Goal: Communication & Community: Answer question/provide support

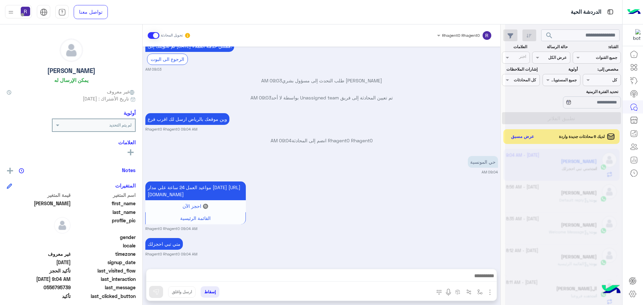
scroll to position [252, 0]
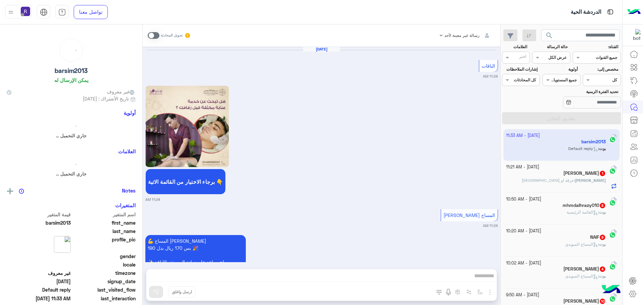
scroll to position [1011, 0]
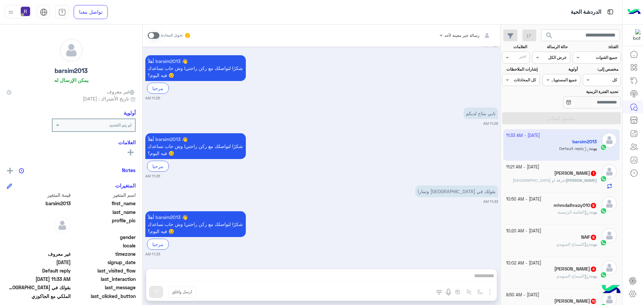
click at [563, 178] on span "عرقة او قرطبة" at bounding box center [539, 180] width 52 height 5
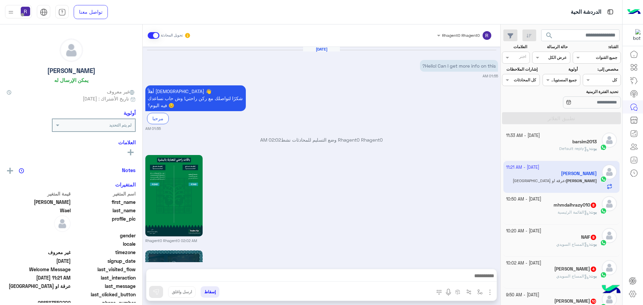
scroll to position [722, 0]
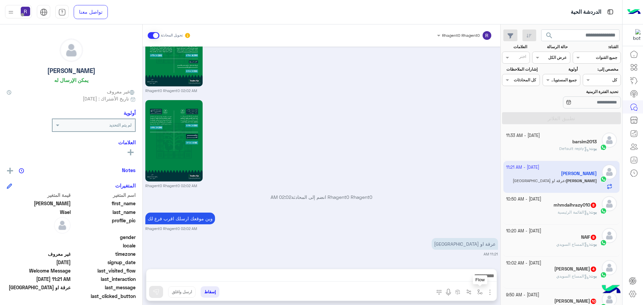
click at [477, 291] on button "button" at bounding box center [479, 291] width 11 height 11
click at [480, 291] on img "button" at bounding box center [479, 291] width 5 height 5
click at [480, 292] on img "button" at bounding box center [479, 291] width 5 height 5
click at [473, 274] on input "text" at bounding box center [465, 276] width 34 height 6
type input "*"
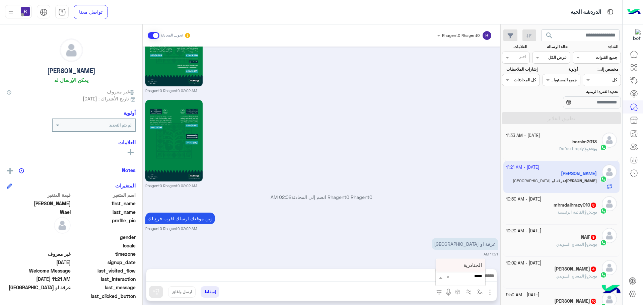
type input "******"
click at [472, 264] on span "الجنادرية" at bounding box center [472, 265] width 18 height 6
type textarea "*********"
click at [151, 290] on button at bounding box center [156, 292] width 14 height 12
click at [556, 208] on h5 "mhmdalhrazy010 8" at bounding box center [574, 205] width 43 height 6
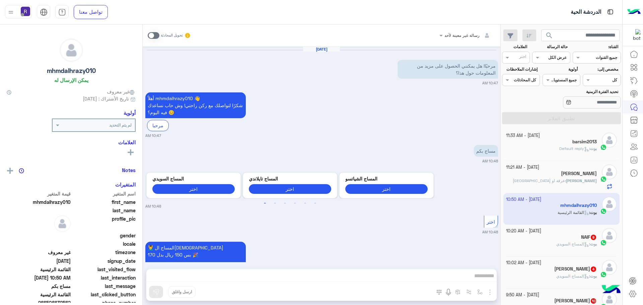
scroll to position [724, 0]
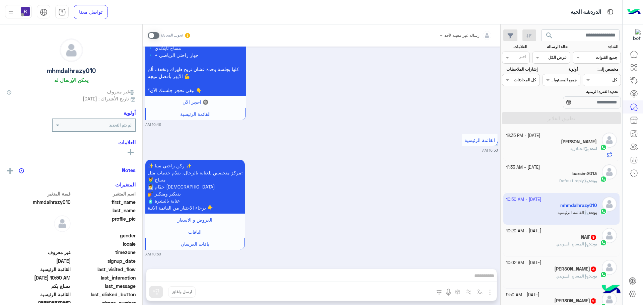
click at [547, 242] on div "بوت : المساج السويدي" at bounding box center [551, 247] width 91 height 12
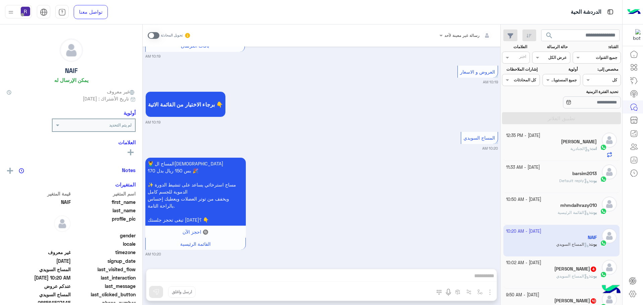
scroll to position [67, 0]
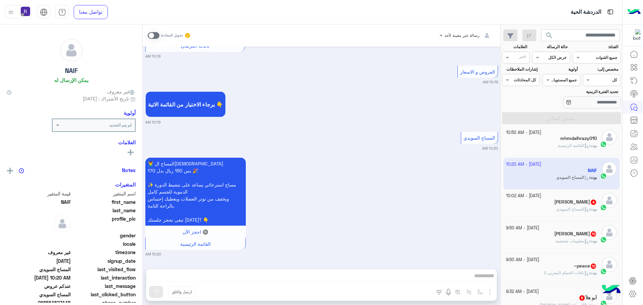
click at [566, 202] on div "العقيلي 4" at bounding box center [551, 202] width 91 height 7
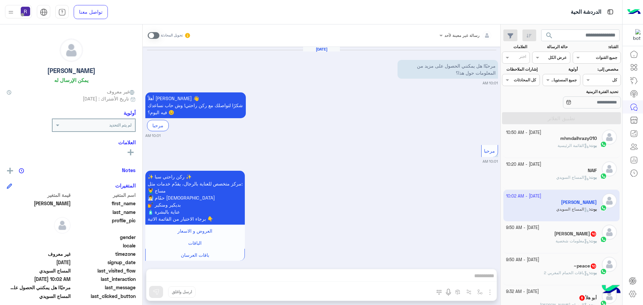
scroll to position [216, 0]
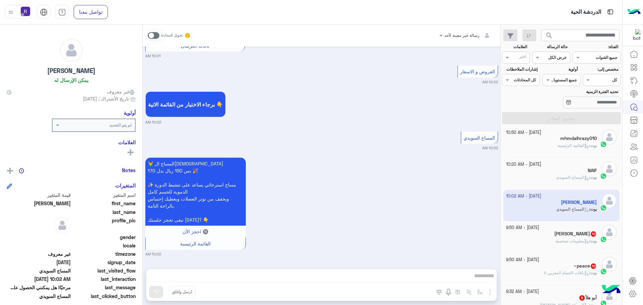
click at [573, 233] on h5 "Mohamed 10" at bounding box center [575, 234] width 43 height 6
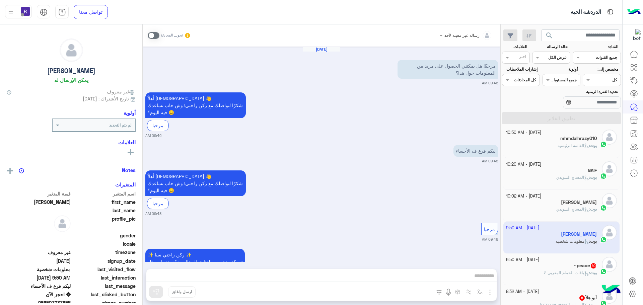
scroll to position [988, 0]
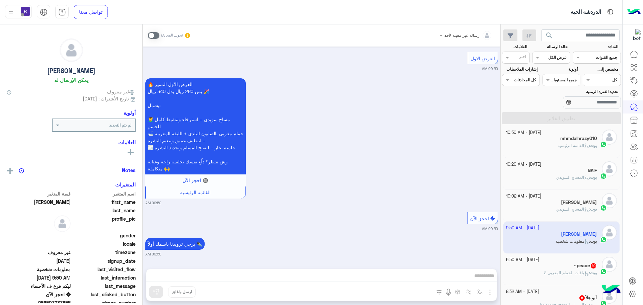
click at [576, 262] on div "[DATE] - 9:50 AM" at bounding box center [551, 260] width 91 height 6
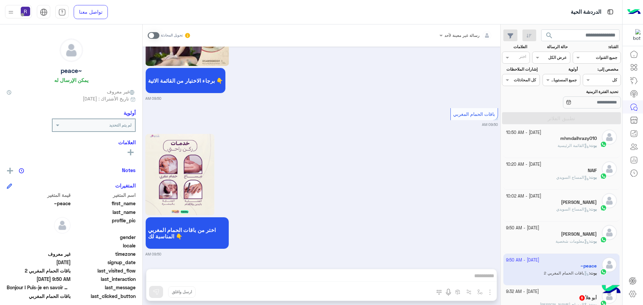
scroll to position [134, 0]
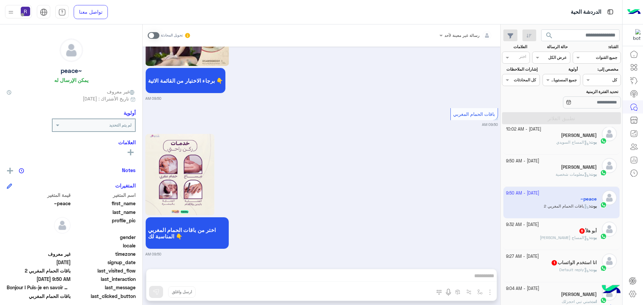
click at [569, 237] on span "المساج [PERSON_NAME]" at bounding box center [564, 237] width 49 height 5
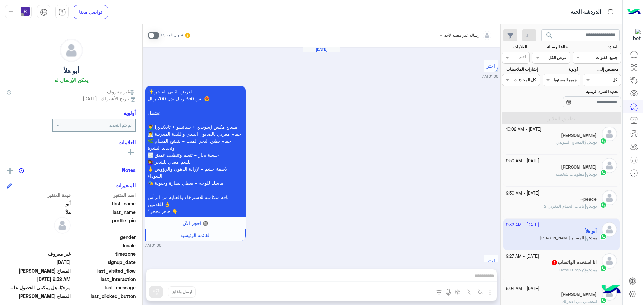
scroll to position [1154, 0]
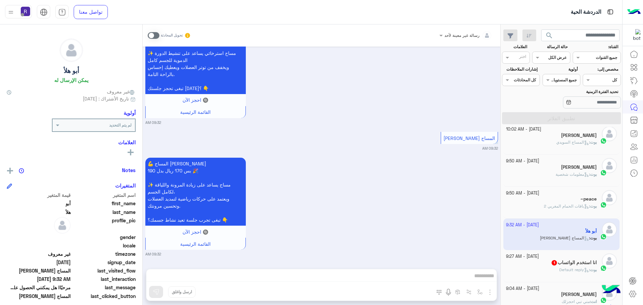
click at [571, 263] on h5 "انا استخدم الواتساب 1" at bounding box center [574, 263] width 46 height 6
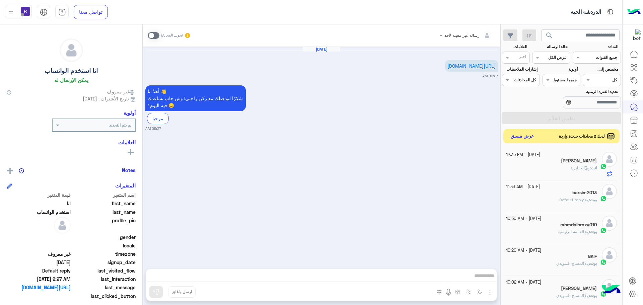
click at [529, 137] on button "عرض مسبق" at bounding box center [522, 136] width 28 height 9
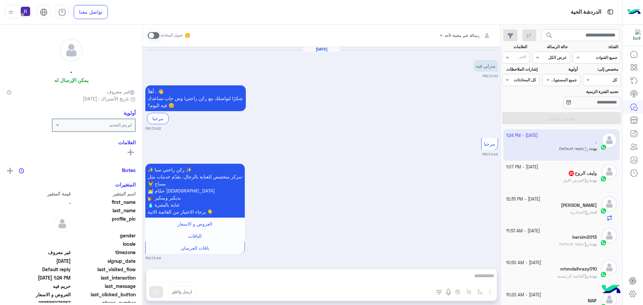
scroll to position [759, 0]
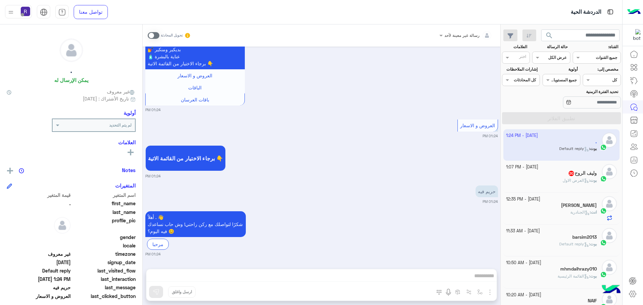
click at [552, 176] on div "وليف الروح 20" at bounding box center [551, 173] width 91 height 7
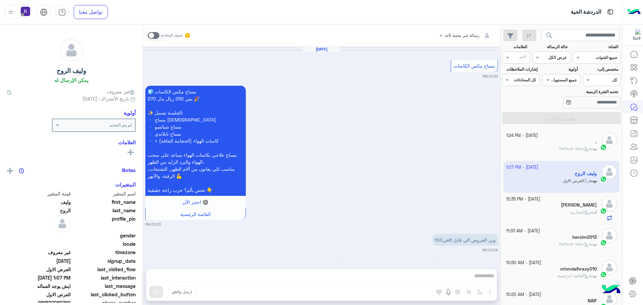
scroll to position [1284, 0]
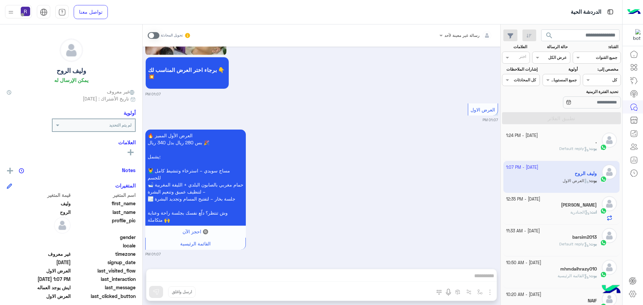
drag, startPoint x: 156, startPoint y: 36, endPoint x: 234, endPoint y: 89, distance: 94.2
click at [156, 36] on span at bounding box center [154, 35] width 12 height 7
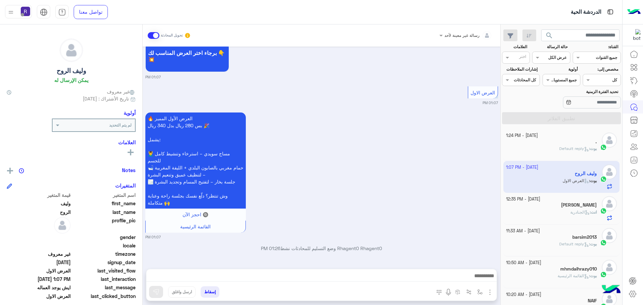
click at [489, 291] on img "button" at bounding box center [490, 292] width 8 height 8
click at [479, 279] on span "الصور" at bounding box center [477, 278] width 12 height 8
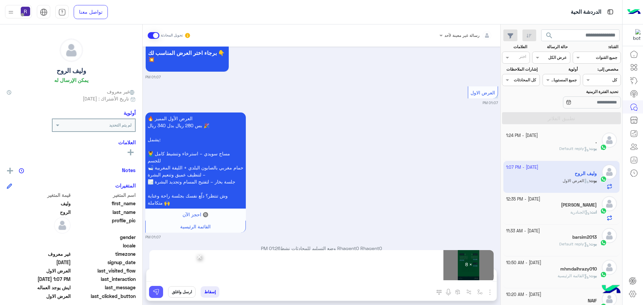
click at [161, 297] on button at bounding box center [156, 292] width 14 height 12
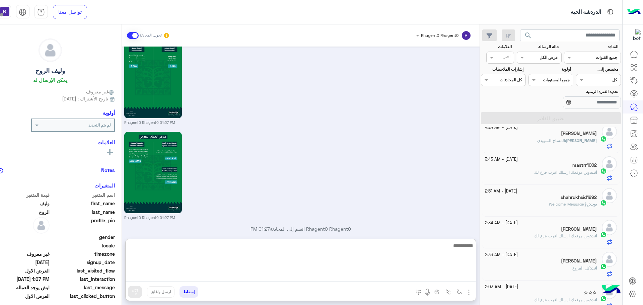
scroll to position [37, 0]
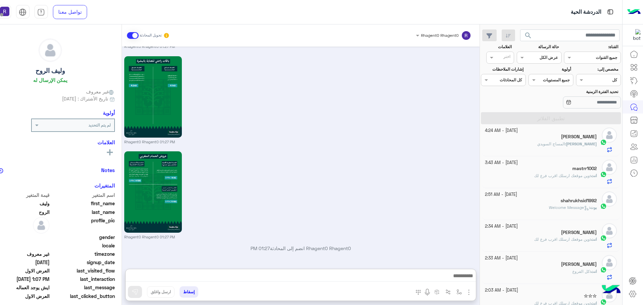
click at [552, 173] on span "وين موقعك ارسلك اقرب فرع لك" at bounding box center [562, 175] width 56 height 5
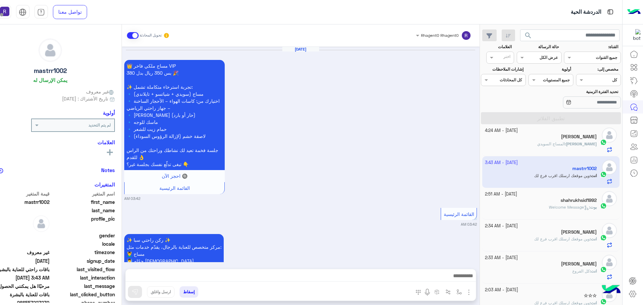
scroll to position [1381, 0]
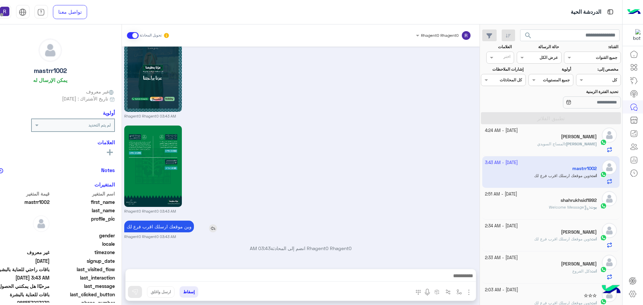
click at [174, 227] on p "وين موقعك ارسلك اقرب فرع لك" at bounding box center [159, 227] width 70 height 12
type textarea "*****"
click at [174, 227] on p "وين موقعك ارسلك اقرب فرع لك" at bounding box center [159, 227] width 70 height 12
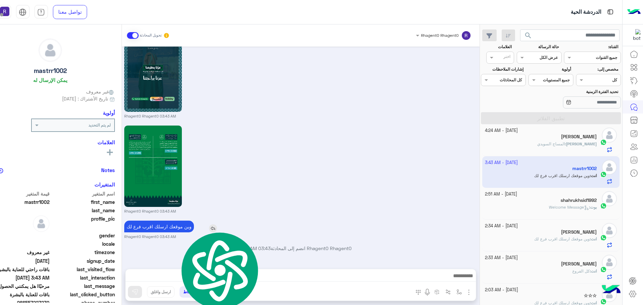
click at [174, 227] on p "وين موقعك ارسلك اقرب فرع لك" at bounding box center [159, 227] width 70 height 12
copy app-msgs-text
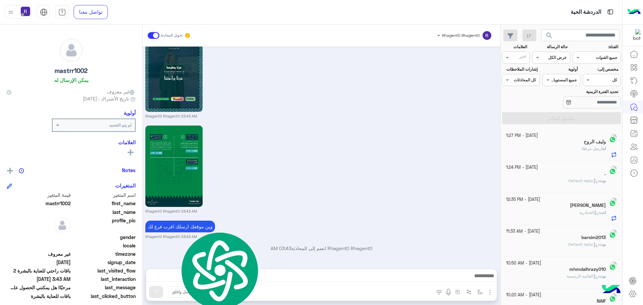
scroll to position [0, 0]
click at [558, 145] on div "وليف الروح" at bounding box center [551, 142] width 91 height 7
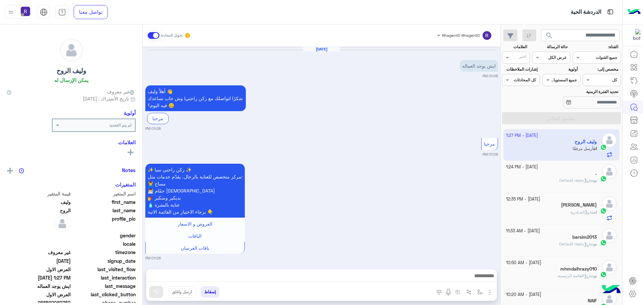
scroll to position [1271, 0]
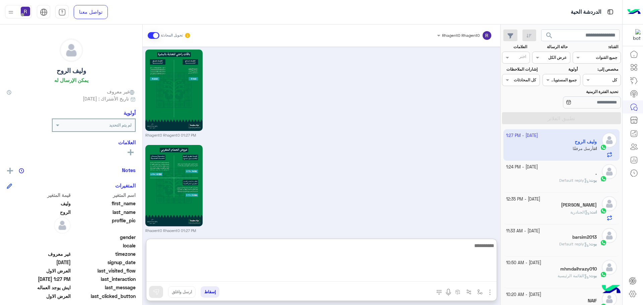
paste textarea "**********"
type textarea "**********"
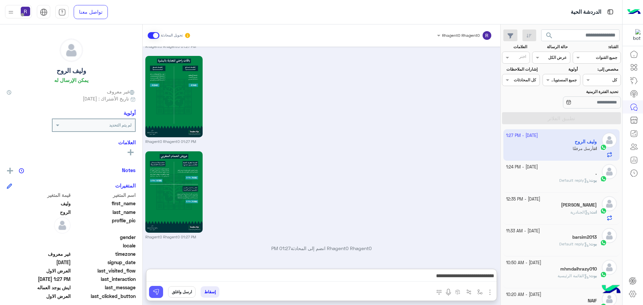
click at [158, 291] on img at bounding box center [156, 292] width 7 height 7
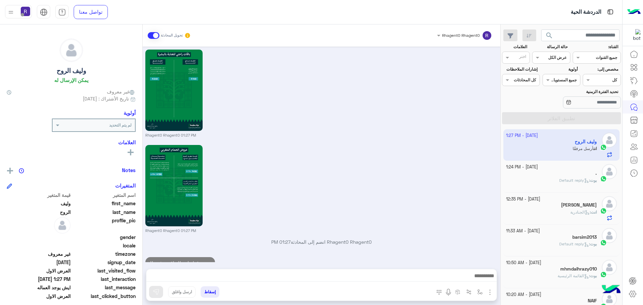
scroll to position [1297, 0]
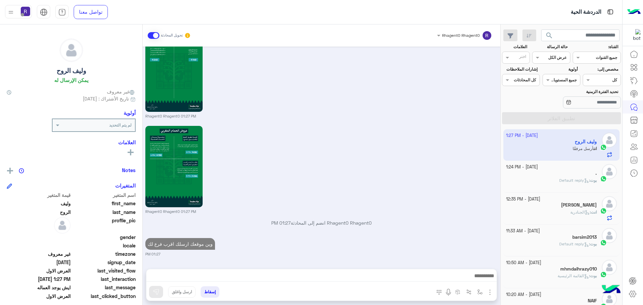
click at [570, 244] on span "Default reply" at bounding box center [574, 243] width 30 height 5
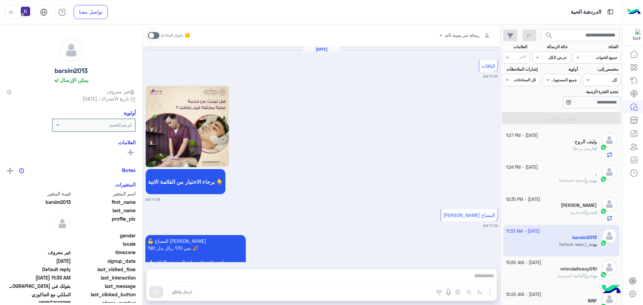
scroll to position [1011, 0]
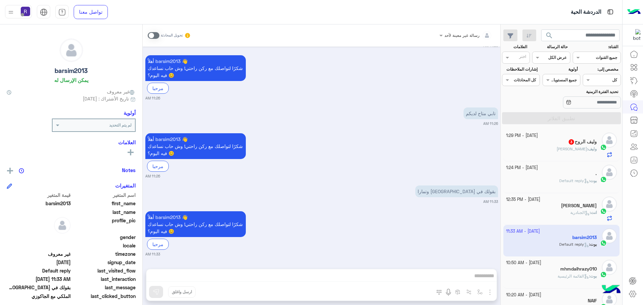
click at [555, 141] on div "وليف الروح 3" at bounding box center [551, 142] width 91 height 7
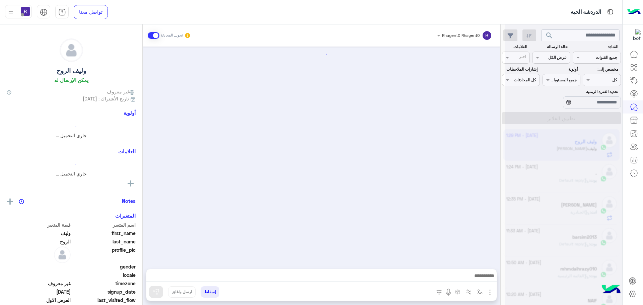
scroll to position [1239, 0]
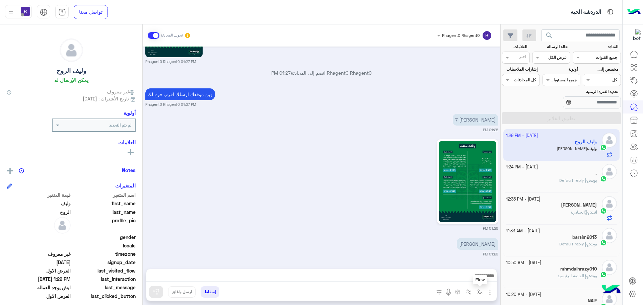
click at [476, 293] on button "button" at bounding box center [479, 291] width 11 height 11
click at [474, 281] on div "أدخل اسم مجموعة الرسائل" at bounding box center [457, 277] width 58 height 12
click at [466, 239] on div "لبن" at bounding box center [457, 236] width 58 height 13
type textarea "***"
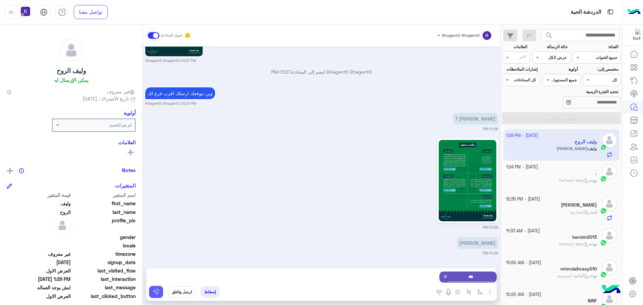
click at [157, 289] on img at bounding box center [156, 292] width 7 height 7
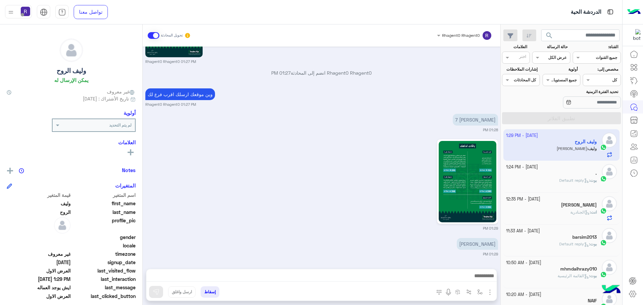
scroll to position [1239, 0]
click at [476, 291] on button "button" at bounding box center [479, 291] width 11 height 11
click at [475, 279] on input "text" at bounding box center [465, 276] width 34 height 6
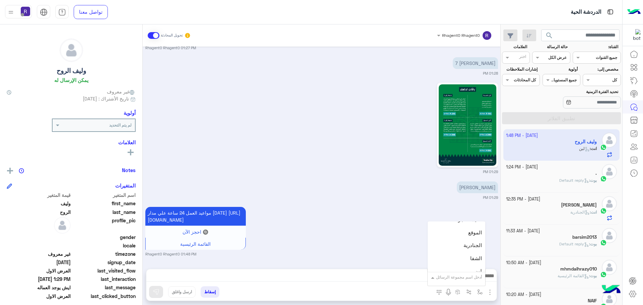
scroll to position [435, 0]
drag, startPoint x: 470, startPoint y: 246, endPoint x: 460, endPoint y: 246, distance: 9.7
click at [470, 246] on span "الجنادرية" at bounding box center [472, 244] width 18 height 6
type textarea "*********"
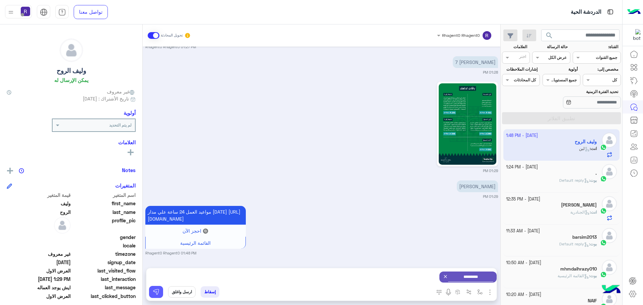
click at [154, 289] on img at bounding box center [156, 292] width 7 height 7
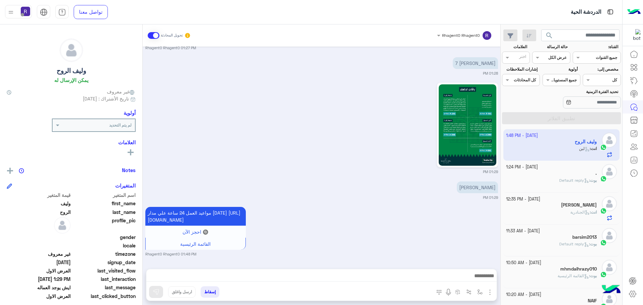
scroll to position [1303, 0]
click at [596, 213] on span "انت" at bounding box center [594, 212] width 6 height 5
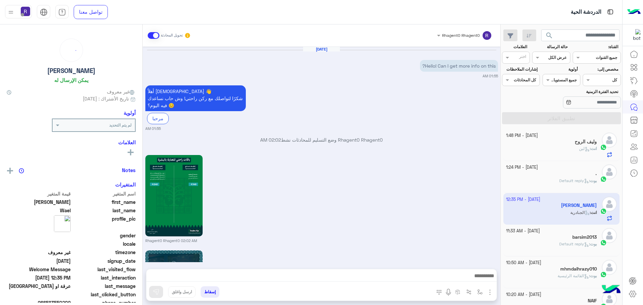
scroll to position [785, 0]
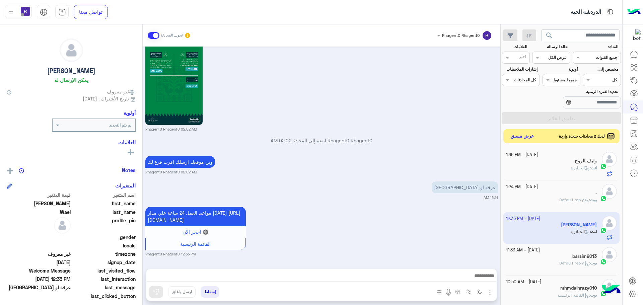
click at [530, 135] on button "عرض مسبق" at bounding box center [522, 136] width 28 height 9
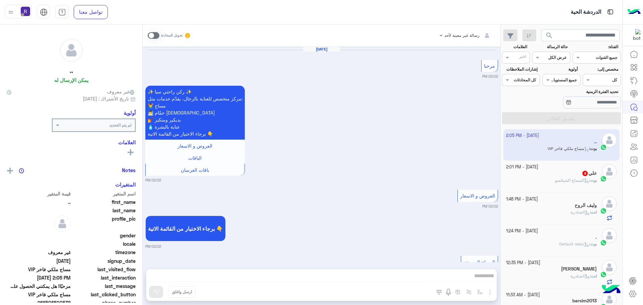
scroll to position [1215, 0]
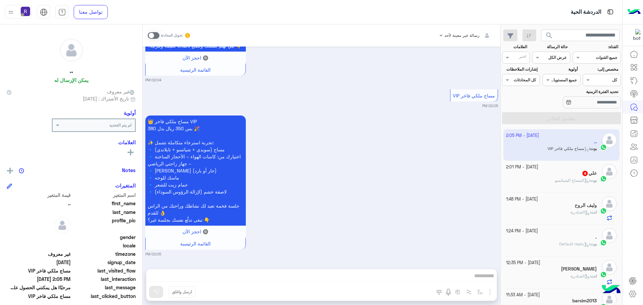
click at [156, 37] on span at bounding box center [154, 35] width 12 height 7
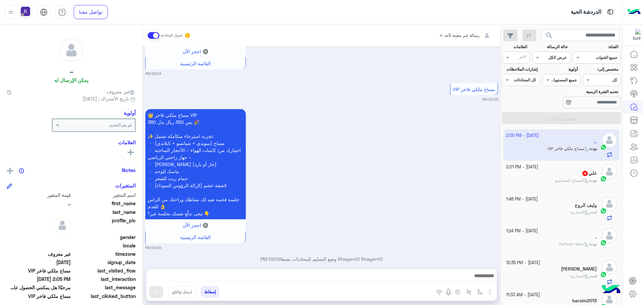
scroll to position [1232, 0]
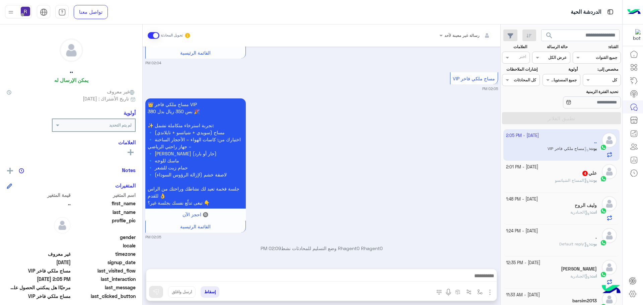
click at [489, 290] on img "button" at bounding box center [490, 292] width 8 height 8
click at [482, 279] on span "الصور" at bounding box center [477, 278] width 12 height 8
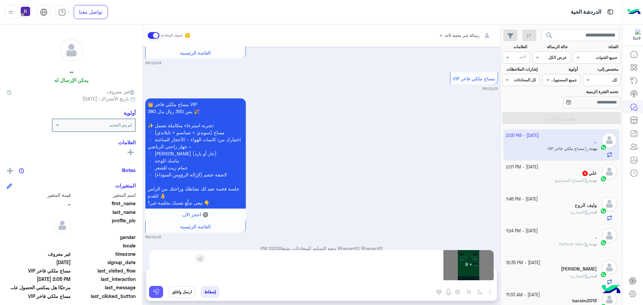
click at [155, 293] on img at bounding box center [156, 292] width 7 height 7
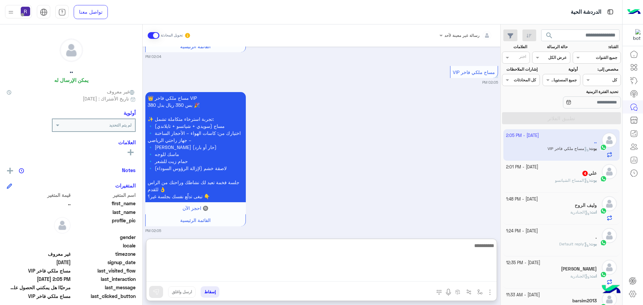
paste textarea "**********"
type textarea "**********"
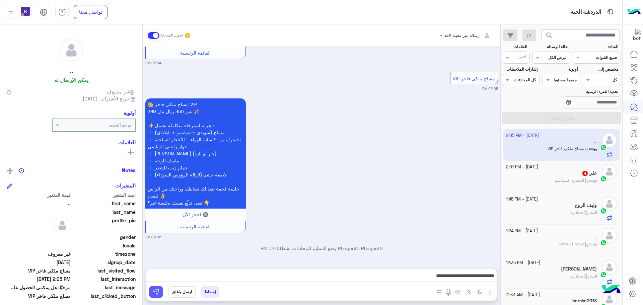
click at [154, 293] on img at bounding box center [156, 292] width 7 height 7
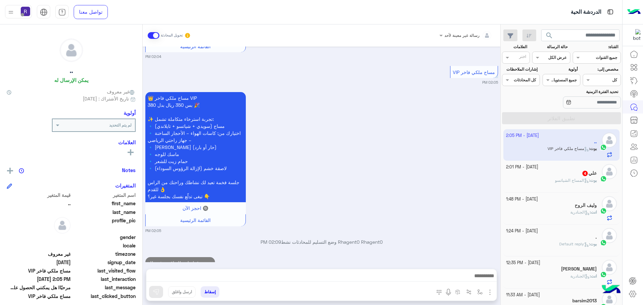
scroll to position [1258, 0]
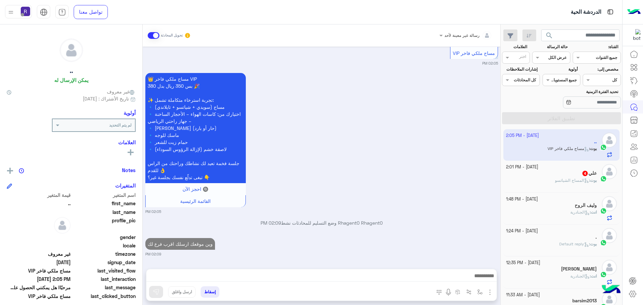
click at [554, 176] on div "علي 4" at bounding box center [551, 173] width 91 height 7
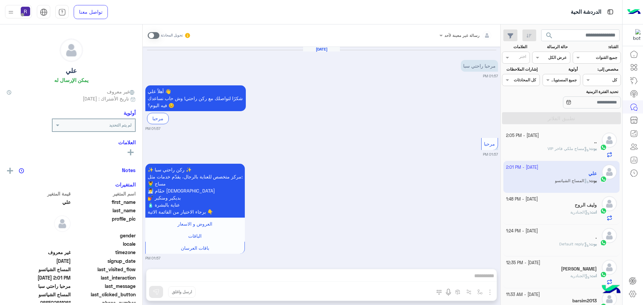
scroll to position [202, 0]
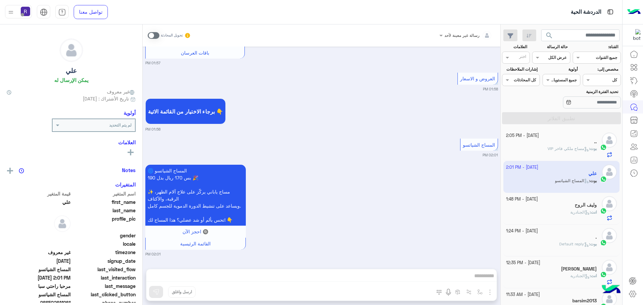
click at [156, 34] on span at bounding box center [154, 35] width 12 height 7
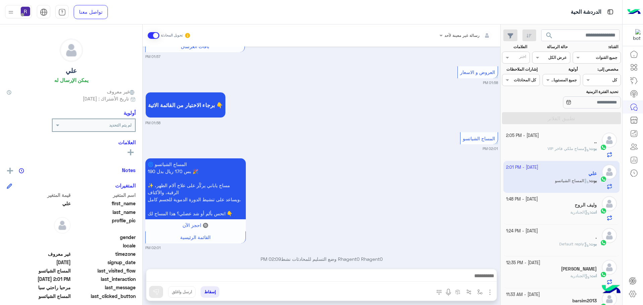
scroll to position [219, 0]
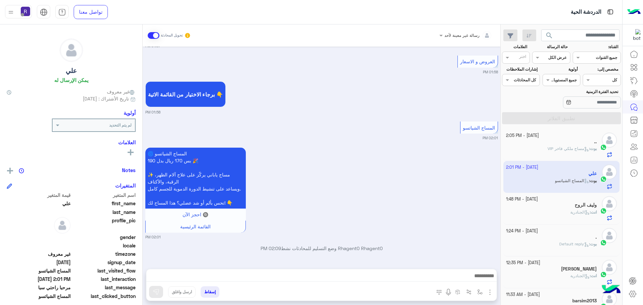
click at [490, 291] on img "button" at bounding box center [490, 292] width 8 height 8
click at [471, 274] on button "الصور" at bounding box center [479, 277] width 28 height 13
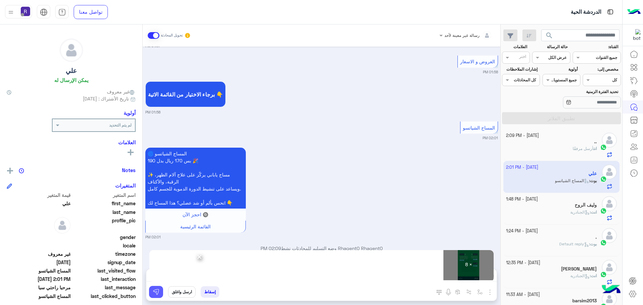
click at [160, 292] on button at bounding box center [156, 292] width 14 height 12
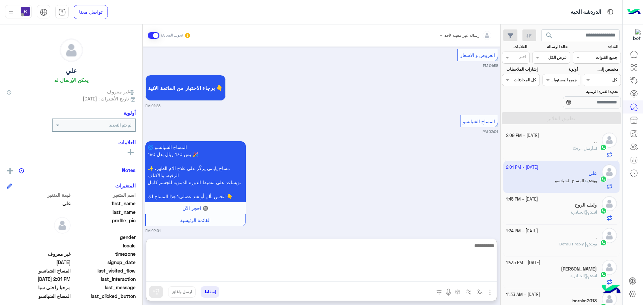
paste textarea "**********"
type textarea "**********"
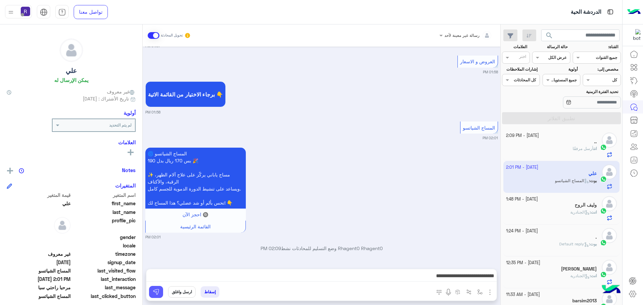
click at [158, 294] on img at bounding box center [156, 292] width 7 height 7
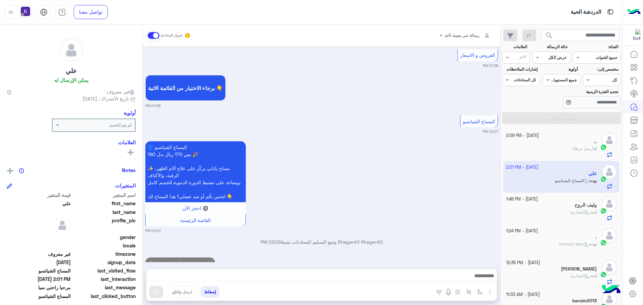
scroll to position [244, 0]
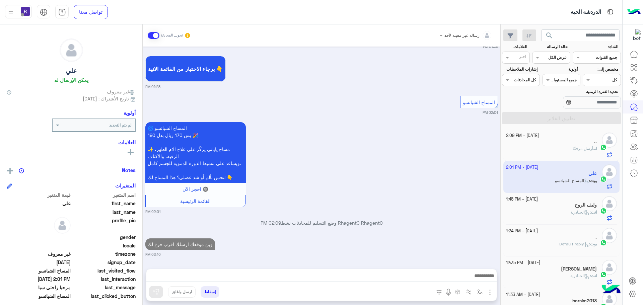
click at [580, 148] on span "أرسل مرفقًا" at bounding box center [583, 148] width 21 height 5
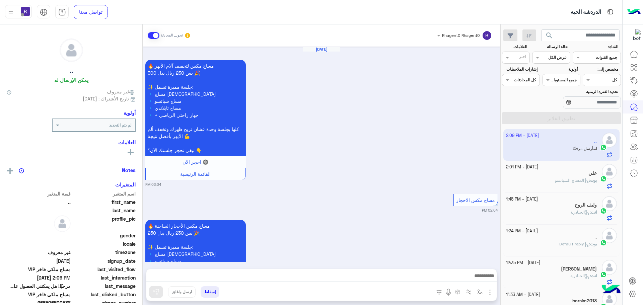
scroll to position [1420, 0]
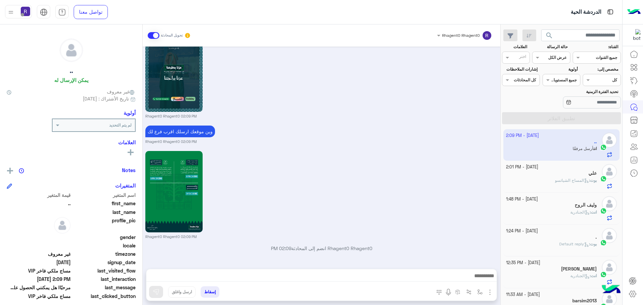
click at [589, 178] on b "بوت :" at bounding box center [593, 180] width 8 height 5
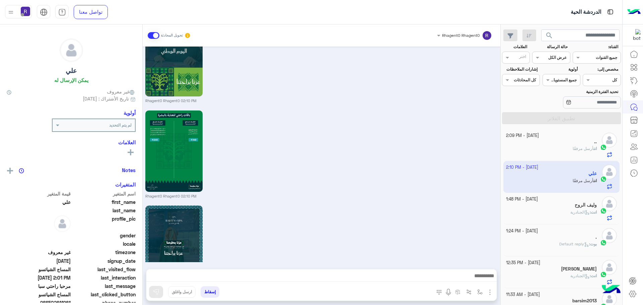
scroll to position [841, 0]
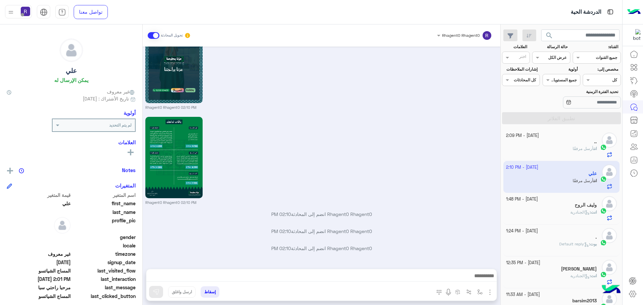
click at [577, 216] on div "انت : الجنادرية" at bounding box center [551, 215] width 91 height 12
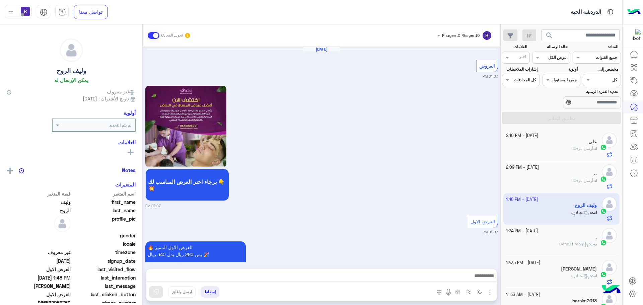
scroll to position [1211, 0]
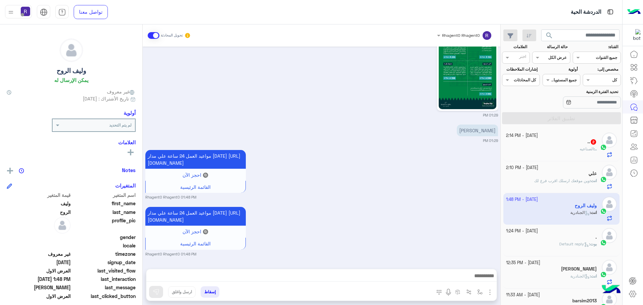
click at [581, 144] on div ".. 2" at bounding box center [551, 142] width 91 height 7
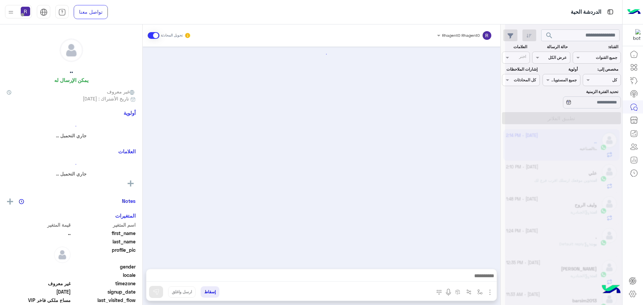
scroll to position [1311, 0]
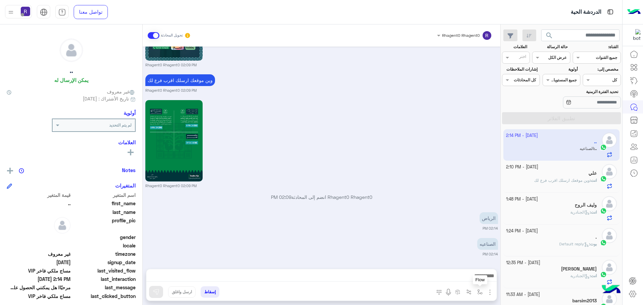
drag, startPoint x: 478, startPoint y: 295, endPoint x: 475, endPoint y: 282, distance: 13.5
click at [478, 295] on button "button" at bounding box center [479, 291] width 11 height 11
click at [474, 281] on div "أدخل اسم مجموعة الرسائل" at bounding box center [457, 277] width 58 height 12
click at [473, 236] on div "لبن" at bounding box center [457, 236] width 58 height 13
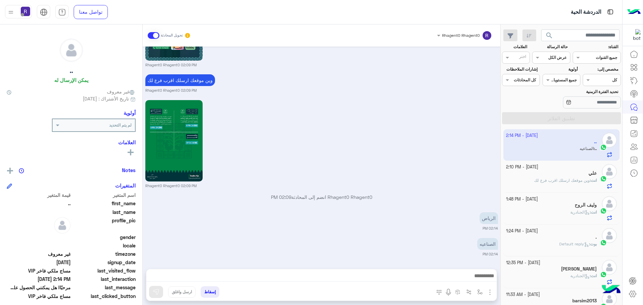
type textarea "***"
click at [149, 291] on button at bounding box center [156, 292] width 14 height 12
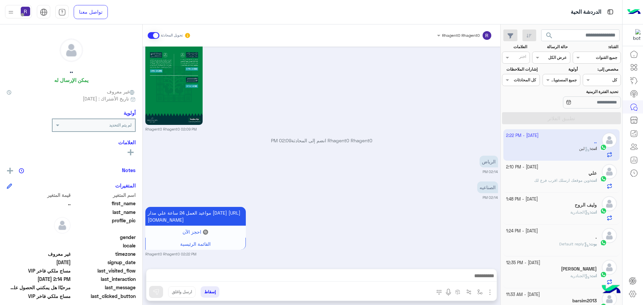
click at [560, 182] on span "وين موقعك ارسلك اقرب فرع لك" at bounding box center [562, 180] width 56 height 5
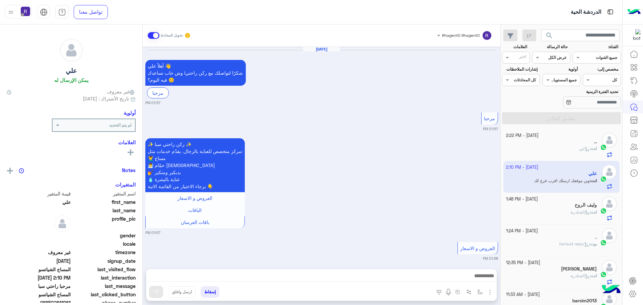
scroll to position [1032, 0]
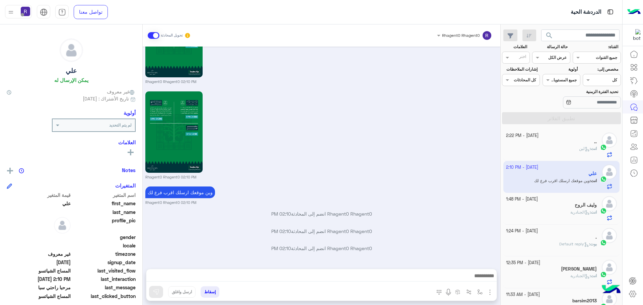
click at [557, 150] on div "انت : لبن" at bounding box center [551, 152] width 91 height 12
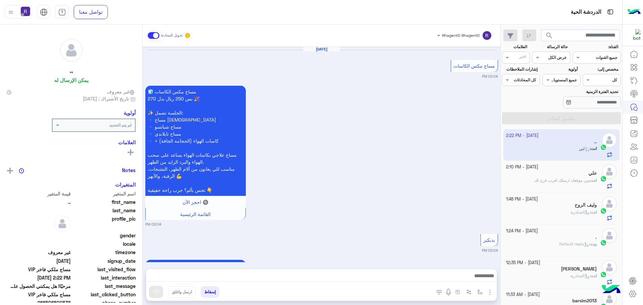
scroll to position [1234, 0]
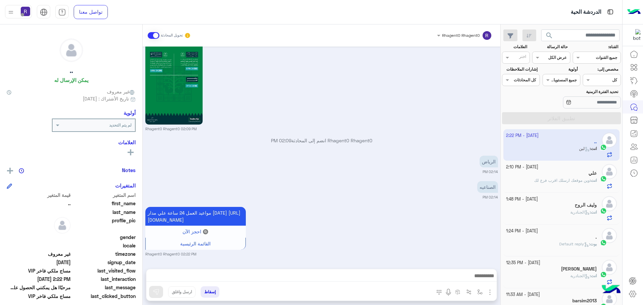
click at [571, 183] on div "انت : وين موقعك ارسلك اقرب فرع لك" at bounding box center [551, 183] width 91 height 12
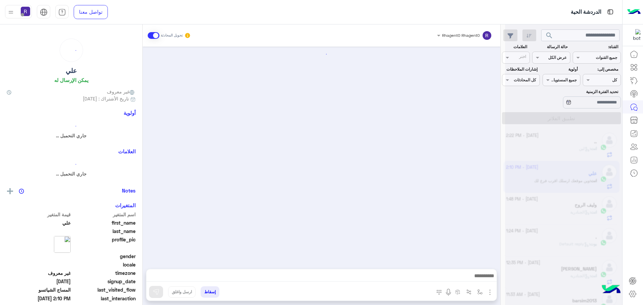
scroll to position [1032, 0]
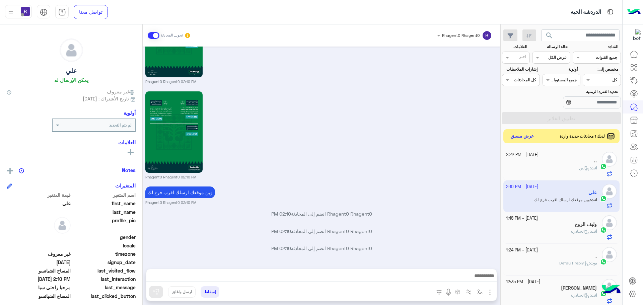
click at [528, 135] on button "عرض مسبق" at bounding box center [522, 136] width 28 height 9
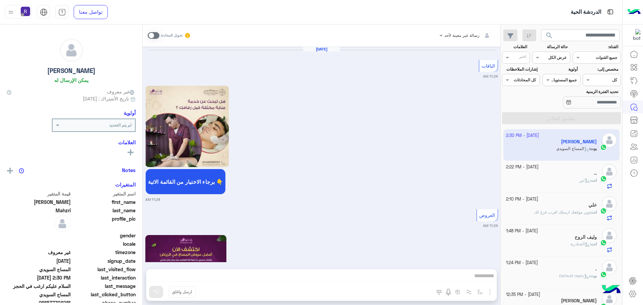
scroll to position [1338, 0]
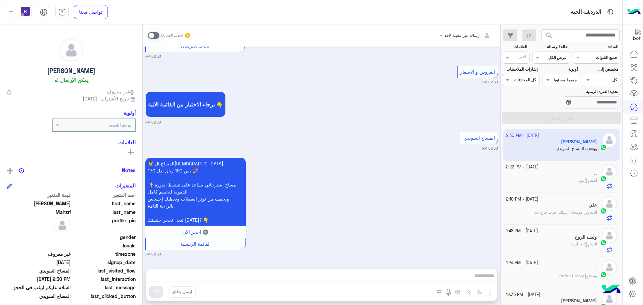
click at [562, 180] on div "انت : لبن" at bounding box center [551, 183] width 91 height 12
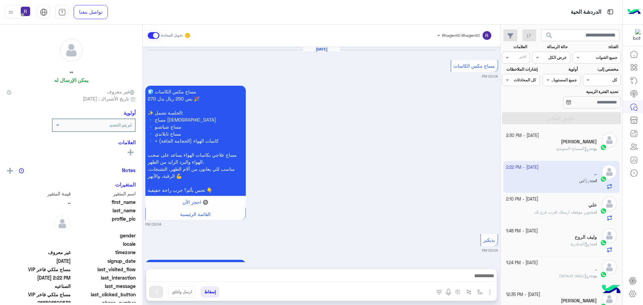
scroll to position [1234, 0]
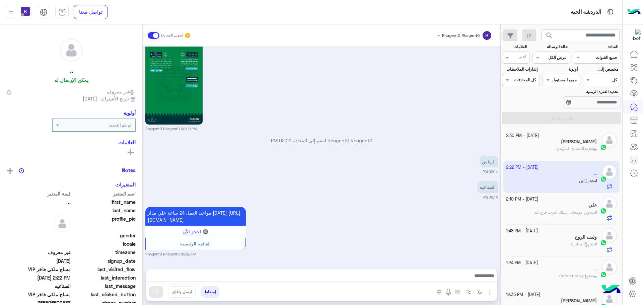
click at [560, 150] on span "المساج السويدي" at bounding box center [572, 148] width 33 height 5
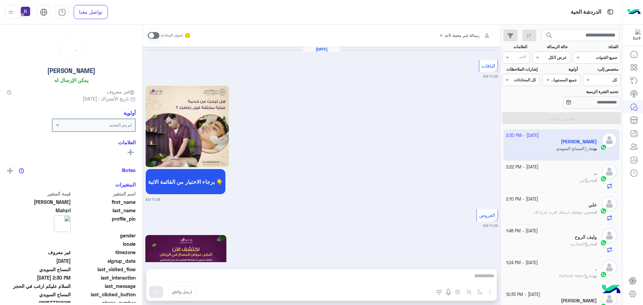
scroll to position [1338, 0]
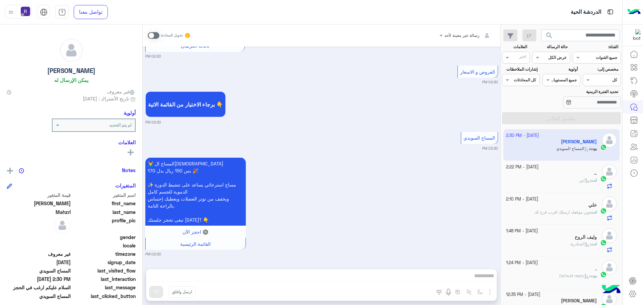
click at [157, 34] on span at bounding box center [154, 35] width 12 height 7
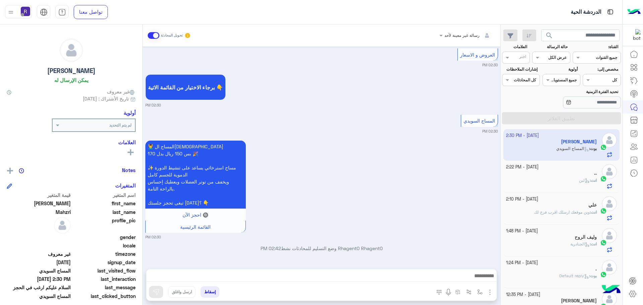
click at [488, 291] on img "button" at bounding box center [490, 292] width 8 height 8
click at [476, 282] on button "الصور" at bounding box center [479, 277] width 28 height 13
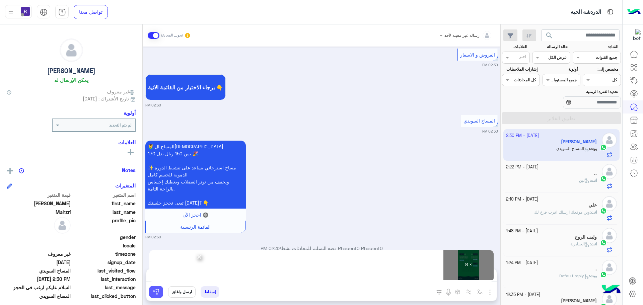
click at [153, 294] on img at bounding box center [156, 292] width 7 height 7
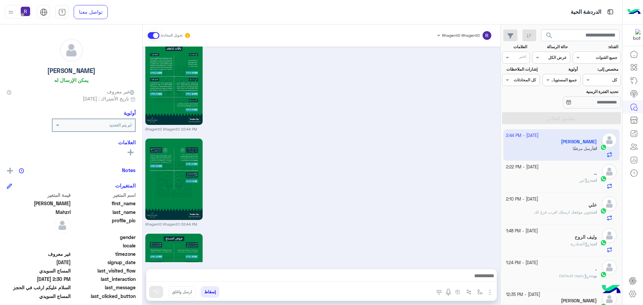
scroll to position [2134, 0]
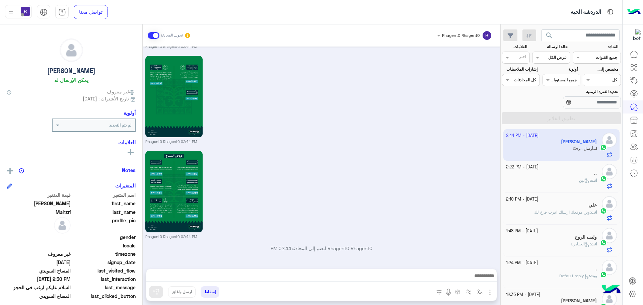
click at [571, 212] on span "وين موقعك ارسلك اقرب فرع لك" at bounding box center [562, 212] width 56 height 5
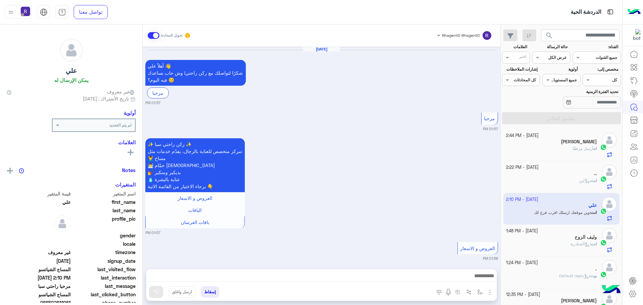
scroll to position [1032, 0]
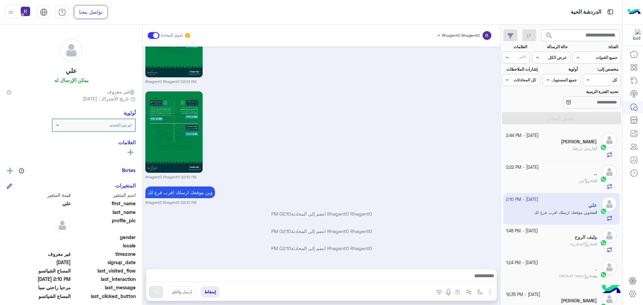
click at [581, 152] on p "انت أرسل مرفقًا" at bounding box center [585, 149] width 24 height 6
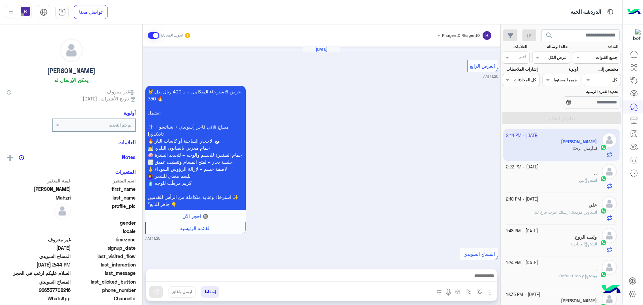
scroll to position [1258, 0]
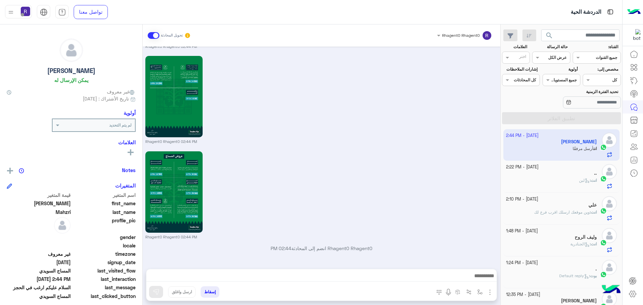
click at [597, 176] on div "20 September - 2:22 PM .. انت : لبن" at bounding box center [561, 176] width 111 height 25
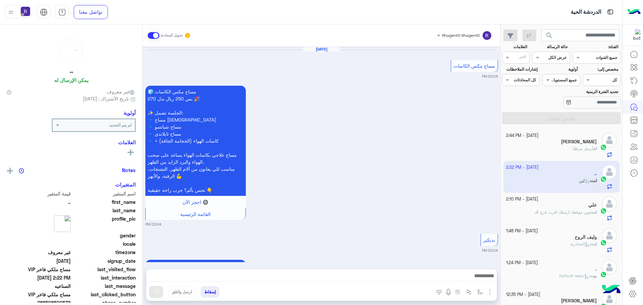
scroll to position [1234, 0]
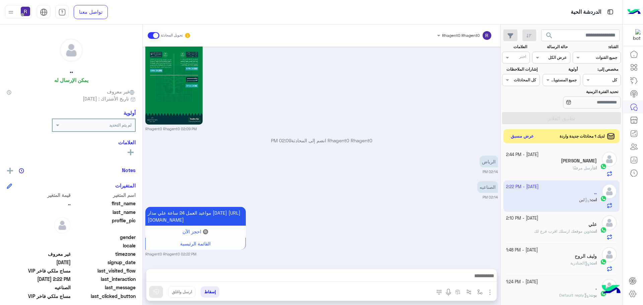
click at [521, 136] on button "عرض مسبق" at bounding box center [522, 136] width 28 height 9
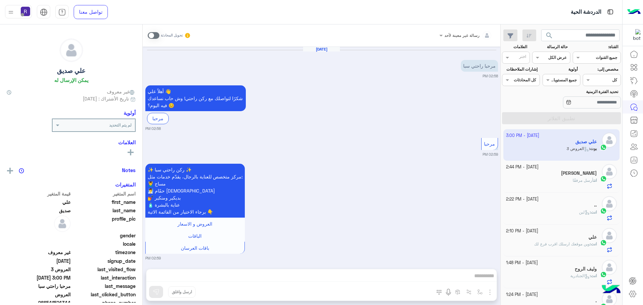
scroll to position [388, 0]
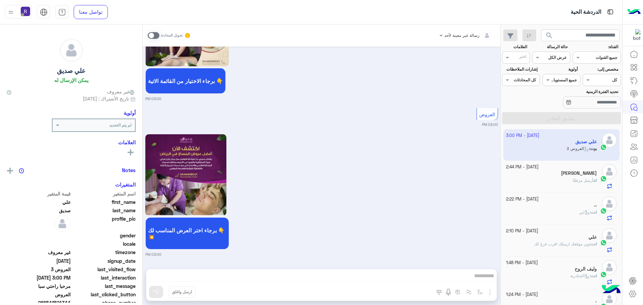
click at [552, 171] on div "[PERSON_NAME]" at bounding box center [551, 173] width 91 height 7
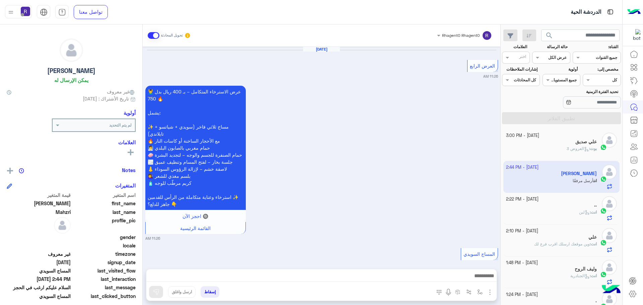
scroll to position [1258, 0]
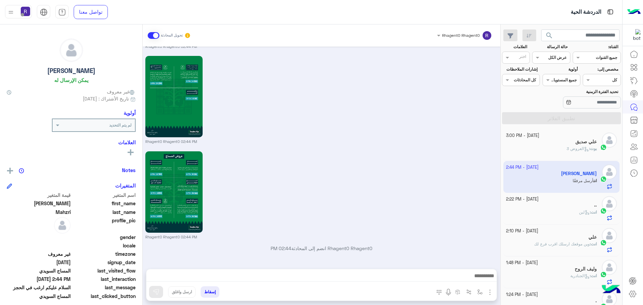
click at [556, 142] on div "علي صديق" at bounding box center [551, 142] width 91 height 7
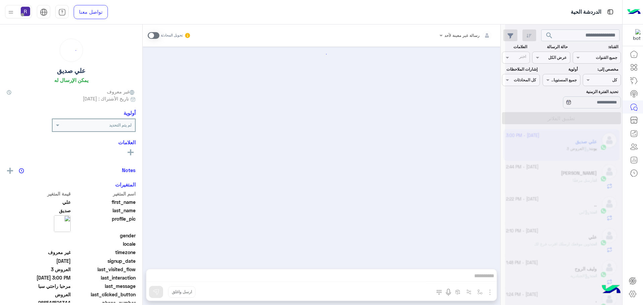
scroll to position [388, 0]
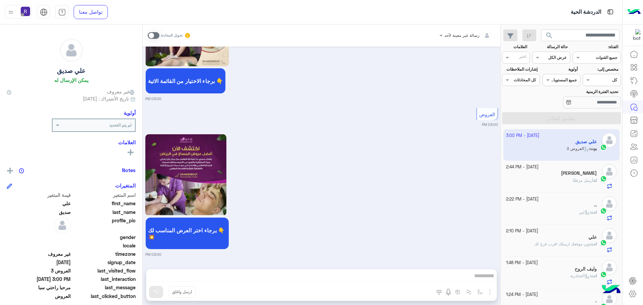
click at [157, 35] on span at bounding box center [154, 35] width 12 height 7
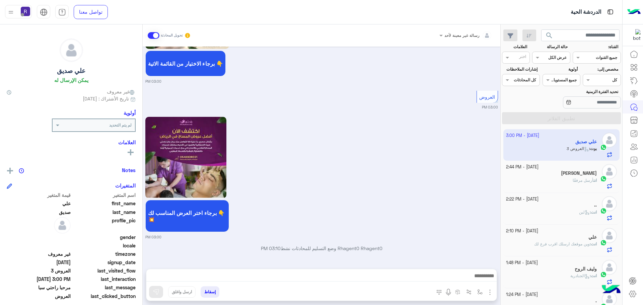
click at [492, 292] on img "button" at bounding box center [490, 292] width 8 height 8
click at [483, 283] on button "الصور" at bounding box center [479, 277] width 28 height 13
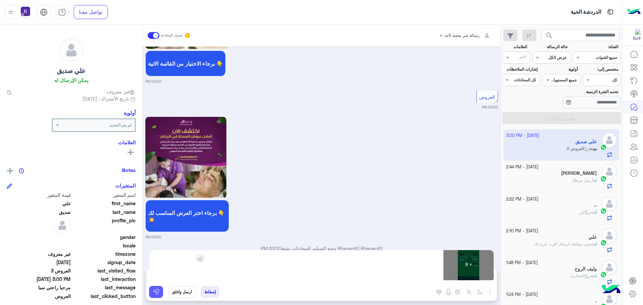
click at [157, 292] on img at bounding box center [156, 292] width 7 height 7
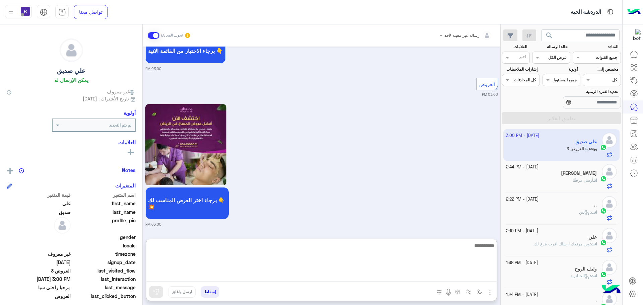
paste textarea "**********"
type textarea "**********"
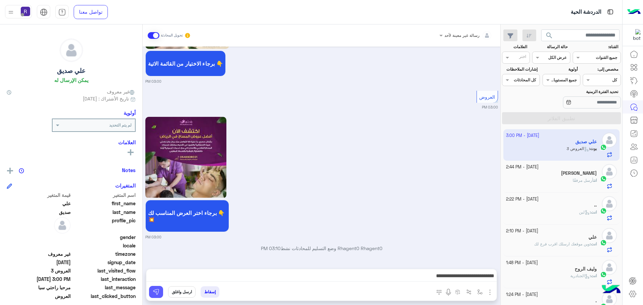
click at [158, 289] on img at bounding box center [156, 292] width 7 height 7
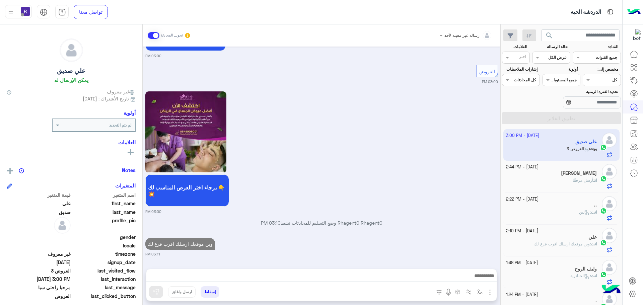
click at [577, 171] on h5 "[PERSON_NAME]" at bounding box center [579, 173] width 36 height 6
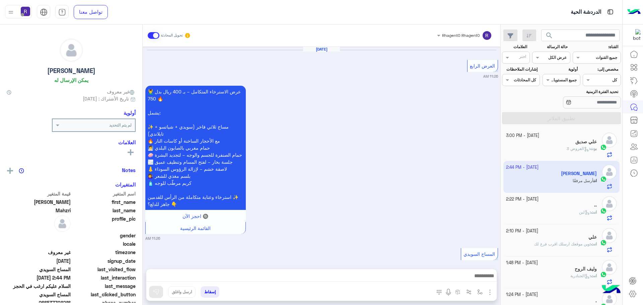
scroll to position [1258, 0]
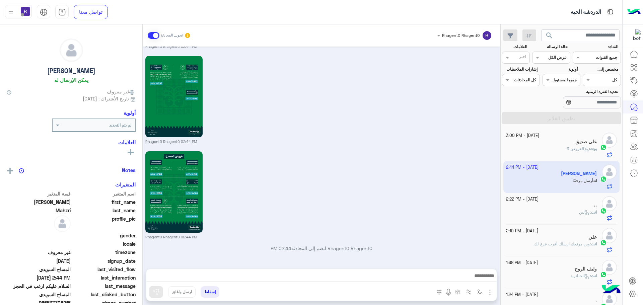
click at [574, 209] on div "انت : لبن" at bounding box center [551, 215] width 91 height 12
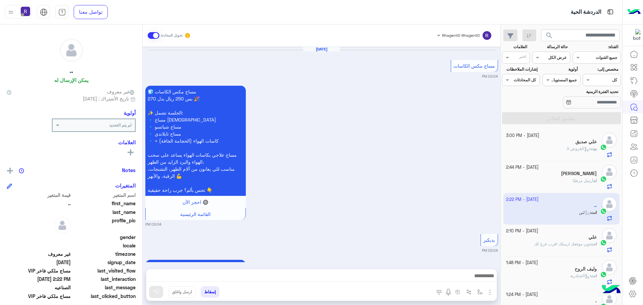
scroll to position [1234, 0]
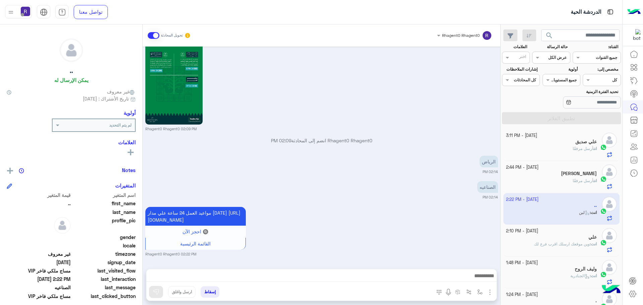
click at [567, 146] on div "انت أرسل مرفقًا" at bounding box center [551, 152] width 91 height 12
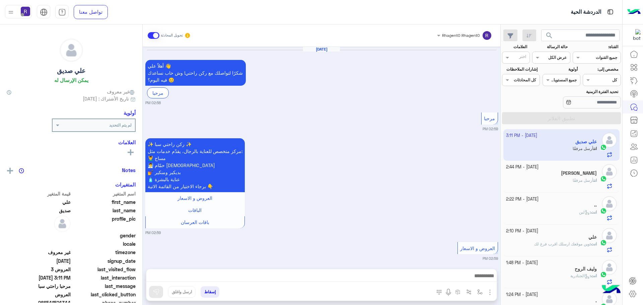
scroll to position [1184, 0]
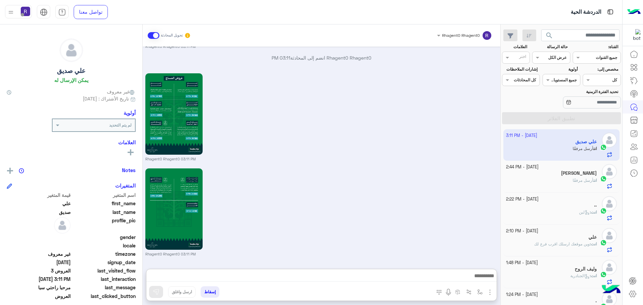
drag, startPoint x: 199, startPoint y: 275, endPoint x: 301, endPoint y: 178, distance: 140.9
click at [301, 178] on div "Rhagent0 Rhagent0 03:11 PM" at bounding box center [321, 212] width 353 height 90
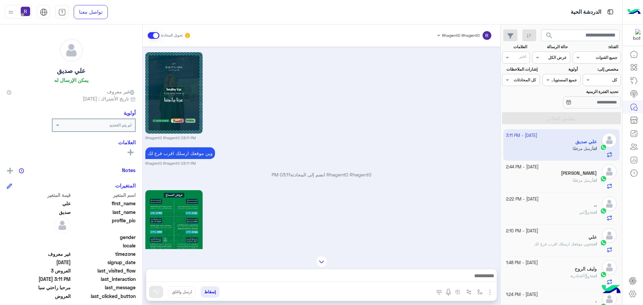
scroll to position [1183, 0]
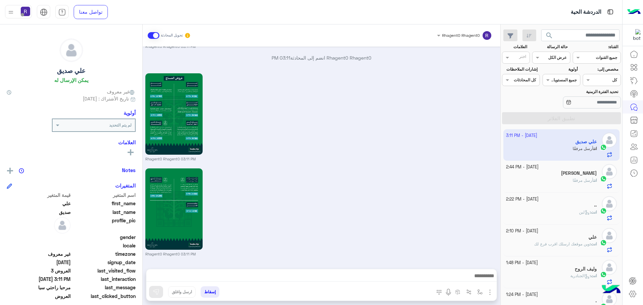
click at [574, 171] on h5 "[PERSON_NAME]" at bounding box center [579, 173] width 36 height 6
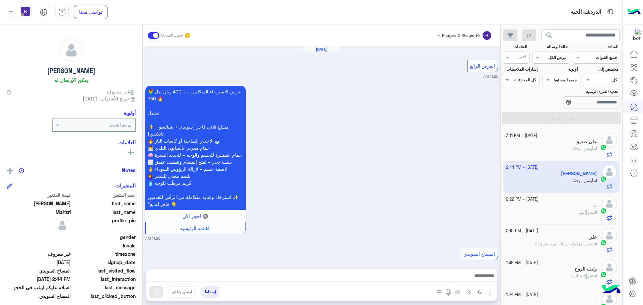
scroll to position [1258, 0]
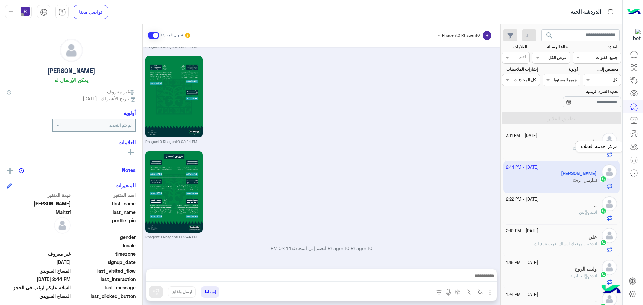
click at [614, 143] on div "مركز خدمة العملاء" at bounding box center [599, 146] width 47 height 11
click at [563, 148] on div "انت أرسل مرفقًا" at bounding box center [551, 152] width 91 height 12
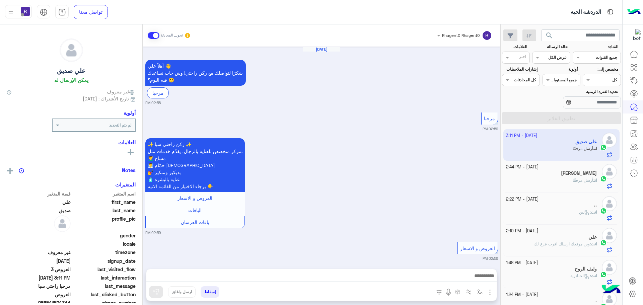
scroll to position [1184, 0]
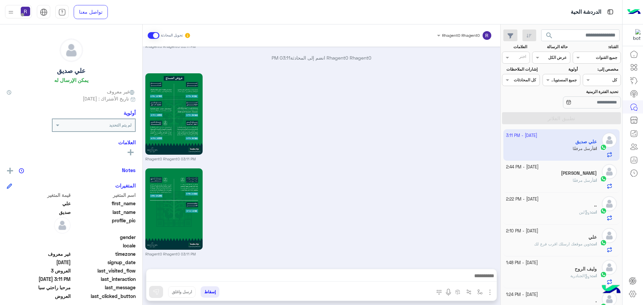
click at [558, 182] on div "انت أرسل مرفقًا" at bounding box center [551, 183] width 91 height 12
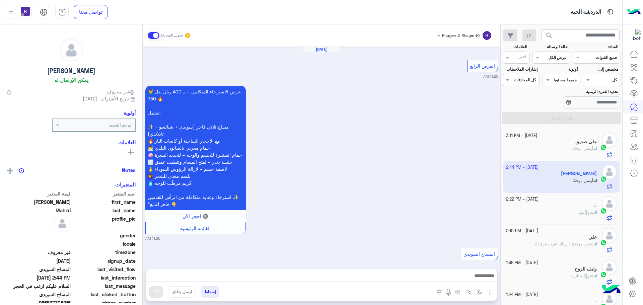
scroll to position [1258, 0]
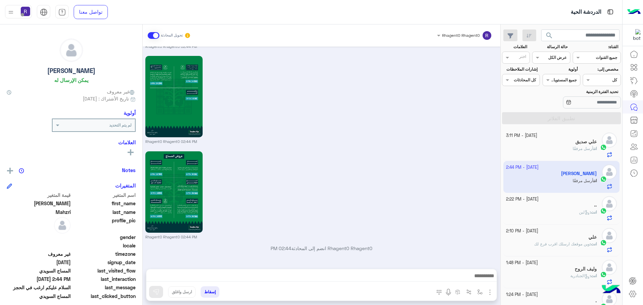
click at [572, 140] on div "علي صديق" at bounding box center [551, 142] width 91 height 7
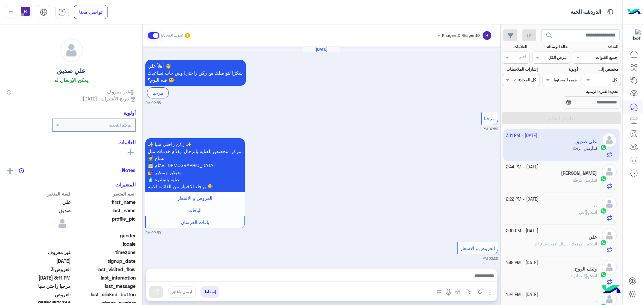
scroll to position [1184, 0]
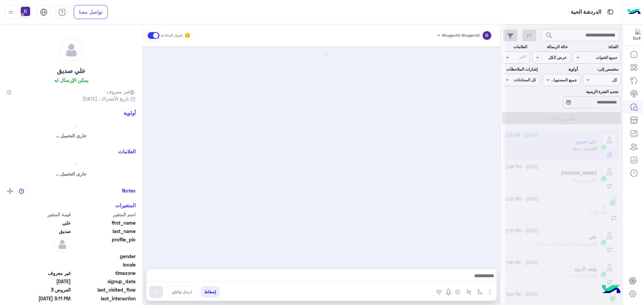
scroll to position [1184, 0]
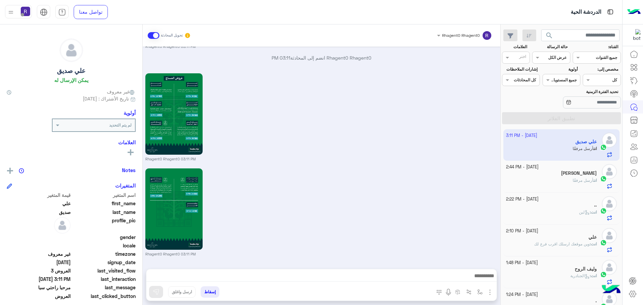
click at [570, 179] on div "انت أرسل مرفقًا" at bounding box center [551, 183] width 91 height 12
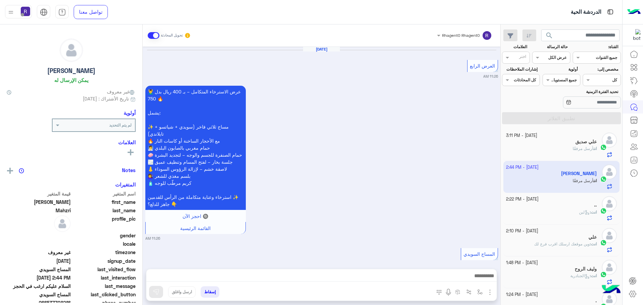
scroll to position [1258, 0]
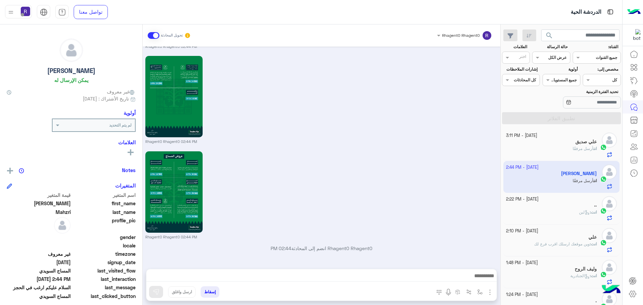
click at [567, 149] on div "انت أرسل مرفقًا" at bounding box center [551, 152] width 91 height 12
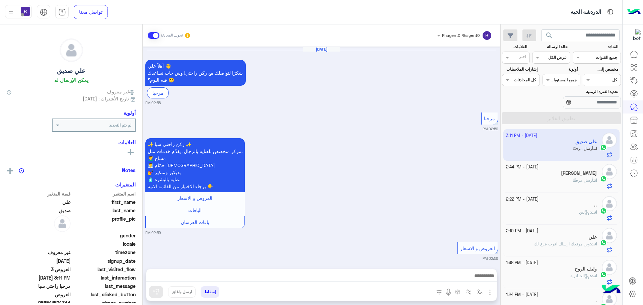
scroll to position [1184, 0]
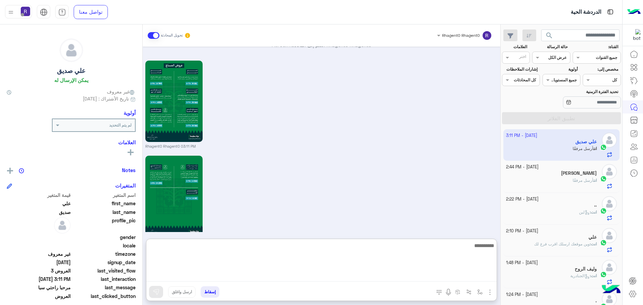
paste textarea "**********"
type textarea "**********"
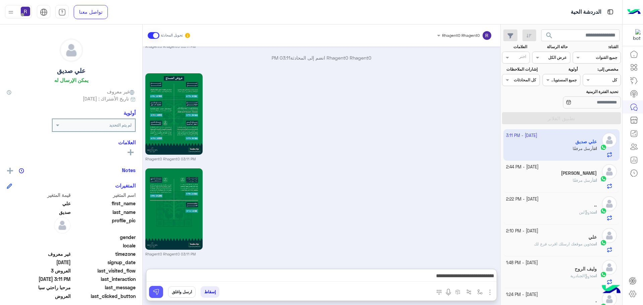
click at [162, 289] on button at bounding box center [156, 292] width 14 height 12
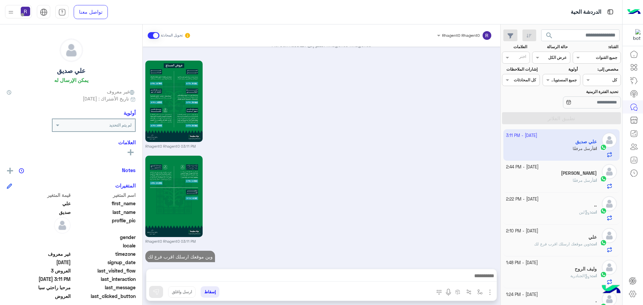
scroll to position [1209, 0]
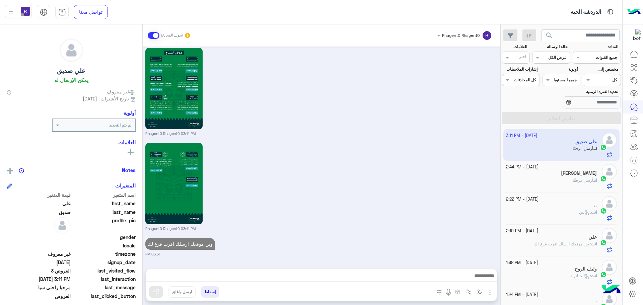
click at [559, 179] on div "انت أرسل مرفقًا" at bounding box center [551, 183] width 91 height 12
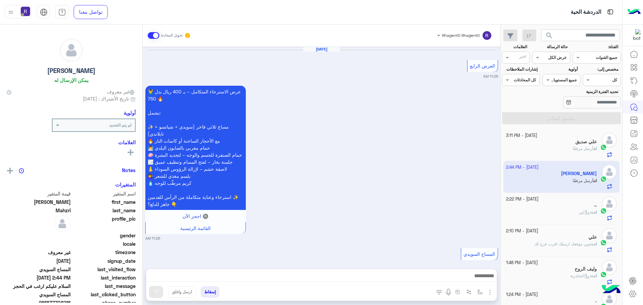
scroll to position [1258, 0]
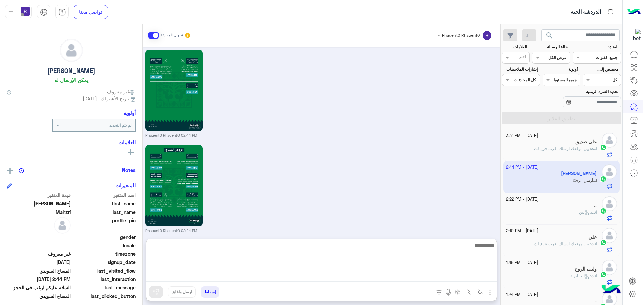
paste textarea "**********"
type textarea "**********"
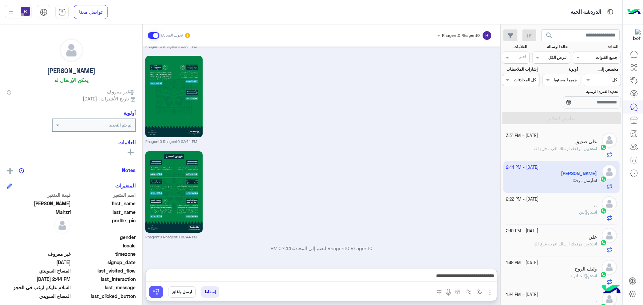
click at [159, 292] on button at bounding box center [156, 292] width 14 height 12
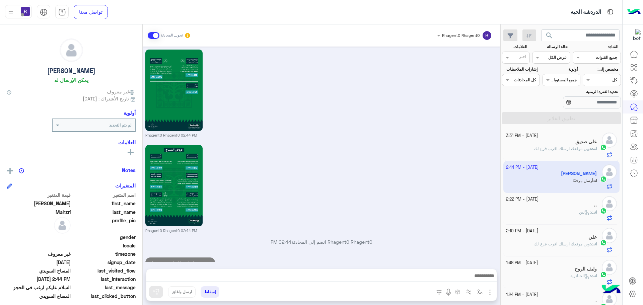
scroll to position [1284, 0]
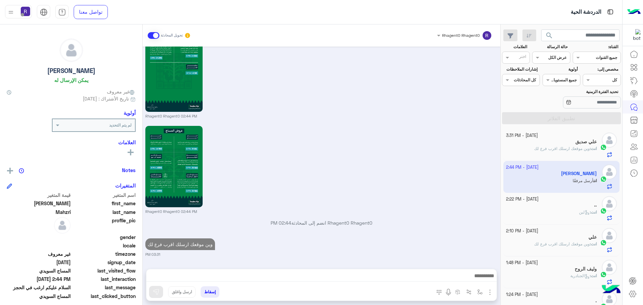
click at [550, 217] on div "انت : لبن" at bounding box center [551, 215] width 91 height 12
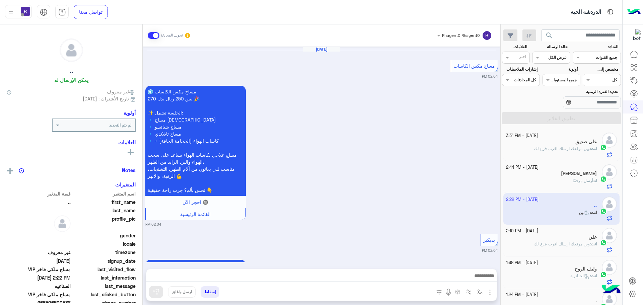
scroll to position [1234, 0]
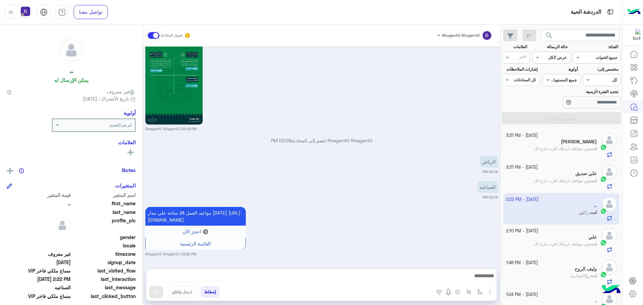
click at [544, 146] on span "وين موقعك ارسلك اقرب فرع لك" at bounding box center [562, 148] width 56 height 5
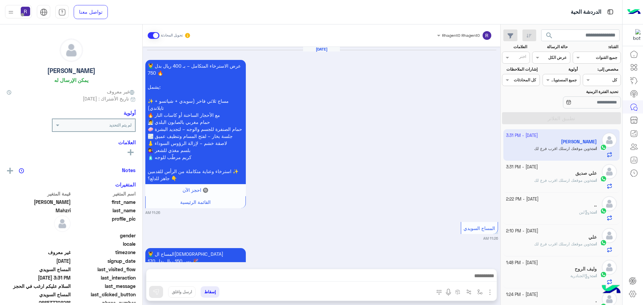
scroll to position [1258, 0]
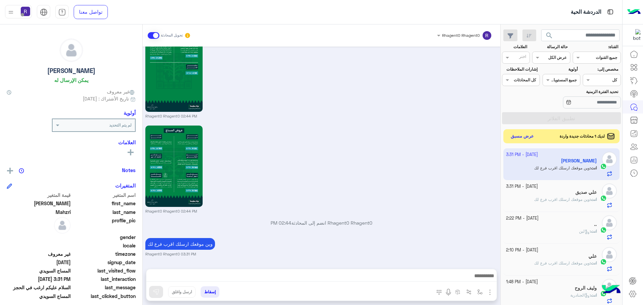
click at [516, 137] on button "عرض مسبق" at bounding box center [522, 136] width 28 height 9
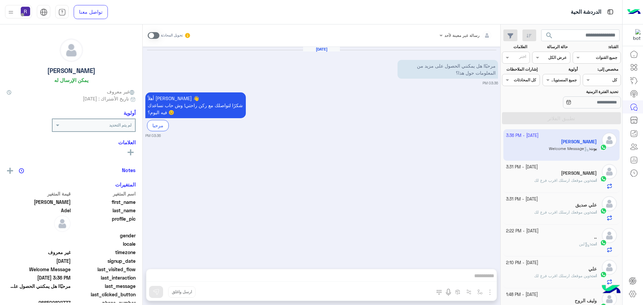
click at [562, 187] on div "انت : وين موقعك ارسلك اقرب فرع لك" at bounding box center [551, 183] width 91 height 12
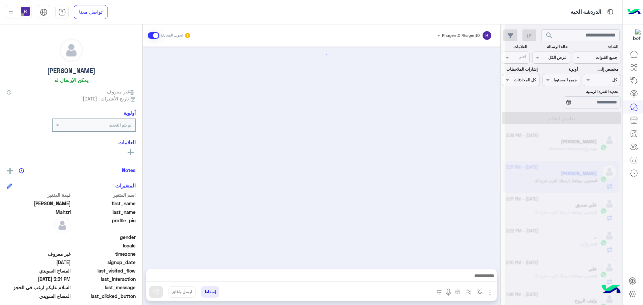
scroll to position [1258, 0]
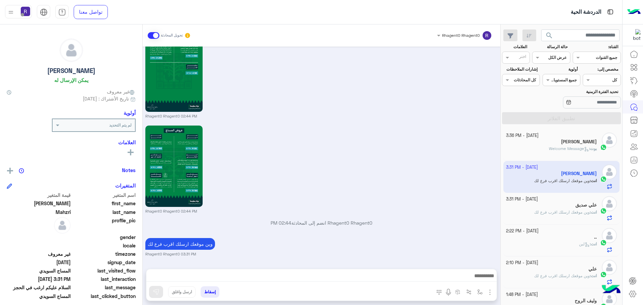
click at [563, 143] on div "[PERSON_NAME]" at bounding box center [551, 142] width 91 height 7
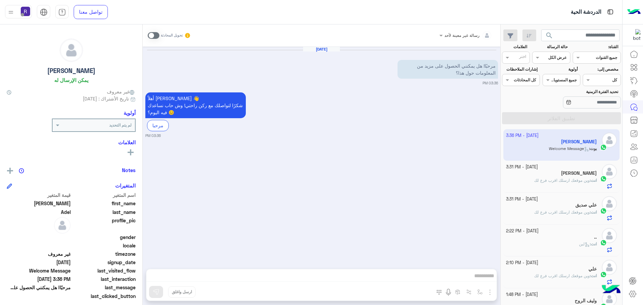
click at [157, 34] on span at bounding box center [154, 35] width 12 height 7
click at [489, 292] on img "button" at bounding box center [490, 292] width 8 height 8
click at [485, 277] on button "الصور" at bounding box center [479, 277] width 28 height 13
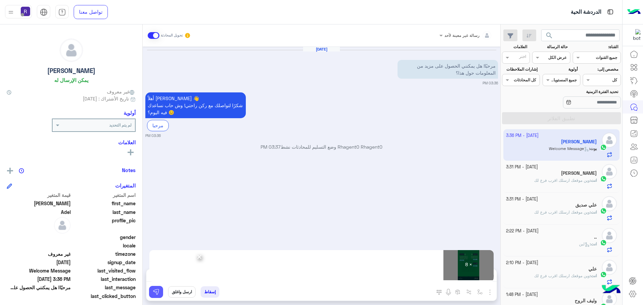
click at [158, 293] on img at bounding box center [156, 292] width 7 height 7
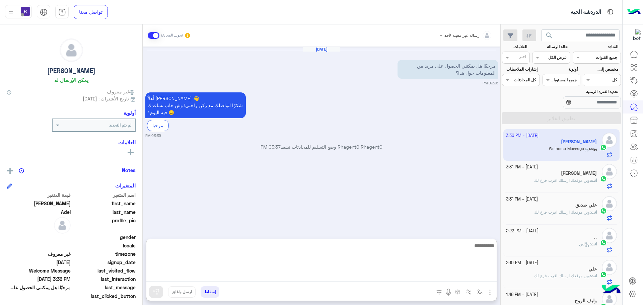
paste textarea "**********"
type textarea "**********"
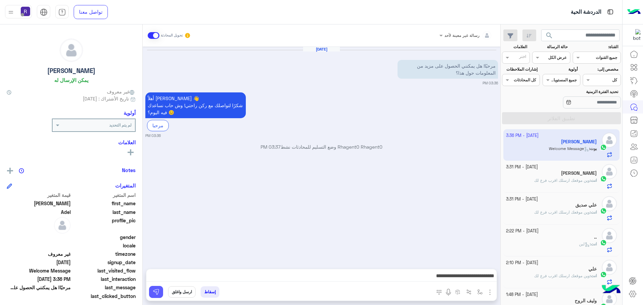
click at [154, 293] on img at bounding box center [156, 292] width 7 height 7
click at [546, 179] on span "وين موقعك ارسلك اقرب فرع لك" at bounding box center [562, 180] width 56 height 5
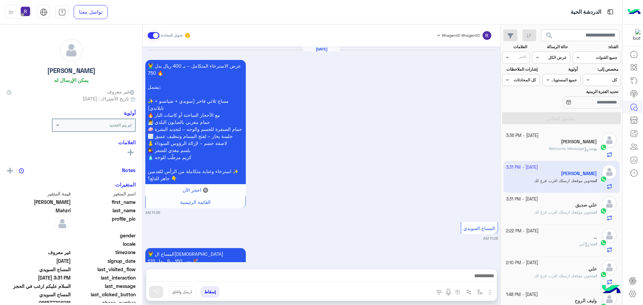
scroll to position [1258, 0]
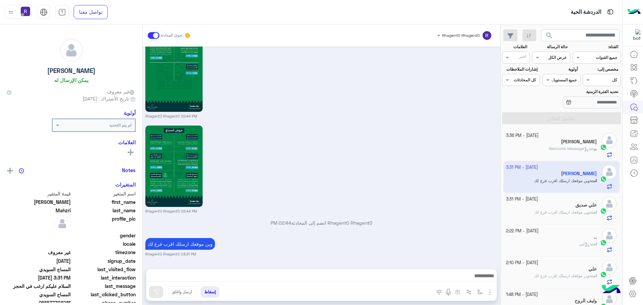
click at [551, 212] on span "وين موقعك ارسلك اقرب فرع لك" at bounding box center [562, 212] width 56 height 5
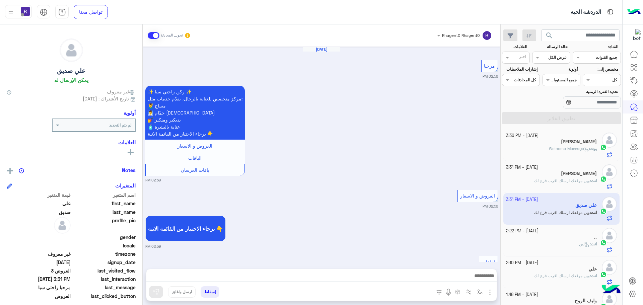
scroll to position [1157, 0]
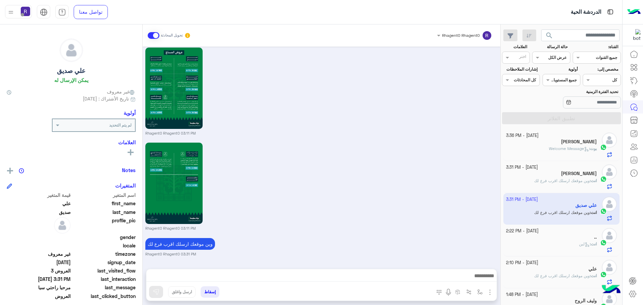
click at [566, 231] on div "[DATE] - 2:22 PM" at bounding box center [551, 231] width 91 height 6
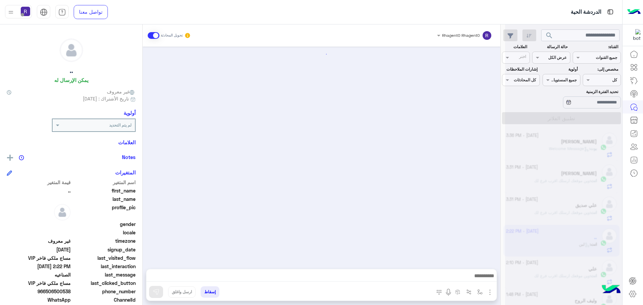
scroll to position [1234, 0]
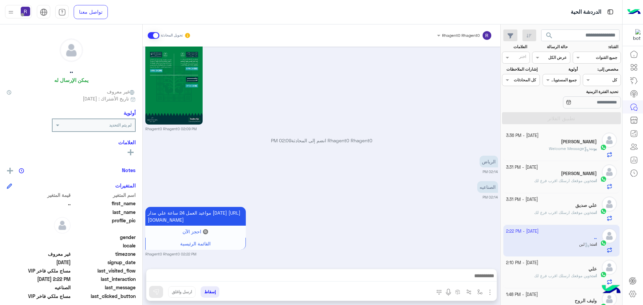
click at [564, 211] on span "وين موقعك ارسلك اقرب فرع لك" at bounding box center [562, 212] width 56 height 5
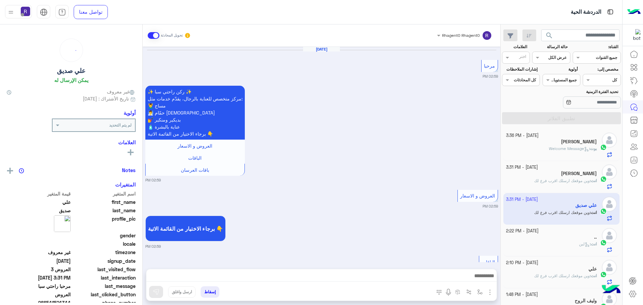
scroll to position [1157, 0]
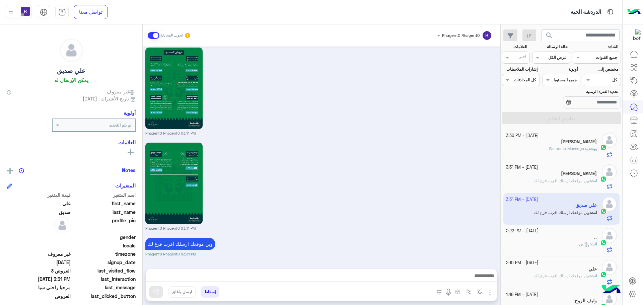
click at [564, 180] on span "وين موقعك ارسلك اقرب فرع لك" at bounding box center [562, 180] width 56 height 5
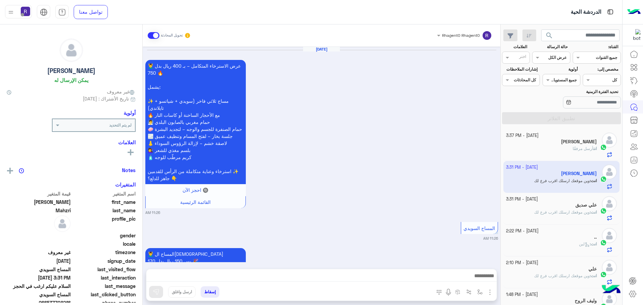
scroll to position [1258, 0]
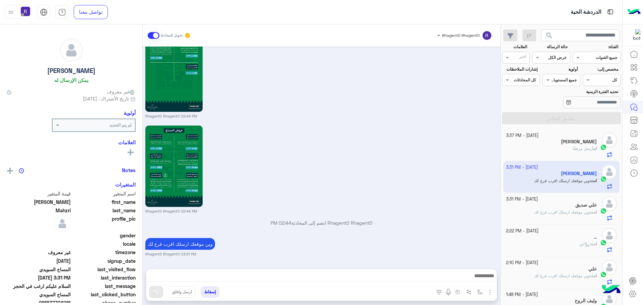
click at [567, 151] on div "انت أرسل مرفقًا" at bounding box center [551, 152] width 91 height 12
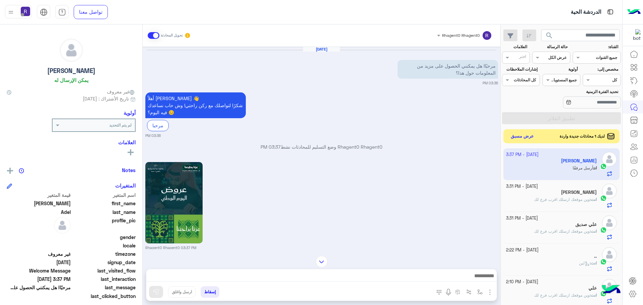
click at [515, 136] on button "عرض مسبق" at bounding box center [522, 136] width 28 height 9
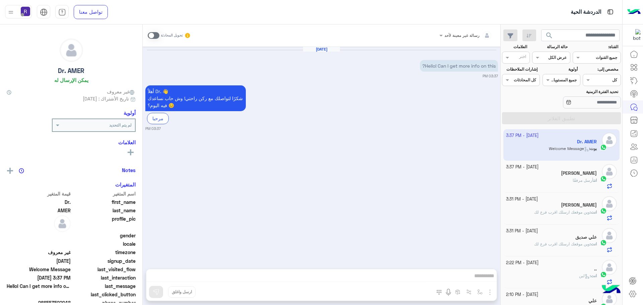
click at [546, 184] on div "انت أرسل مرفقًا" at bounding box center [551, 183] width 91 height 12
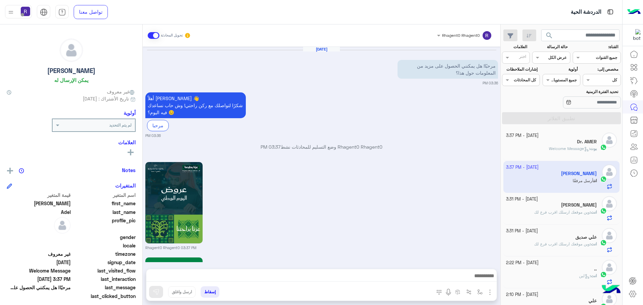
scroll to position [703, 0]
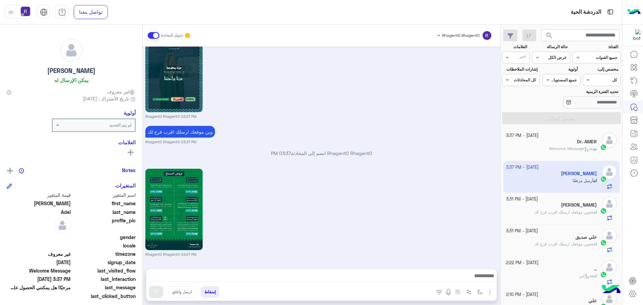
click at [549, 149] on span "بوت : Welcome Message" at bounding box center [573, 148] width 48 height 5
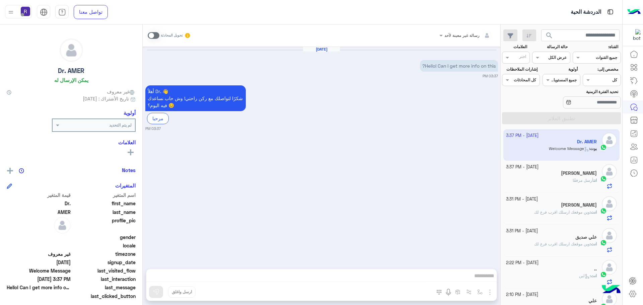
click at [158, 35] on span at bounding box center [154, 35] width 12 height 7
drag, startPoint x: 492, startPoint y: 294, endPoint x: 487, endPoint y: 286, distance: 9.1
click at [492, 294] on img "button" at bounding box center [490, 292] width 8 height 8
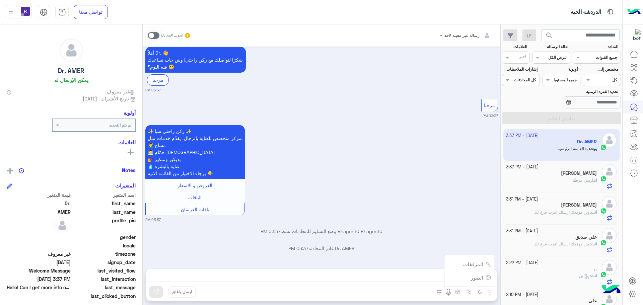
click at [485, 280] on div "رسالة غير معينة لأحد تحويل المحادثة [DATE] Hello! Can I get more info on this? …" at bounding box center [322, 165] width 358 height 283
click at [480, 291] on div "رسالة غير معينة لأحد تحويل المحادثة [DATE] Hello! Can I get more info on this? …" at bounding box center [322, 165] width 358 height 283
click at [158, 34] on span at bounding box center [154, 35] width 12 height 7
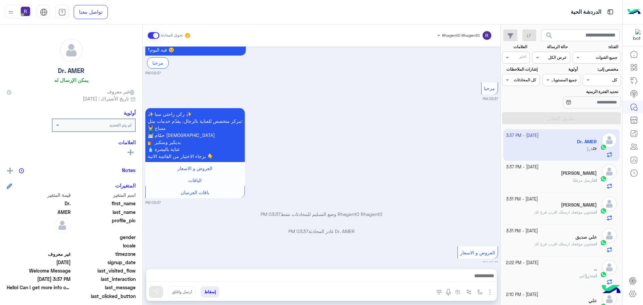
scroll to position [82, 0]
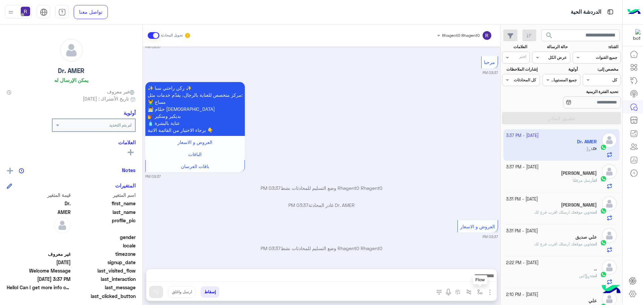
drag, startPoint x: 481, startPoint y: 292, endPoint x: 476, endPoint y: 288, distance: 6.5
click at [481, 292] on img "button" at bounding box center [479, 291] width 5 height 5
click at [462, 276] on input "text" at bounding box center [465, 276] width 34 height 6
click at [406, 225] on div "العروض و الاسعار 03:37 PM" at bounding box center [321, 229] width 353 height 21
click at [481, 288] on button "button" at bounding box center [479, 291] width 11 height 11
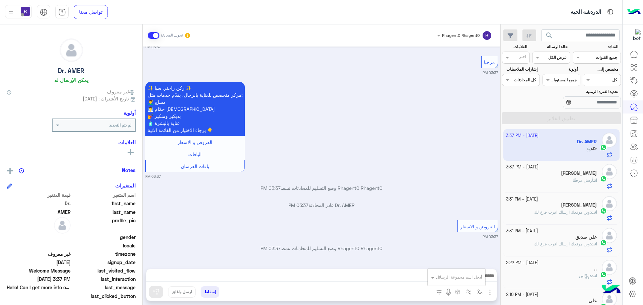
click at [472, 279] on input "text" at bounding box center [465, 276] width 34 height 6
click at [425, 196] on div "Rhagent0 Rhagent0 وضع التسليم للمحادثات نشط 03:37 PM" at bounding box center [321, 190] width 353 height 12
click at [491, 291] on img "button" at bounding box center [490, 292] width 8 height 8
click at [481, 282] on button "الصور" at bounding box center [479, 277] width 28 height 13
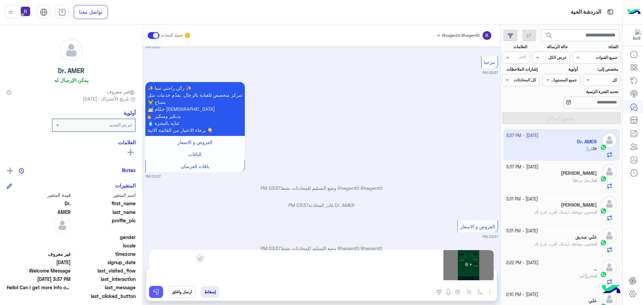
click at [156, 294] on img at bounding box center [156, 292] width 7 height 7
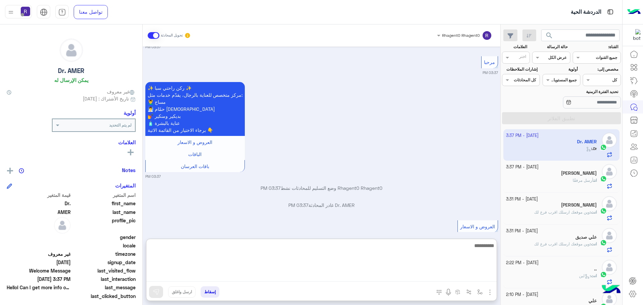
paste textarea "**********"
type textarea "**********"
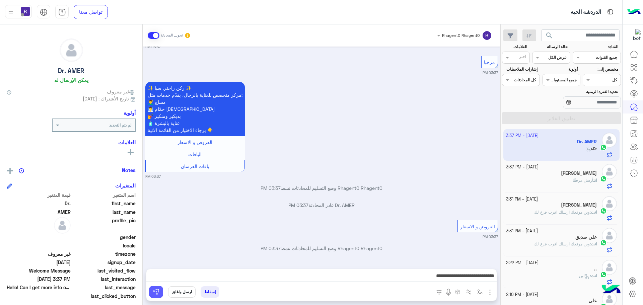
click at [161, 290] on button at bounding box center [156, 292] width 14 height 12
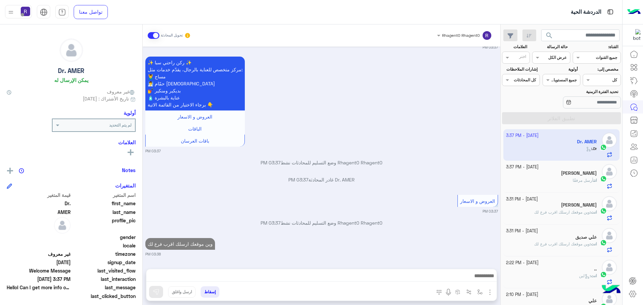
click at [582, 178] on span "أرسل مرفقًا" at bounding box center [583, 180] width 21 height 5
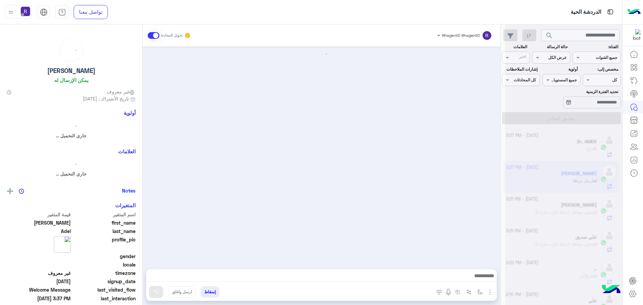
scroll to position [703, 0]
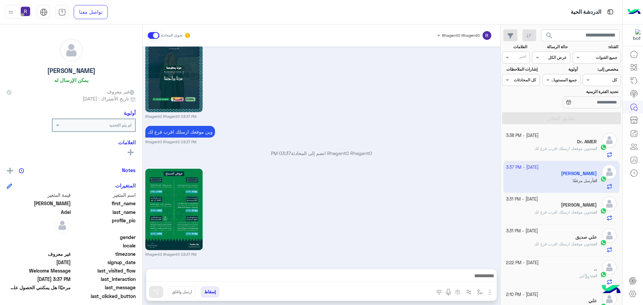
click at [397, 206] on div "Rhagent0 Rhagent0 03:37 PM" at bounding box center [321, 212] width 353 height 90
click at [560, 149] on span "وين موقعك ارسلك اقرب فرع لك" at bounding box center [562, 148] width 56 height 5
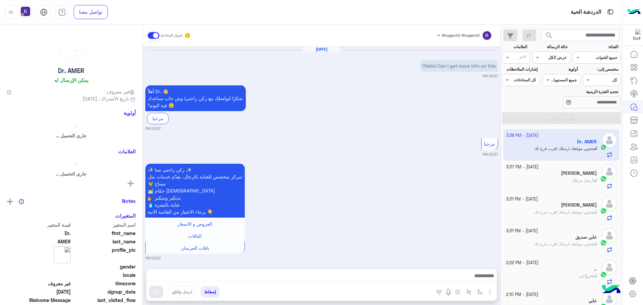
scroll to position [903, 0]
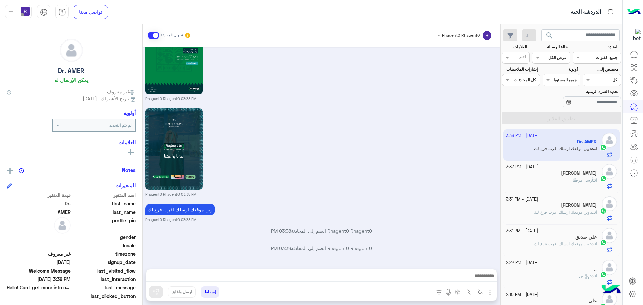
click at [572, 177] on div "[PERSON_NAME]" at bounding box center [551, 173] width 91 height 7
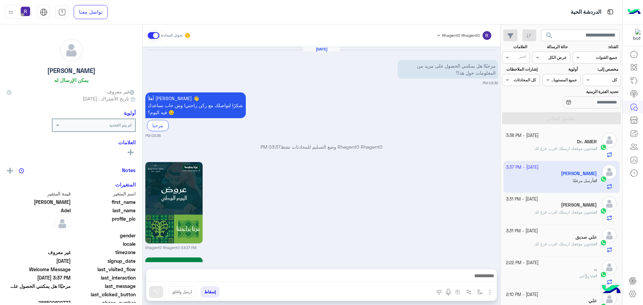
scroll to position [703, 0]
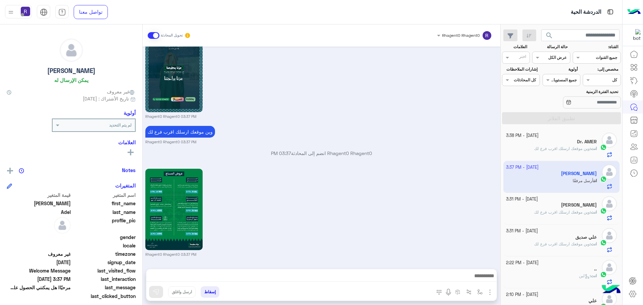
click at [561, 149] on span "وين موقعك ارسلك اقرب فرع لك" at bounding box center [562, 148] width 56 height 5
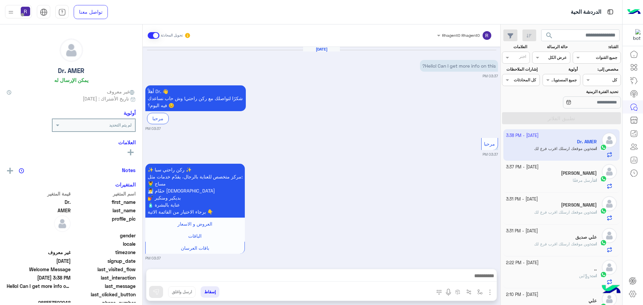
scroll to position [903, 0]
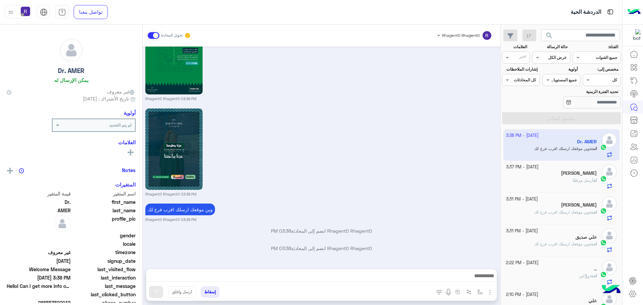
click at [563, 179] on div "انت أرسل مرفقًا" at bounding box center [551, 183] width 91 height 12
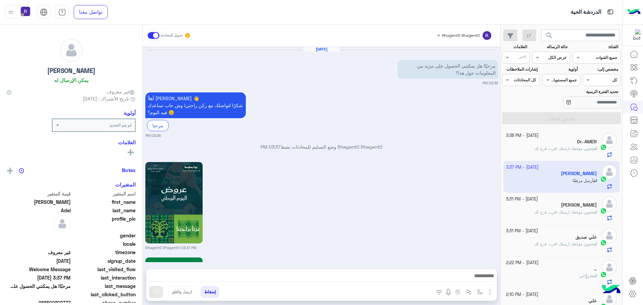
scroll to position [703, 0]
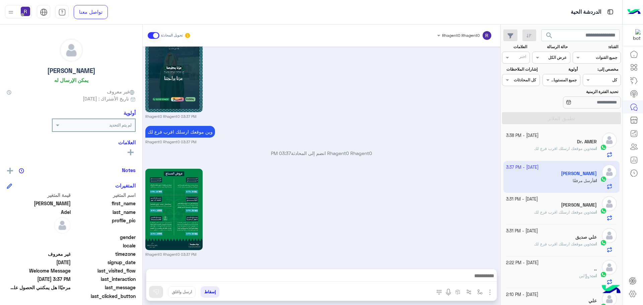
click at [550, 210] on span "وين موقعك ارسلك اقرب فرع لك" at bounding box center [562, 212] width 56 height 5
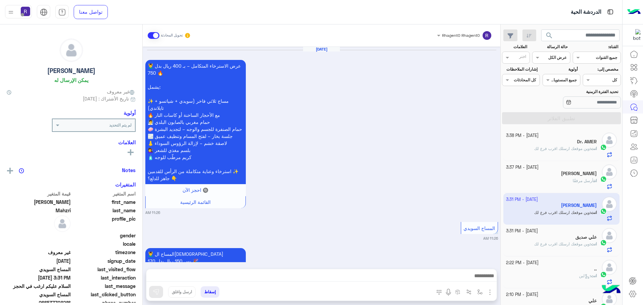
scroll to position [1258, 0]
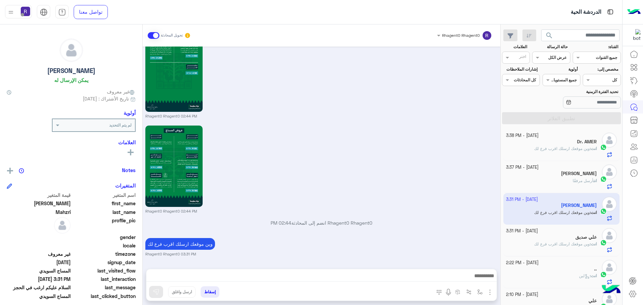
click at [561, 243] on span "وين موقعك ارسلك اقرب فرع لك" at bounding box center [562, 243] width 56 height 5
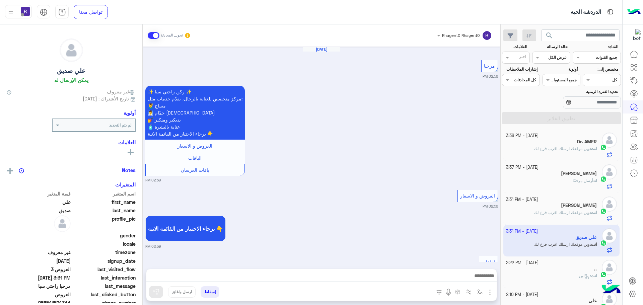
scroll to position [1157, 0]
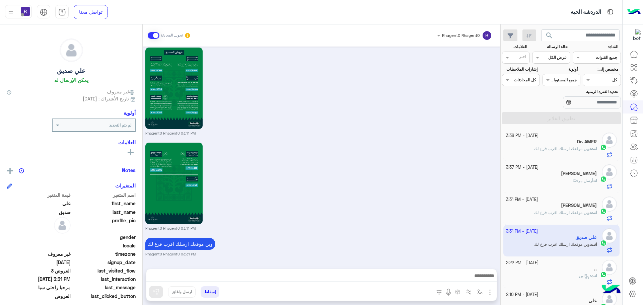
click at [564, 147] on span "وين موقعك ارسلك اقرب فرع لك" at bounding box center [562, 148] width 56 height 5
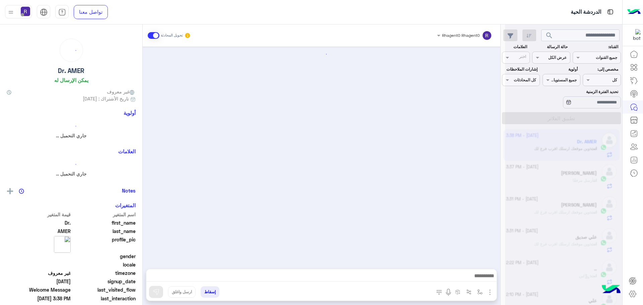
scroll to position [903, 0]
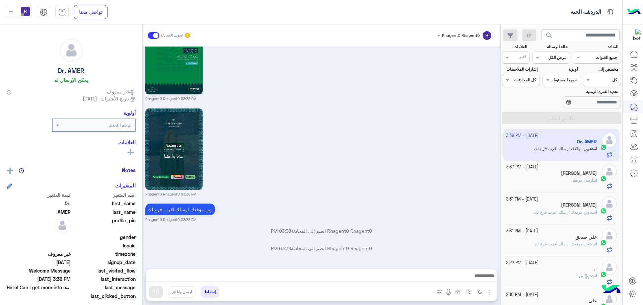
click at [575, 179] on span "أرسل مرفقًا" at bounding box center [583, 180] width 21 height 5
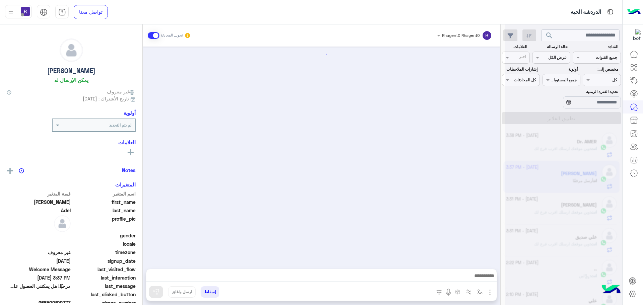
scroll to position [703, 0]
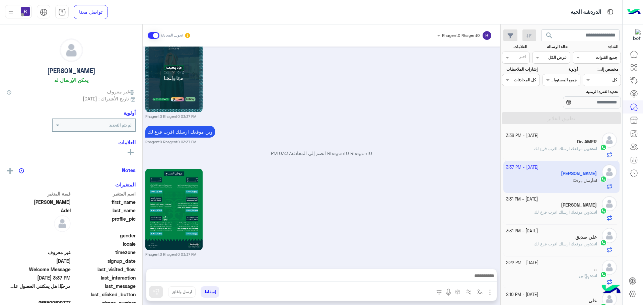
click at [538, 201] on small "[DATE] - 3:31 PM" at bounding box center [522, 199] width 32 height 6
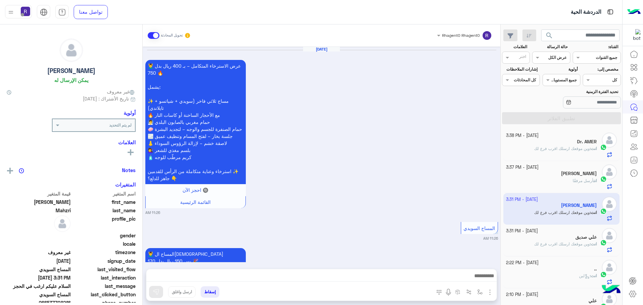
scroll to position [1258, 0]
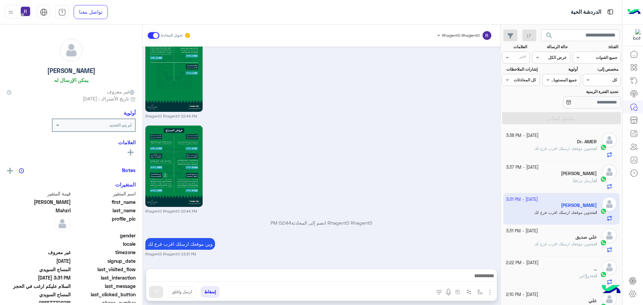
click at [548, 141] on div "Dr. AMER" at bounding box center [551, 142] width 91 height 7
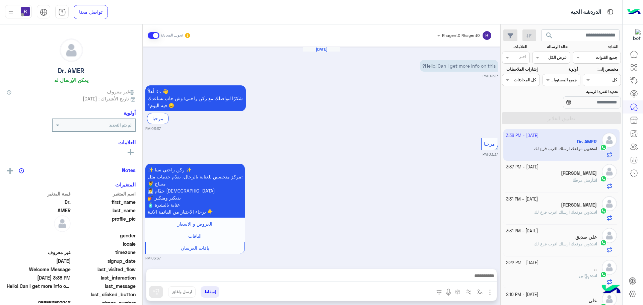
scroll to position [903, 0]
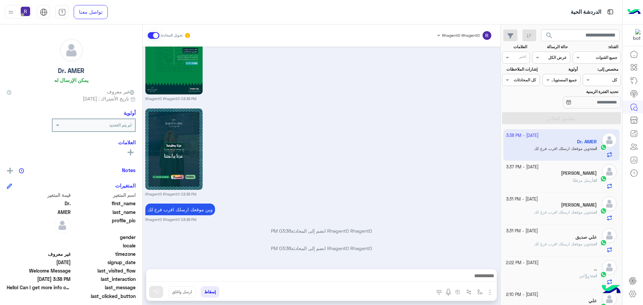
click at [539, 182] on div "انت أرسل مرفقًا" at bounding box center [551, 183] width 91 height 12
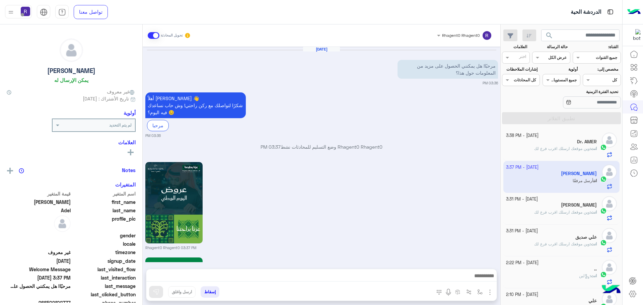
scroll to position [703, 0]
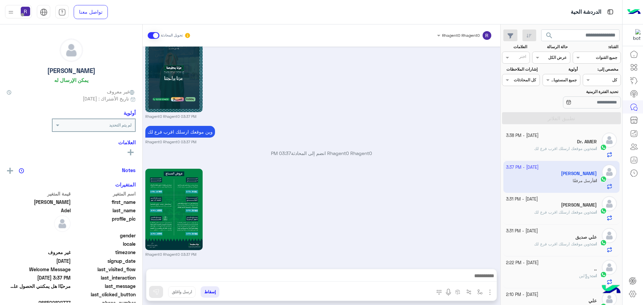
click at [573, 212] on span "وين موقعك ارسلك اقرب فرع لك" at bounding box center [562, 212] width 56 height 5
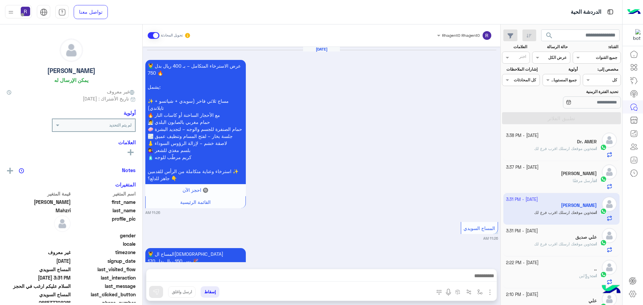
scroll to position [1258, 0]
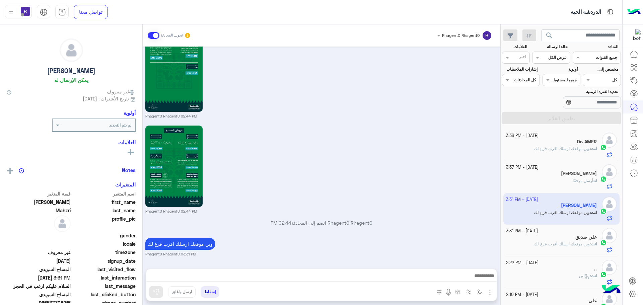
click at [571, 171] on h5 "[PERSON_NAME]" at bounding box center [579, 174] width 36 height 6
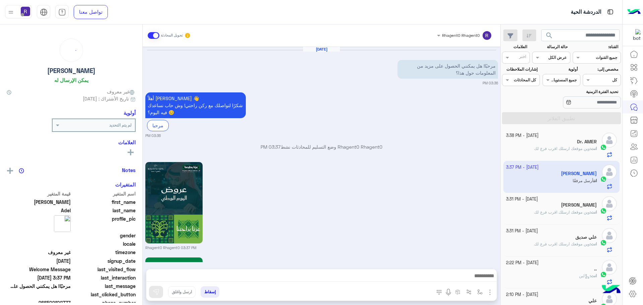
scroll to position [703, 0]
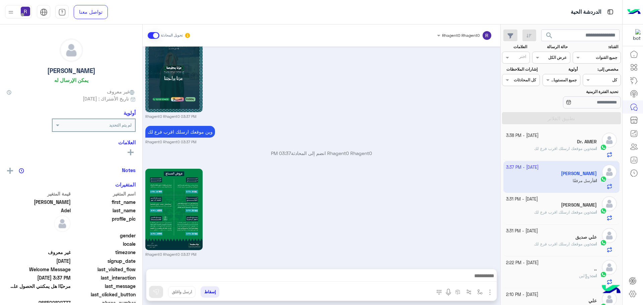
click at [563, 146] on span "وين موقعك ارسلك اقرب فرع لك" at bounding box center [562, 148] width 56 height 5
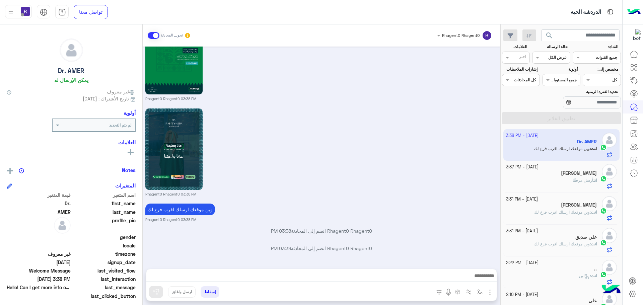
click at [563, 176] on div "[PERSON_NAME]" at bounding box center [551, 173] width 91 height 7
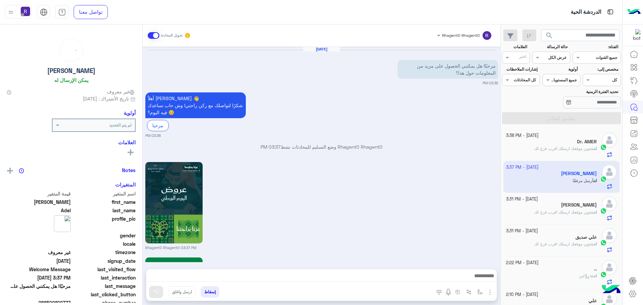
scroll to position [703, 0]
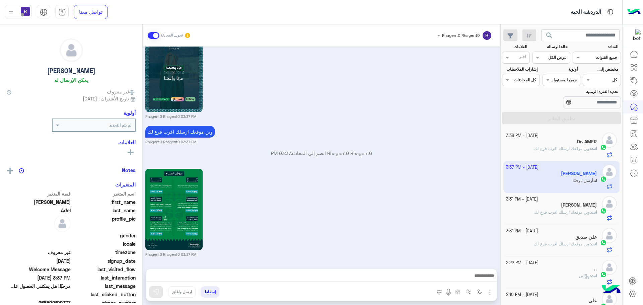
click at [555, 148] on span "وين موقعك ارسلك اقرب فرع لك" at bounding box center [562, 148] width 56 height 5
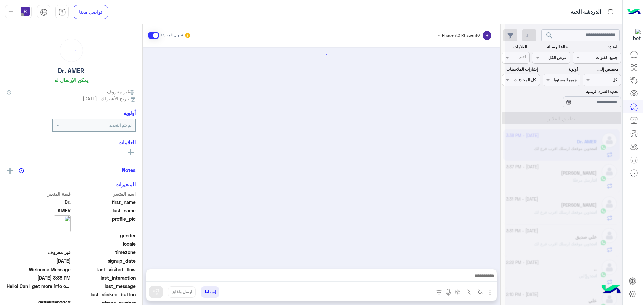
scroll to position [903, 0]
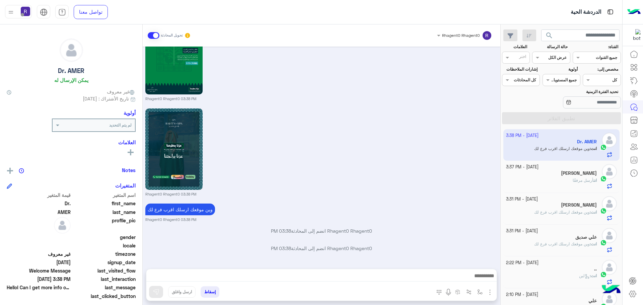
click at [573, 178] on span "أرسل مرفقًا" at bounding box center [583, 180] width 21 height 5
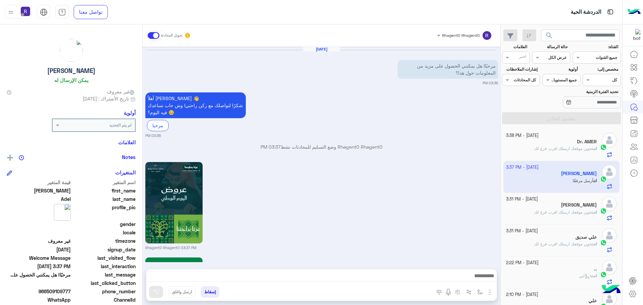
scroll to position [703, 0]
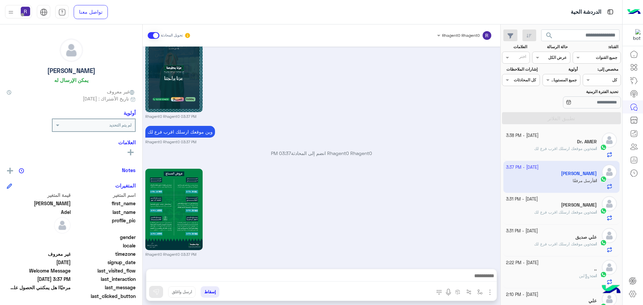
click at [572, 147] on span "وين موقعك ارسلك اقرب فرع لك" at bounding box center [562, 148] width 56 height 5
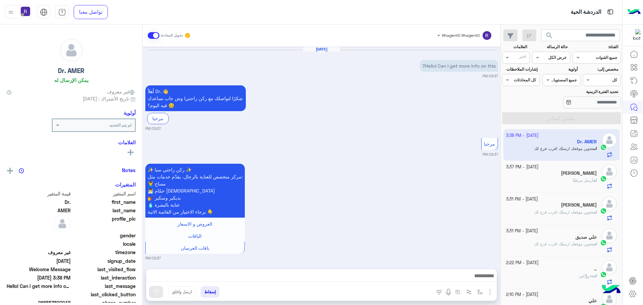
scroll to position [903, 0]
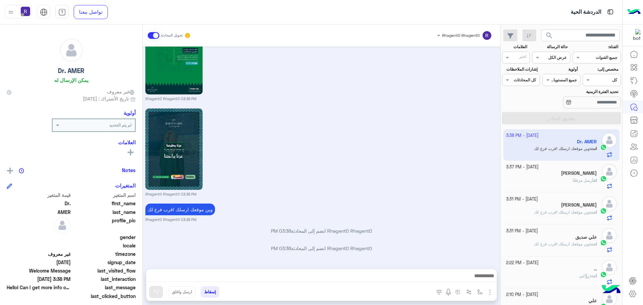
click at [580, 179] on span "أرسل مرفقًا" at bounding box center [583, 180] width 21 height 5
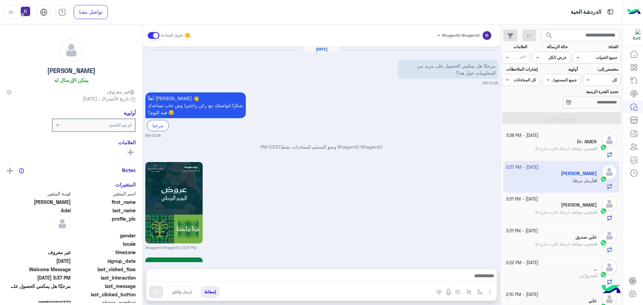
scroll to position [703, 0]
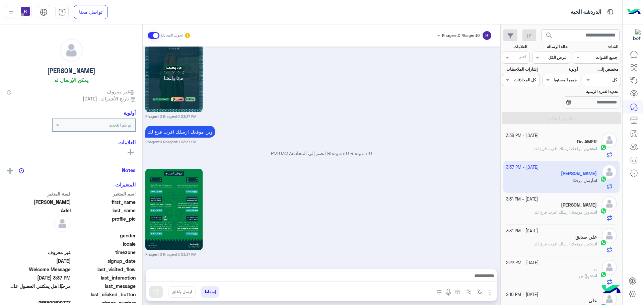
click at [590, 215] on p "انت : وين موقعك ارسلك اقرب فرع لك" at bounding box center [565, 212] width 63 height 6
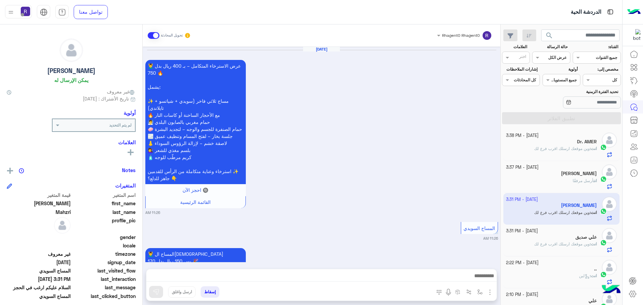
scroll to position [1258, 0]
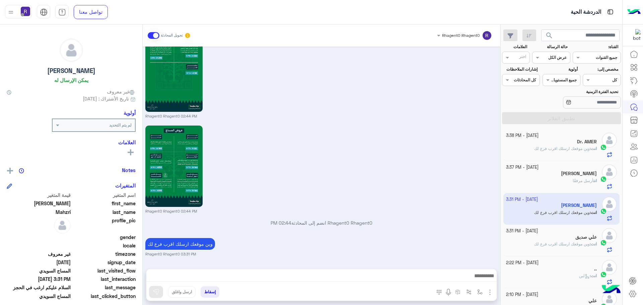
click at [564, 152] on div "انت : وين موقعك ارسلك اقرب فرع لك" at bounding box center [551, 152] width 91 height 12
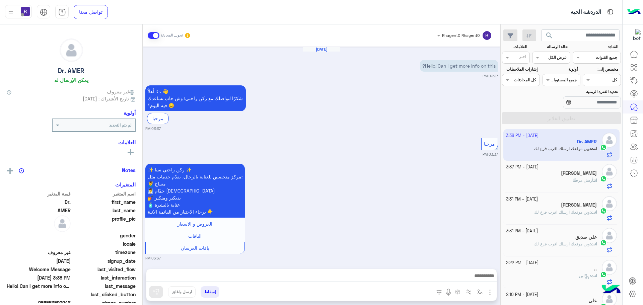
scroll to position [903, 0]
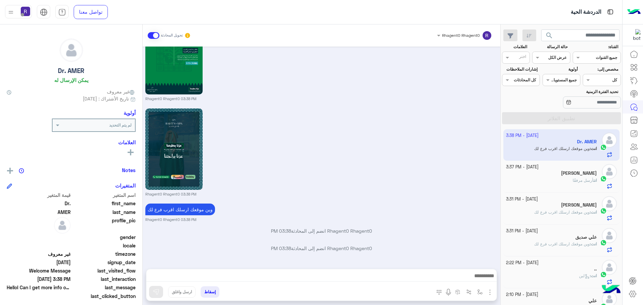
click at [568, 177] on div "انت أرسل مرفقًا" at bounding box center [551, 183] width 91 height 12
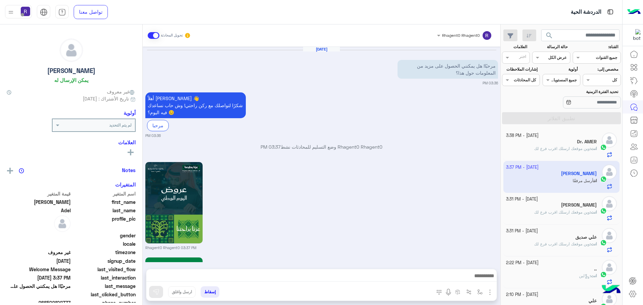
scroll to position [703, 0]
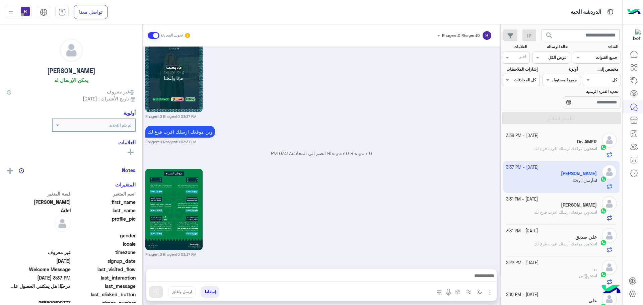
click at [566, 203] on h5 "[PERSON_NAME]" at bounding box center [579, 205] width 36 height 6
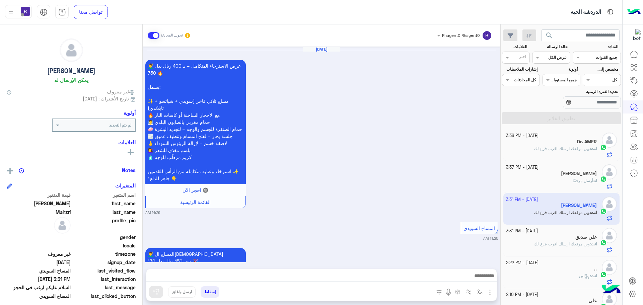
scroll to position [1258, 0]
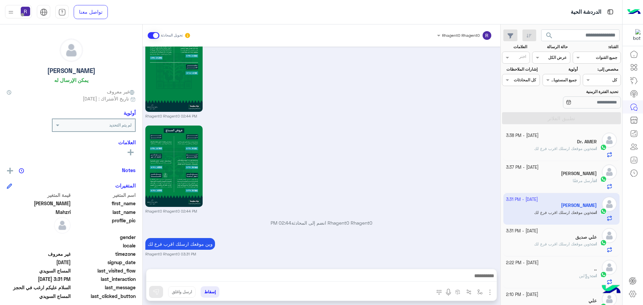
click at [548, 246] on span "وين موقعك ارسلك اقرب فرع لك" at bounding box center [562, 243] width 56 height 5
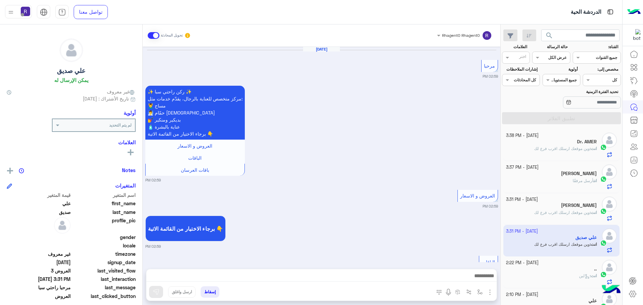
scroll to position [1157, 0]
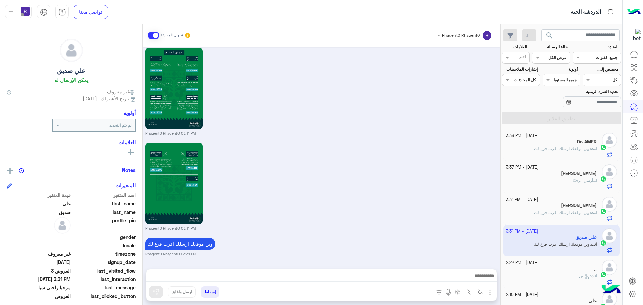
click at [565, 146] on p "انت : وين موقعك ارسلك اقرب فرع لك" at bounding box center [565, 149] width 63 height 6
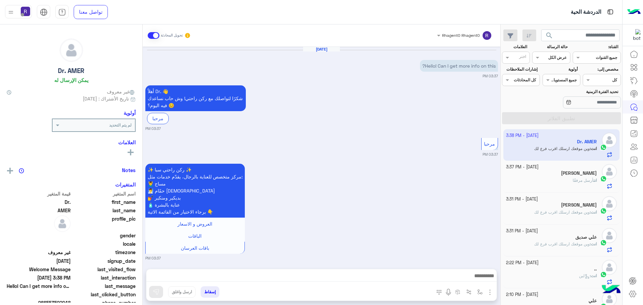
scroll to position [903, 0]
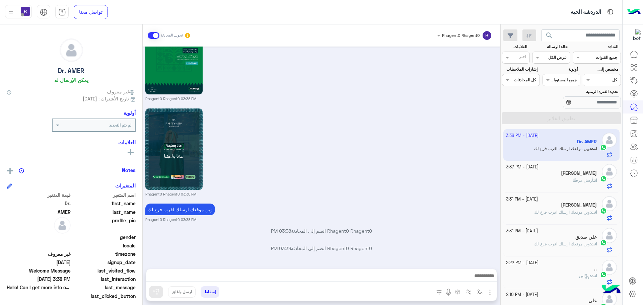
click at [564, 179] on div "انت أرسل مرفقًا" at bounding box center [551, 183] width 91 height 12
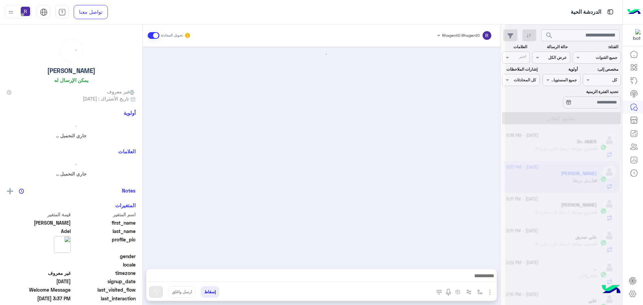
scroll to position [703, 0]
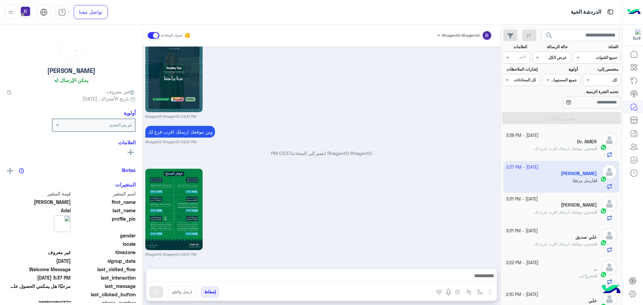
click at [579, 206] on h5 "[PERSON_NAME]" at bounding box center [579, 205] width 36 height 6
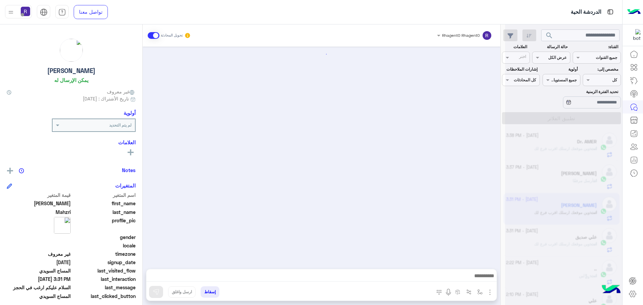
scroll to position [1258, 0]
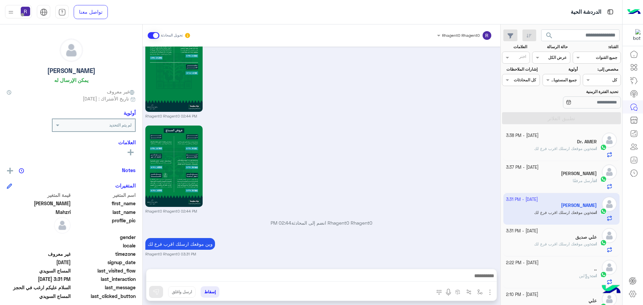
click at [562, 245] on span "وين موقعك ارسلك اقرب فرع لك" at bounding box center [562, 243] width 56 height 5
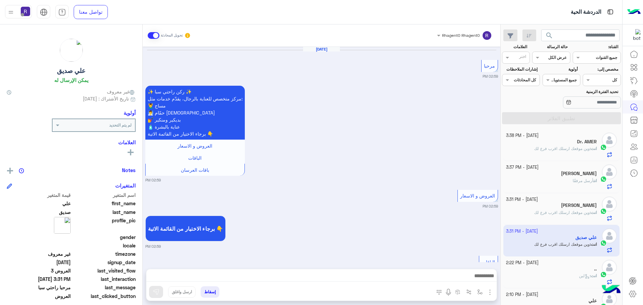
scroll to position [1157, 0]
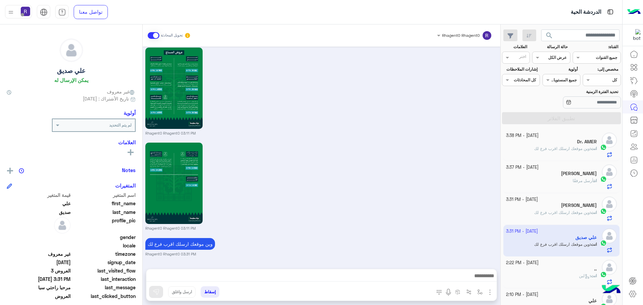
click at [571, 155] on div "انت : وين موقعك ارسلك اقرب فرع لك" at bounding box center [551, 152] width 91 height 12
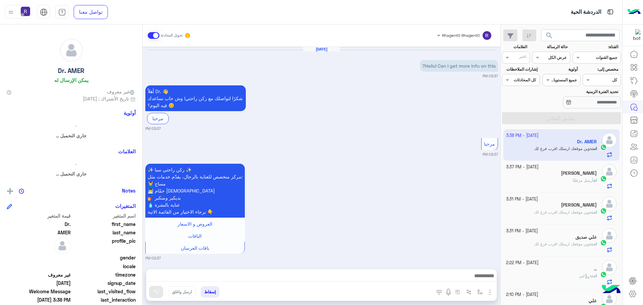
scroll to position [903, 0]
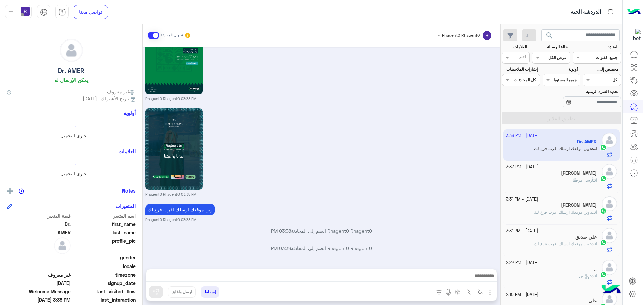
click at [559, 177] on div "[PERSON_NAME]" at bounding box center [551, 173] width 91 height 7
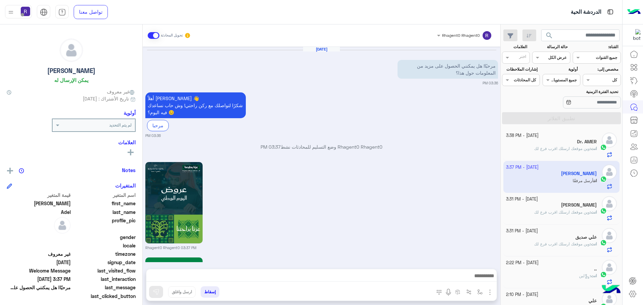
scroll to position [703, 0]
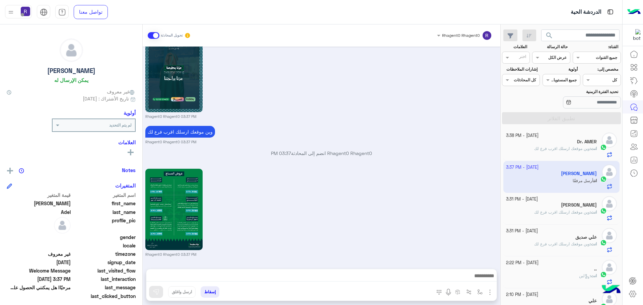
click at [579, 151] on span "وين موقعك ارسلك اقرب فرع لك" at bounding box center [562, 148] width 56 height 5
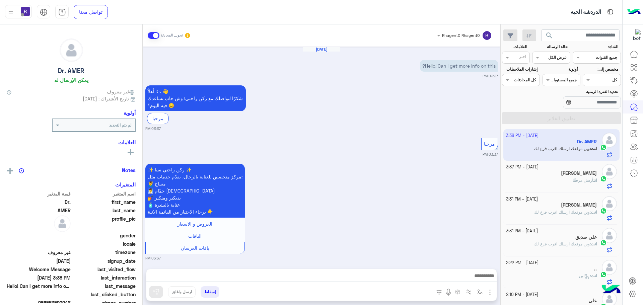
scroll to position [903, 0]
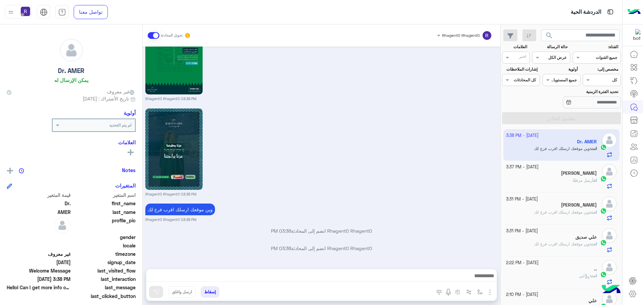
click at [559, 174] on div "[PERSON_NAME]" at bounding box center [551, 173] width 91 height 7
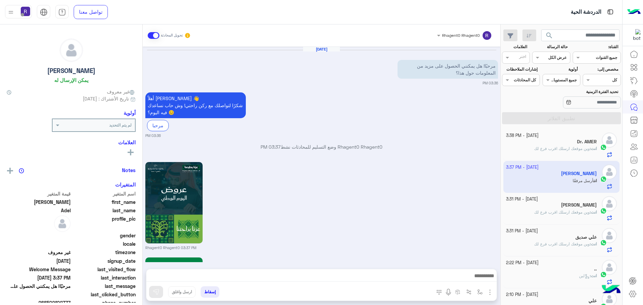
scroll to position [703, 0]
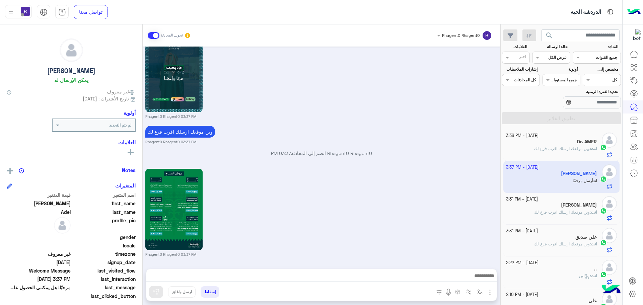
click at [564, 213] on span "وين موقعك ارسلك اقرب فرع لك" at bounding box center [562, 212] width 56 height 5
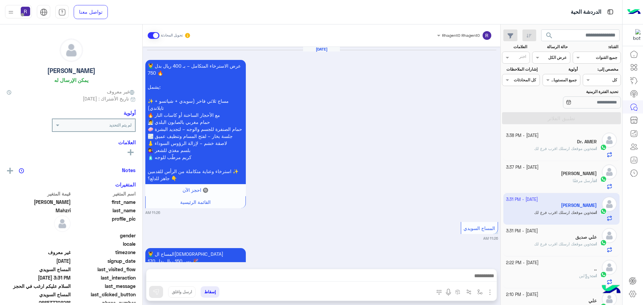
scroll to position [1258, 0]
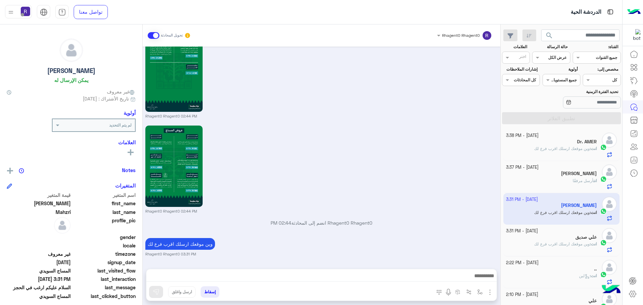
click at [571, 238] on div "علي صديق" at bounding box center [551, 237] width 91 height 7
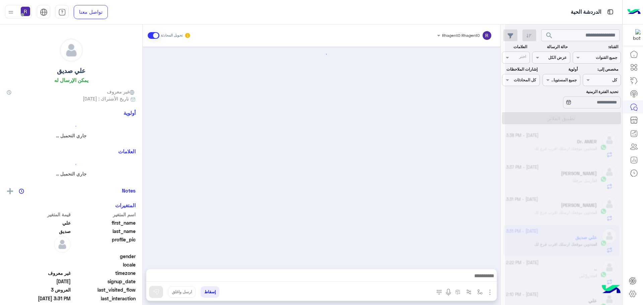
scroll to position [1157, 0]
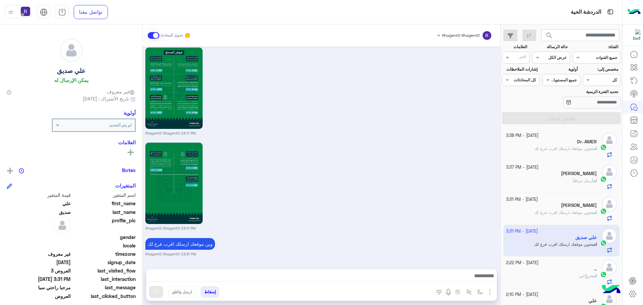
click at [562, 149] on span "وين موقعك ارسلك اقرب فرع لك" at bounding box center [562, 148] width 56 height 5
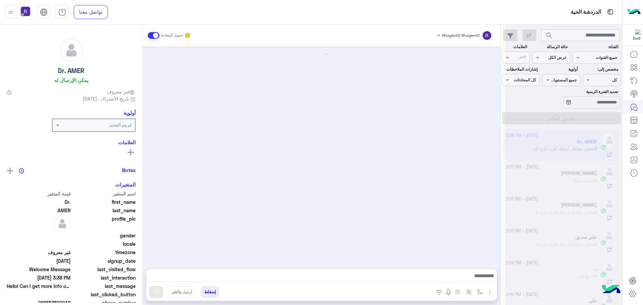
scroll to position [903, 0]
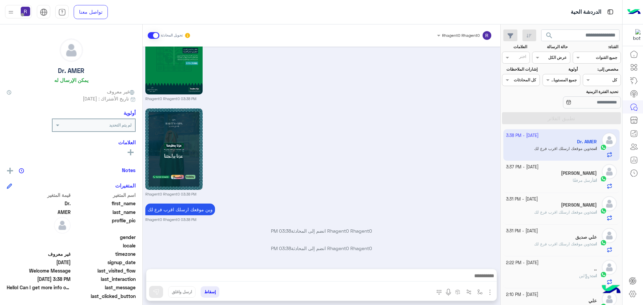
click at [558, 171] on div "[PERSON_NAME]" at bounding box center [551, 173] width 91 height 7
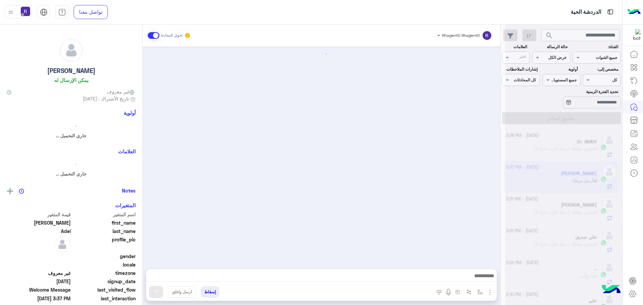
scroll to position [703, 0]
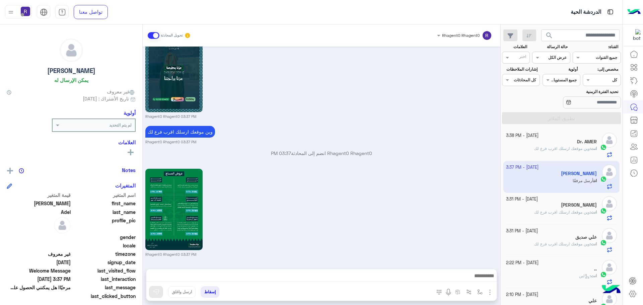
click at [545, 151] on span "وين موقعك ارسلك اقرب فرع لك" at bounding box center [562, 148] width 56 height 5
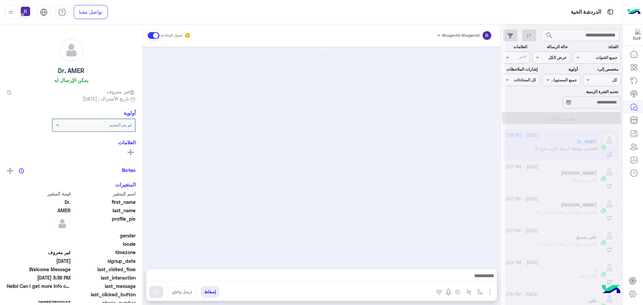
scroll to position [903, 0]
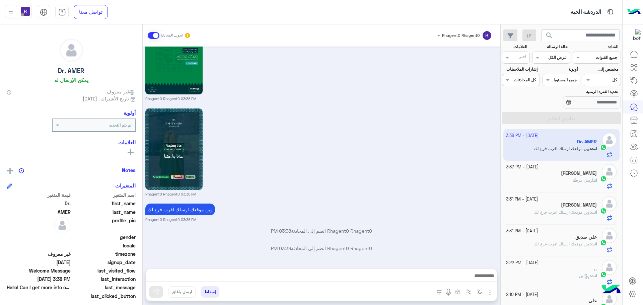
click at [558, 179] on div "انت أرسل مرفقًا" at bounding box center [551, 183] width 91 height 12
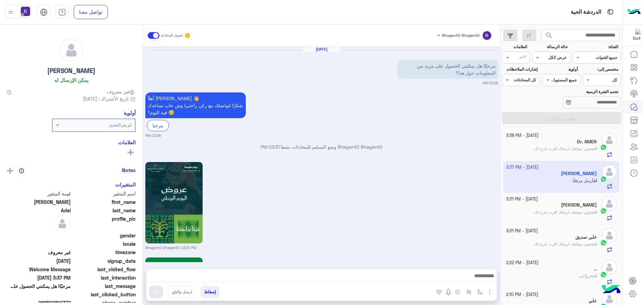
scroll to position [703, 0]
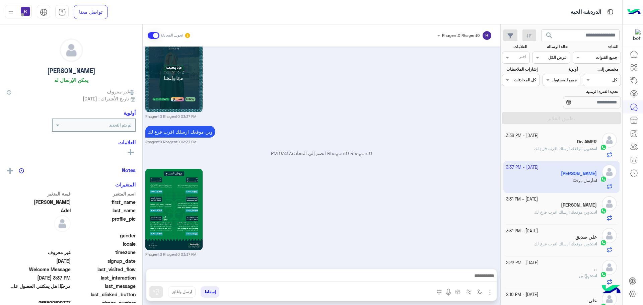
click at [555, 148] on span "وين موقعك ارسلك اقرب فرع لك" at bounding box center [562, 148] width 56 height 5
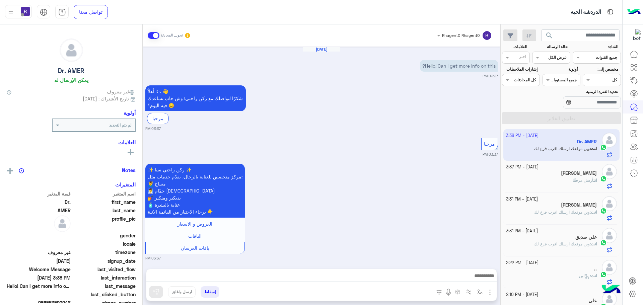
scroll to position [903, 0]
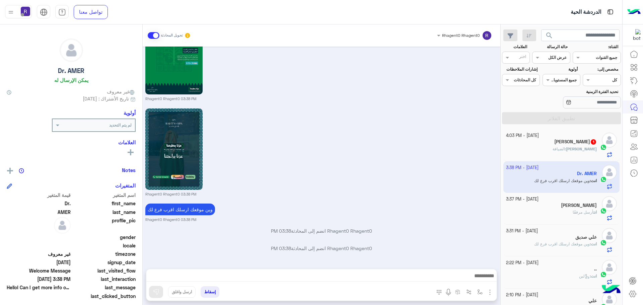
click at [527, 146] on div "[PERSON_NAME] : الضيافة" at bounding box center [551, 152] width 91 height 12
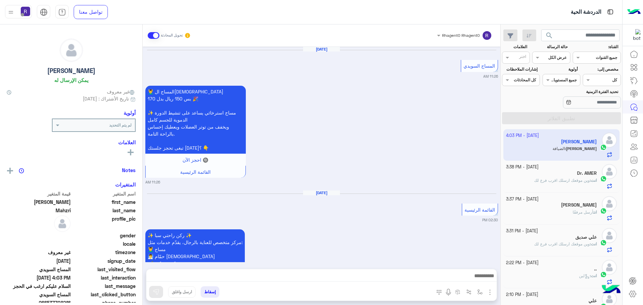
scroll to position [1121, 0]
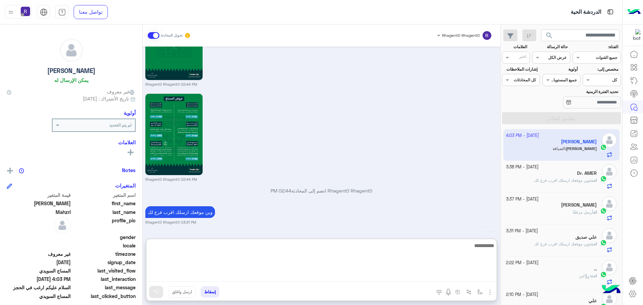
click at [396, 273] on textarea at bounding box center [321, 261] width 350 height 40
type textarea "**********"
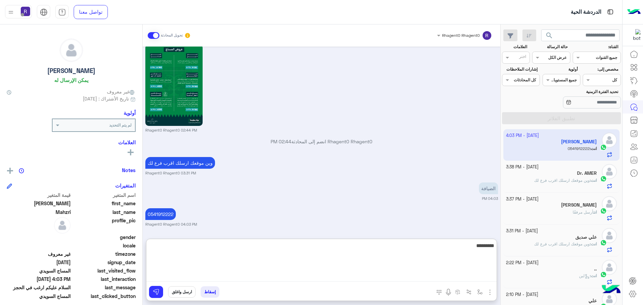
type textarea "*********"
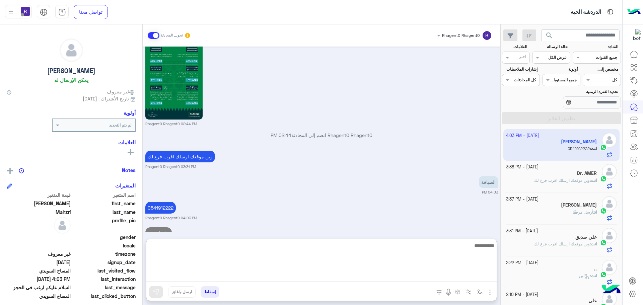
scroll to position [1203, 0]
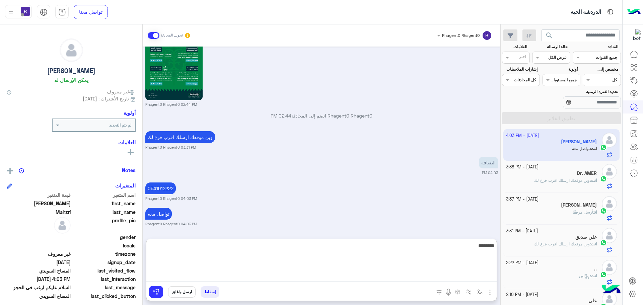
type textarea "*********"
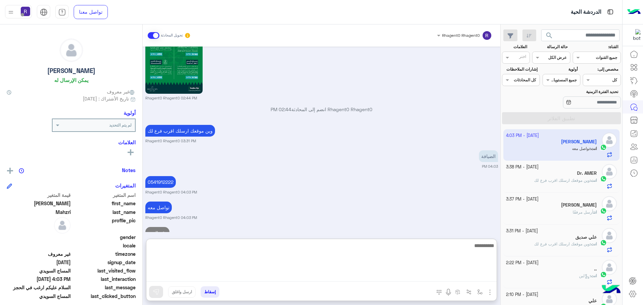
scroll to position [1228, 0]
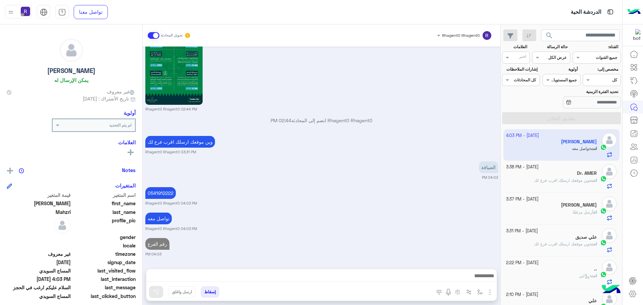
click at [556, 177] on p "انت : وين موقعك ارسلك اقرب فرع لك" at bounding box center [565, 180] width 63 height 6
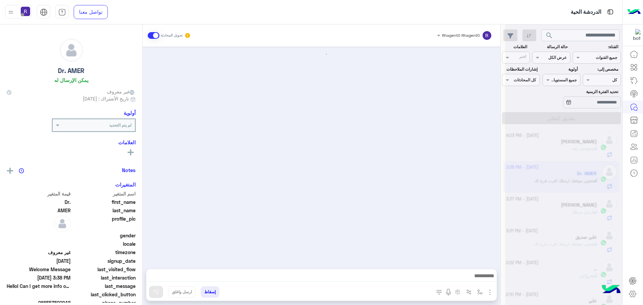
scroll to position [903, 0]
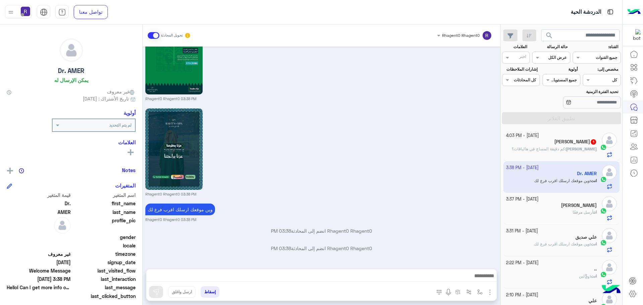
click at [554, 146] on span "كم دقيقة المساج في هالباقات؟" at bounding box center [538, 148] width 53 height 5
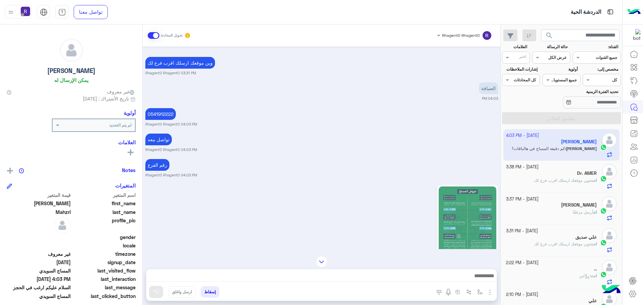
scroll to position [1035, 0]
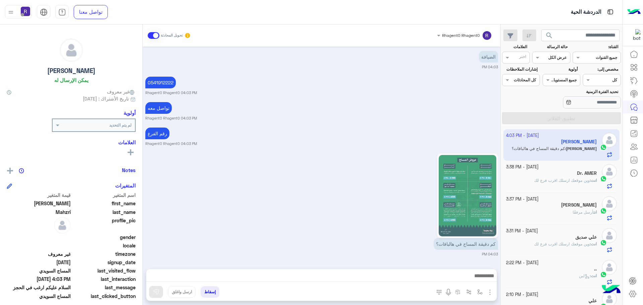
click at [551, 175] on div "Dr. AMER" at bounding box center [551, 173] width 91 height 7
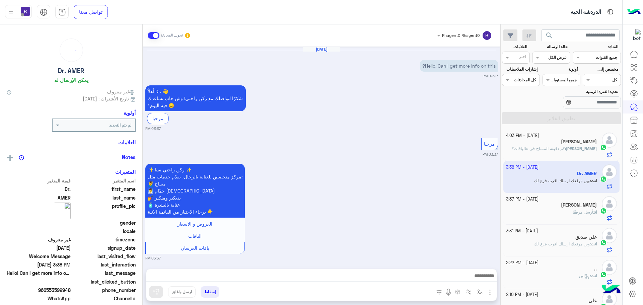
scroll to position [903, 0]
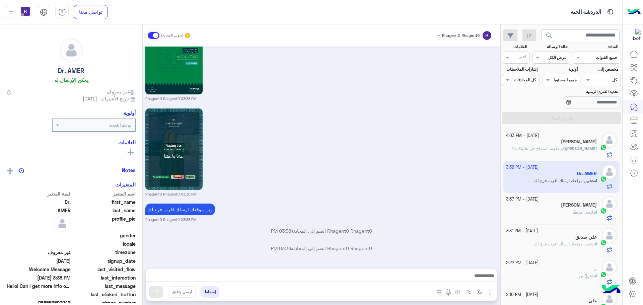
click at [553, 153] on div "[PERSON_NAME] : كم دقيقة المساج في هالباقات؟" at bounding box center [551, 152] width 91 height 12
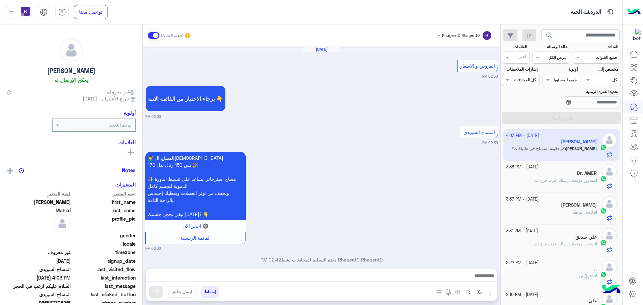
scroll to position [1035, 0]
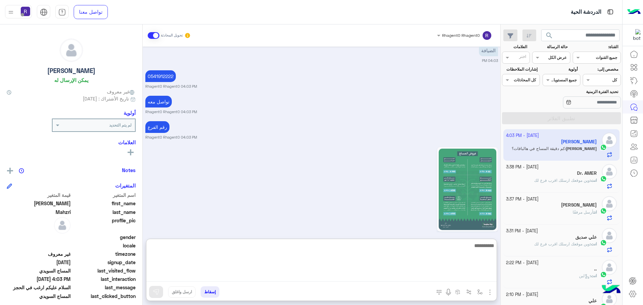
click at [348, 275] on textarea at bounding box center [321, 261] width 350 height 40
type textarea "*"
type textarea "**********"
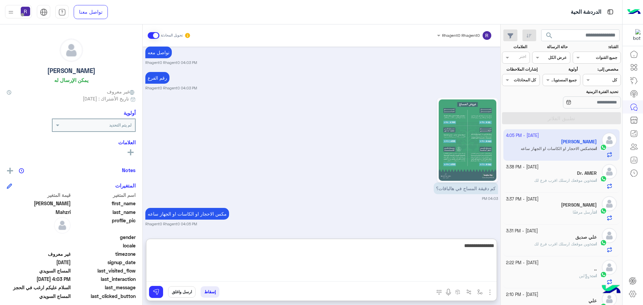
type textarea "**********"
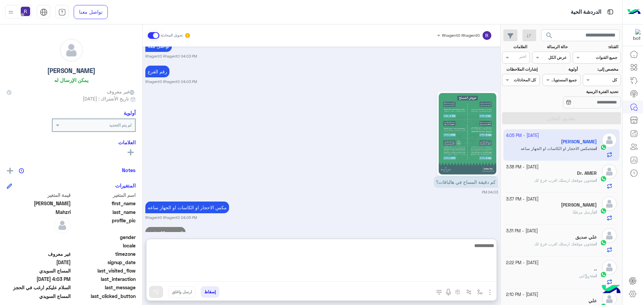
scroll to position [1116, 0]
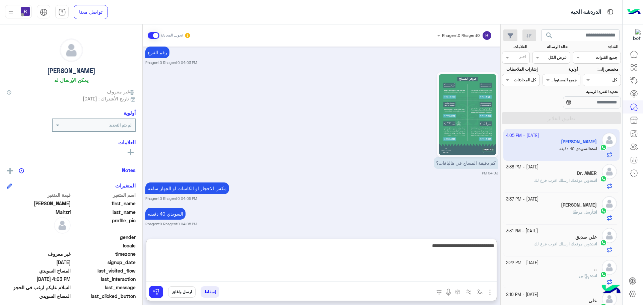
type textarea "**********"
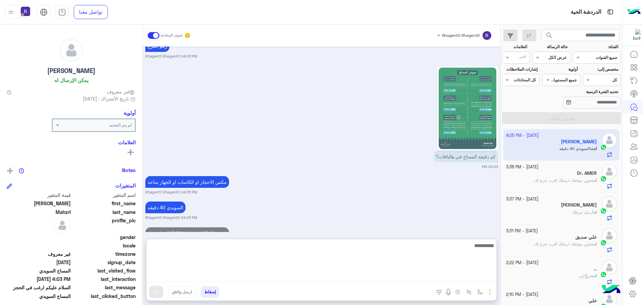
scroll to position [1142, 0]
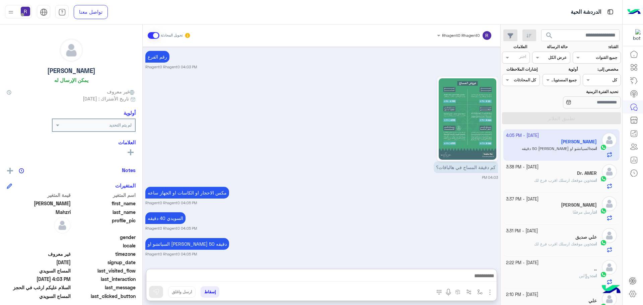
click at [349, 236] on div "السياتشو او [PERSON_NAME] 50 دقيقه Rhagent0 Rhagent0 04:05 PM" at bounding box center [321, 246] width 353 height 20
click at [323, 121] on div "كم دقيقة المساج في هالباقات؟ 04:03 PM" at bounding box center [321, 127] width 353 height 105
click at [537, 173] on div "Dr. AMER" at bounding box center [551, 173] width 91 height 7
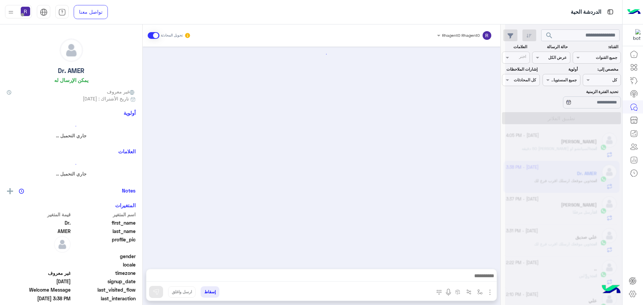
scroll to position [903, 0]
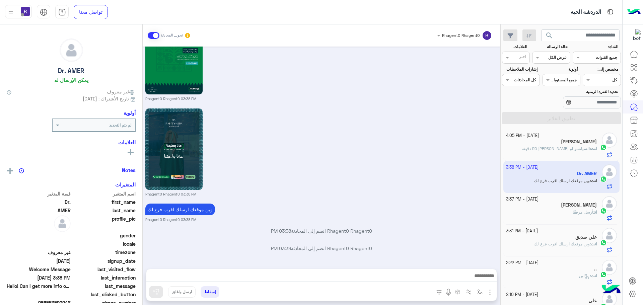
click at [545, 209] on div "[PERSON_NAME]" at bounding box center [551, 205] width 91 height 7
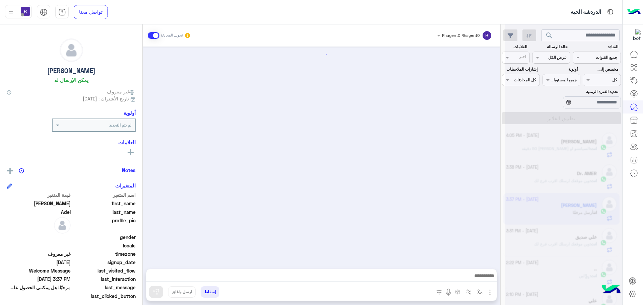
scroll to position [703, 0]
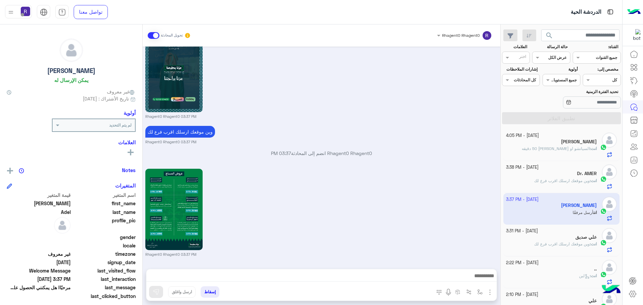
click at [568, 151] on p "انت : السياتشو او [PERSON_NAME] 50 دقيق[PERSON_NAME]" at bounding box center [559, 149] width 75 height 6
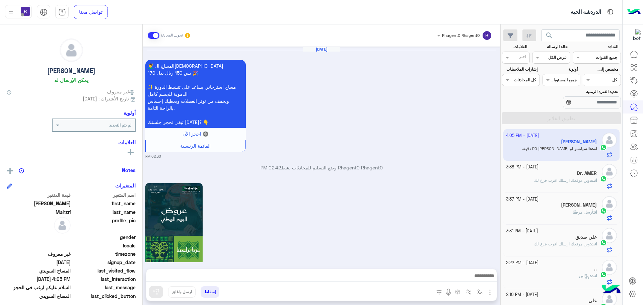
scroll to position [1013, 0]
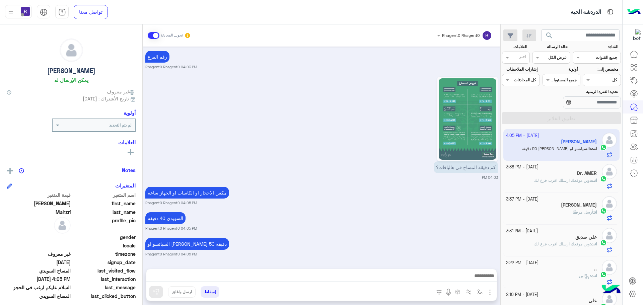
click at [547, 178] on span "وين موقعك ارسلك اقرب فرع لك" at bounding box center [562, 180] width 56 height 5
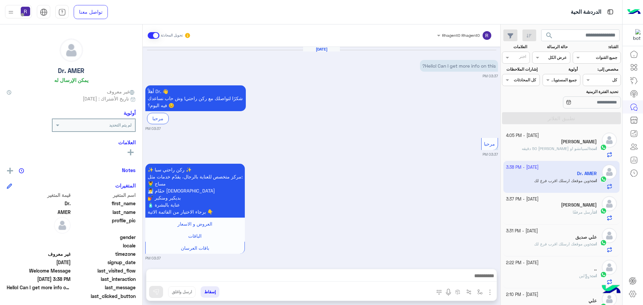
scroll to position [903, 0]
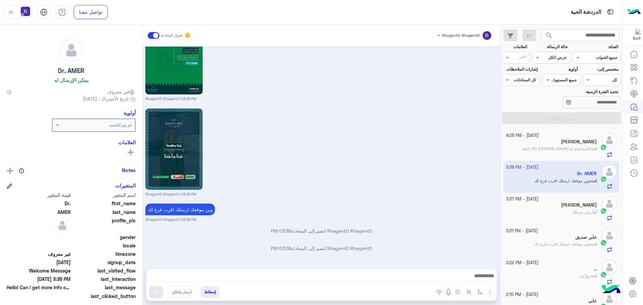
click at [579, 152] on p "انت : السياتشو او [PERSON_NAME] 50 دقيق[PERSON_NAME]" at bounding box center [559, 149] width 75 height 6
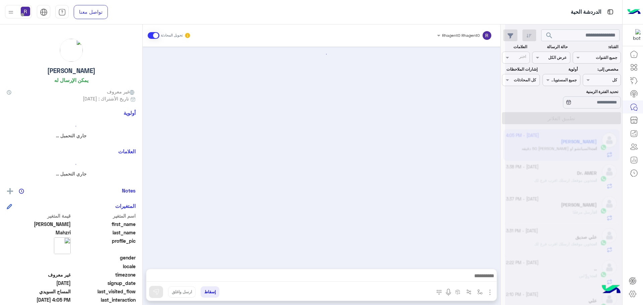
scroll to position [1013, 0]
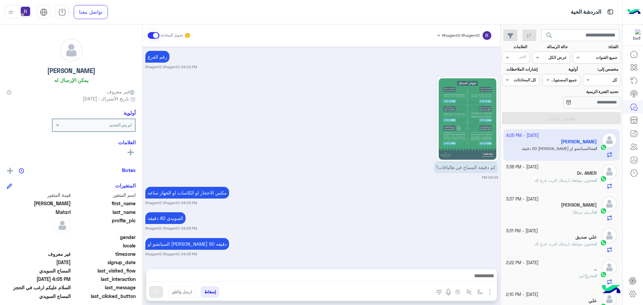
click at [541, 175] on div "Dr. AMER" at bounding box center [551, 173] width 91 height 7
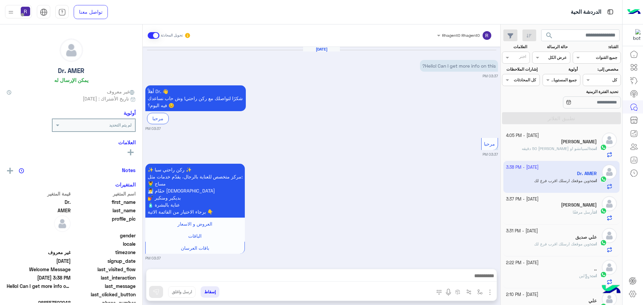
scroll to position [903, 0]
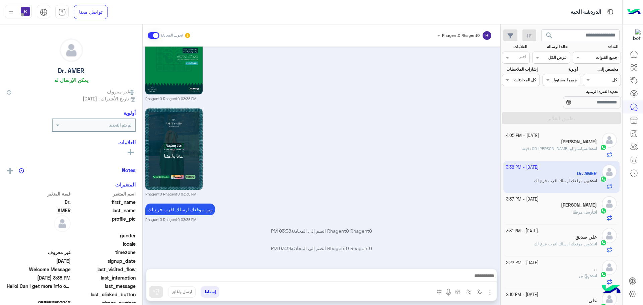
click at [568, 147] on span "السياتشو او [PERSON_NAME] 50 دقيقه" at bounding box center [556, 148] width 68 height 5
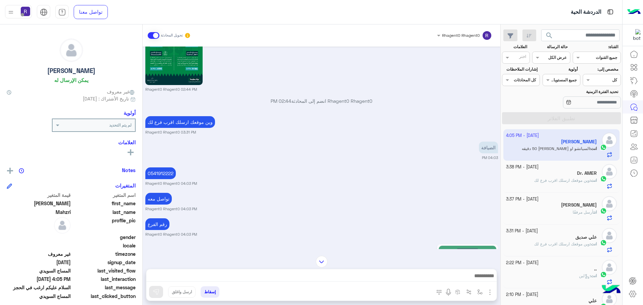
scroll to position [1013, 0]
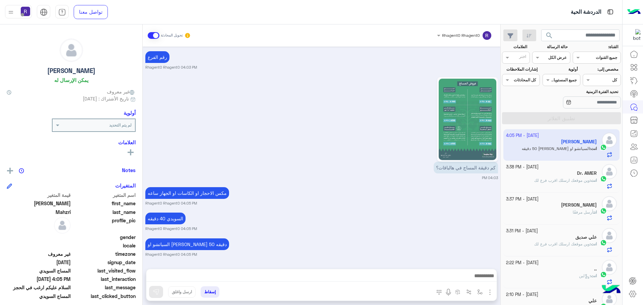
click at [563, 180] on span "وين موقعك ارسلك اقرب فرع لك" at bounding box center [562, 180] width 56 height 5
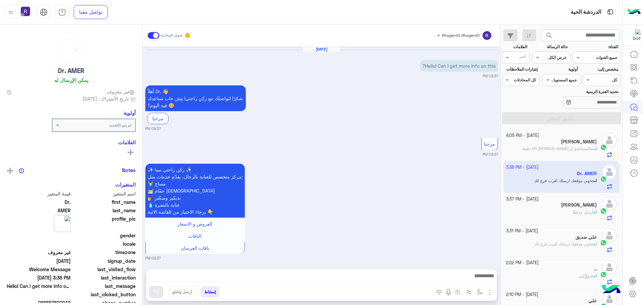
scroll to position [903, 0]
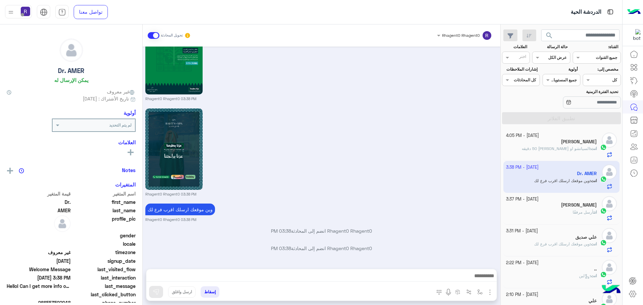
click at [564, 148] on span "السياتشو او [PERSON_NAME] 50 دقيقه" at bounding box center [556, 148] width 68 height 5
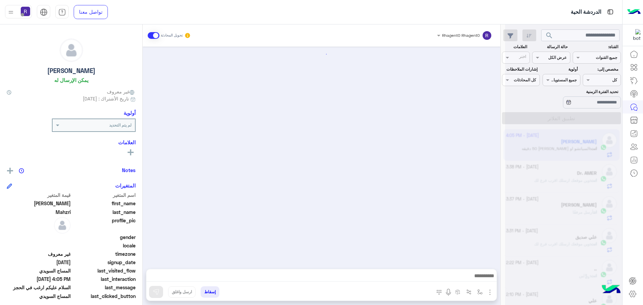
scroll to position [1013, 0]
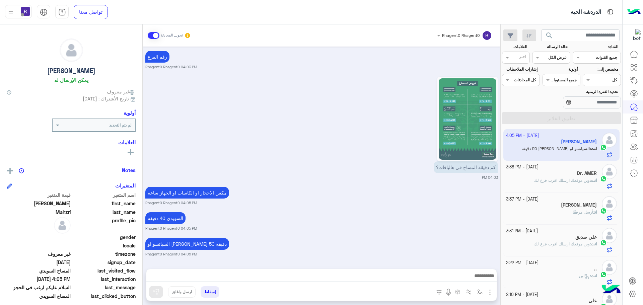
click at [540, 179] on span "وين موقعك ارسلك اقرب فرع لك" at bounding box center [562, 180] width 56 height 5
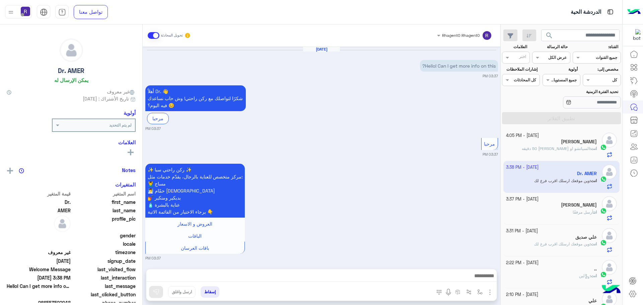
scroll to position [903, 0]
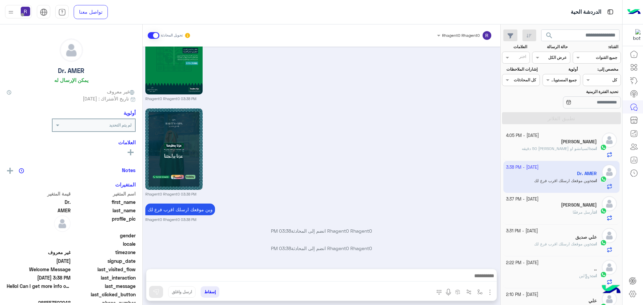
click at [543, 150] on span "السياتشو او [PERSON_NAME] 50 دقيقه" at bounding box center [556, 148] width 68 height 5
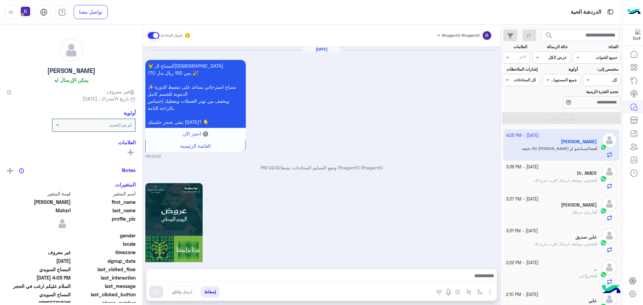
scroll to position [1013, 0]
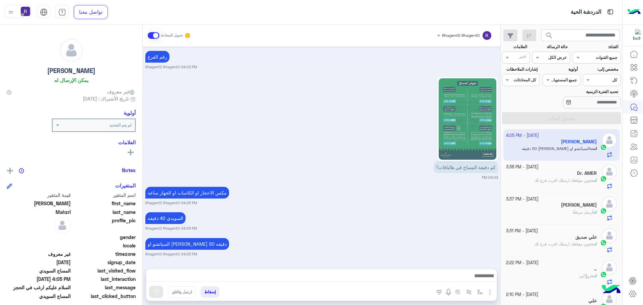
click at [559, 174] on div "Dr. AMER" at bounding box center [551, 173] width 91 height 7
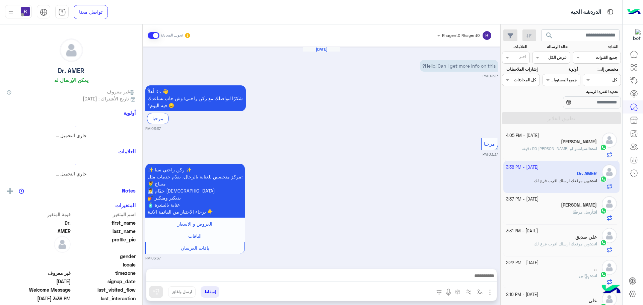
scroll to position [903, 0]
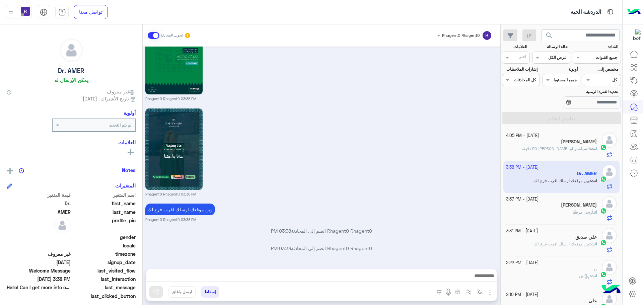
click at [560, 150] on span "السياتشو او [PERSON_NAME] 50 دقيقه" at bounding box center [556, 148] width 68 height 5
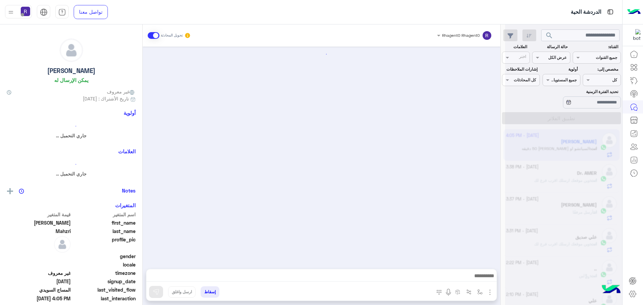
scroll to position [1013, 0]
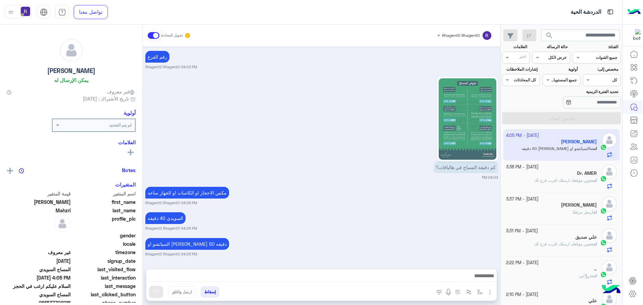
click at [572, 174] on div "Dr. AMER" at bounding box center [551, 173] width 91 height 7
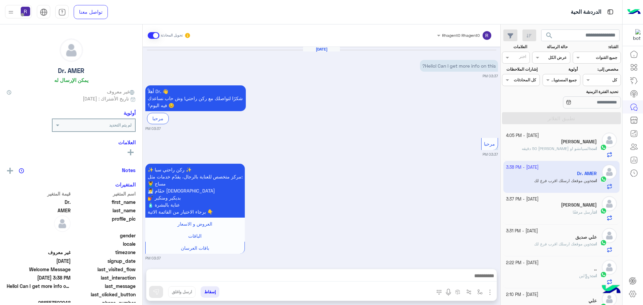
scroll to position [903, 0]
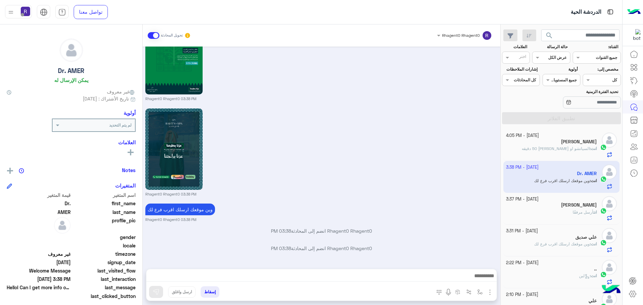
click at [544, 213] on div "انت أرسل مرفقًا" at bounding box center [551, 215] width 91 height 12
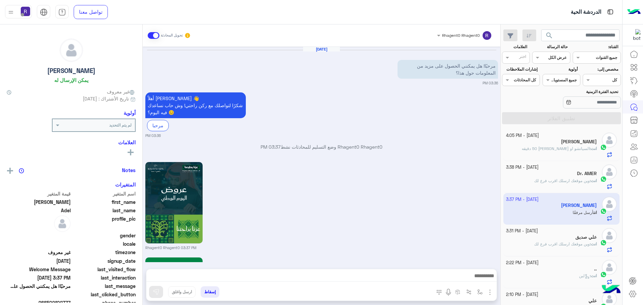
scroll to position [703, 0]
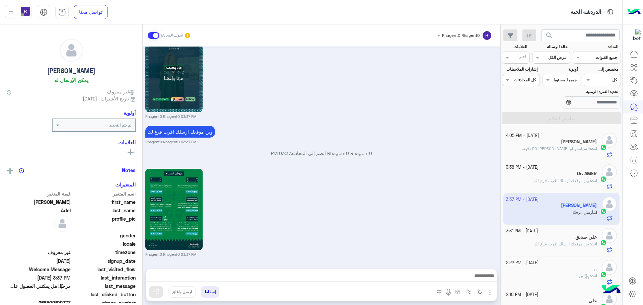
click at [556, 144] on div "[PERSON_NAME]" at bounding box center [551, 142] width 91 height 7
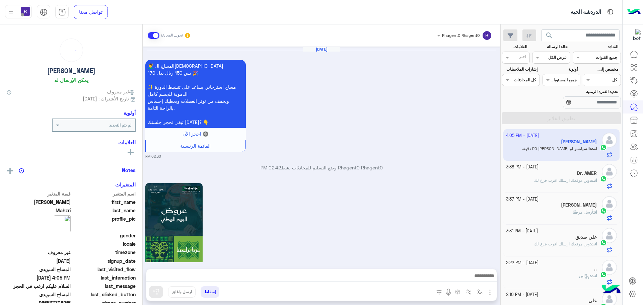
scroll to position [1013, 0]
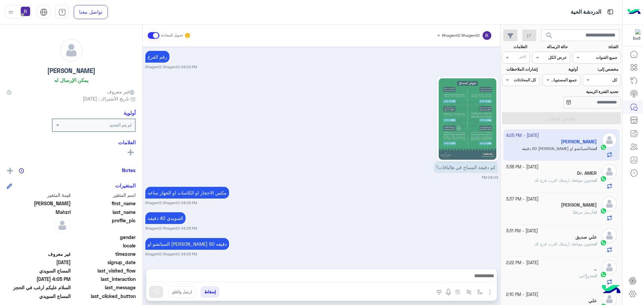
click at [570, 177] on div "Dr. AMER" at bounding box center [551, 173] width 91 height 7
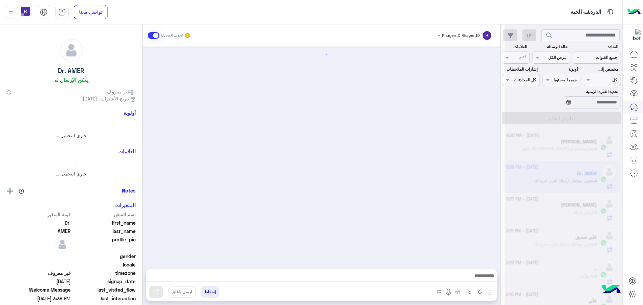
scroll to position [903, 0]
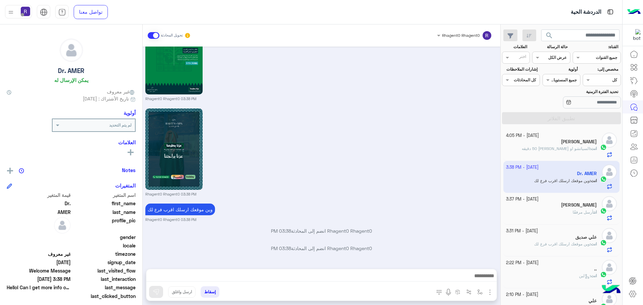
click at [583, 218] on div "انت أرسل مرفقًا" at bounding box center [551, 215] width 91 height 12
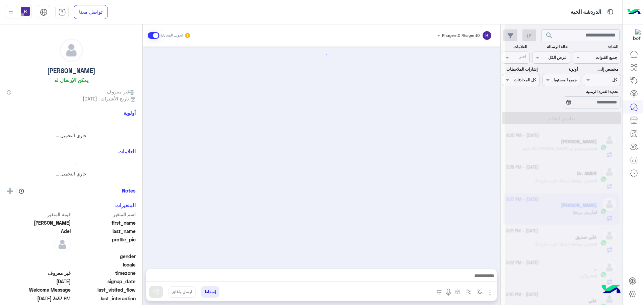
scroll to position [703, 0]
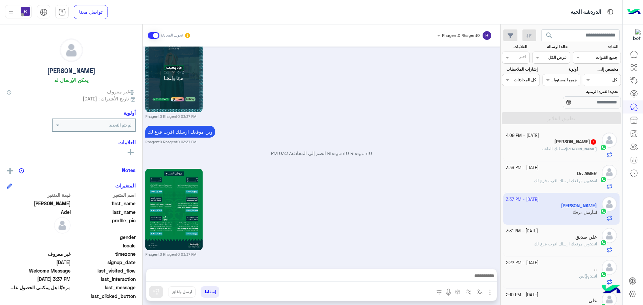
click at [566, 153] on div "[PERSON_NAME] : يعطيك العافيه" at bounding box center [551, 152] width 91 height 12
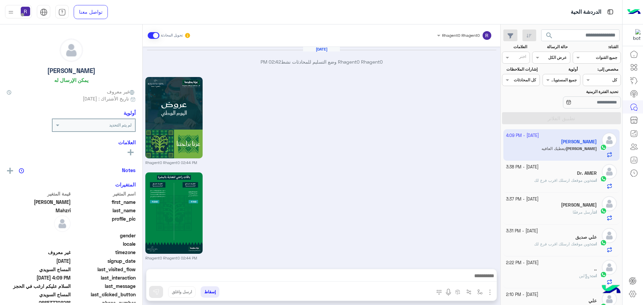
scroll to position [933, 0]
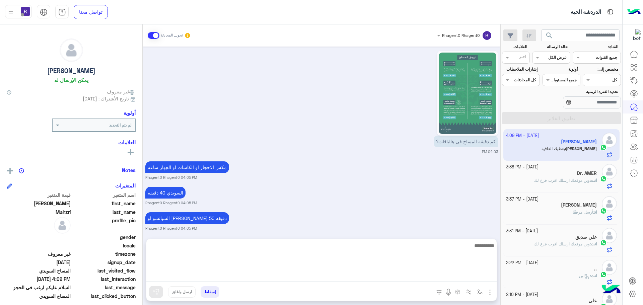
click at [354, 274] on textarea at bounding box center [321, 261] width 350 height 40
type textarea "**********"
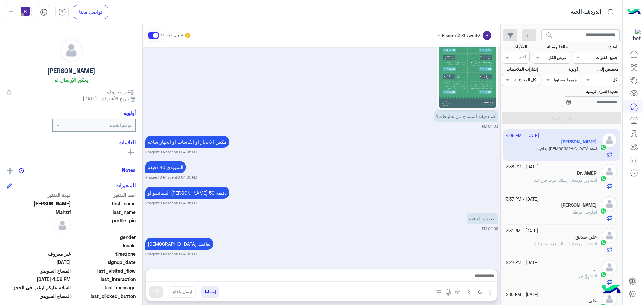
click at [316, 211] on div "[DATE] Rhagent0 Rhagent0 وضع التسليم للمحادثات نشط 02:42 PM Rhagent0 Rhagent0 0…" at bounding box center [322, 155] width 358 height 216
click at [571, 180] on span "وين موقعك ارسلك اقرب فرع لك" at bounding box center [562, 180] width 56 height 5
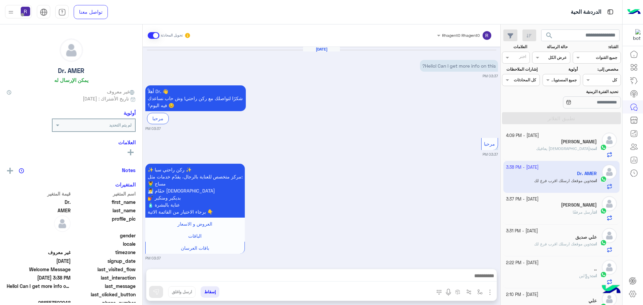
scroll to position [903, 0]
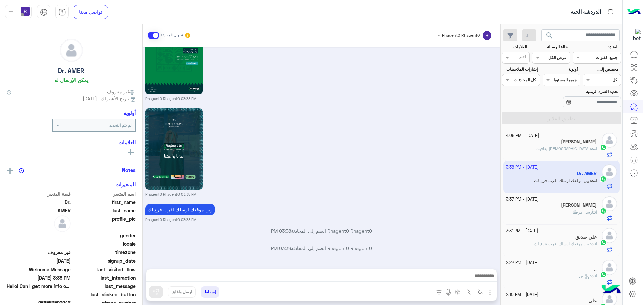
click at [568, 151] on div "انت : الله يعافيك" at bounding box center [551, 152] width 91 height 12
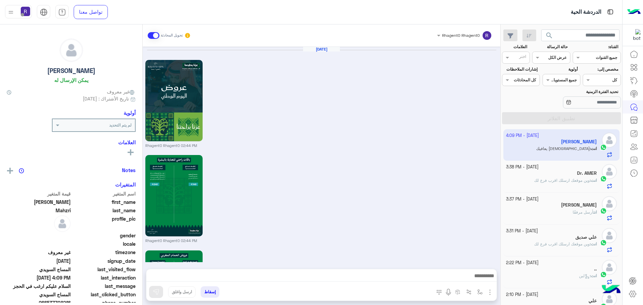
scroll to position [941, 0]
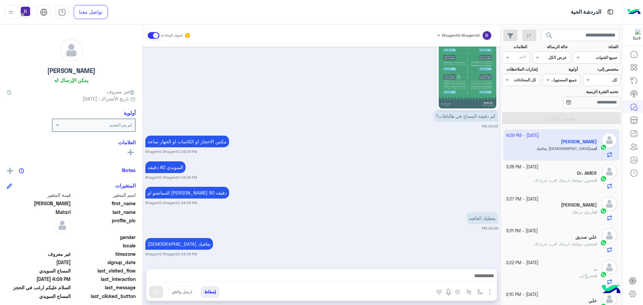
click at [587, 184] on div "انت : وين موقعك ارسلك اقرب فرع لك" at bounding box center [551, 183] width 91 height 12
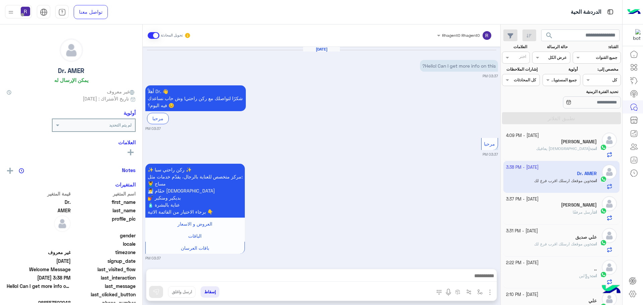
scroll to position [903, 0]
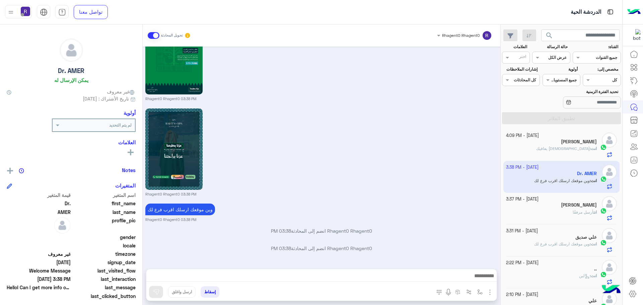
click at [267, 174] on div "Rhagent0 Rhagent0 03:38 PM" at bounding box center [321, 152] width 353 height 90
click at [578, 141] on h5 "[PERSON_NAME]" at bounding box center [579, 142] width 36 height 6
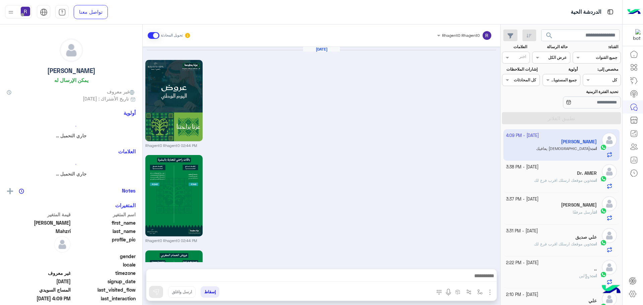
scroll to position [941, 0]
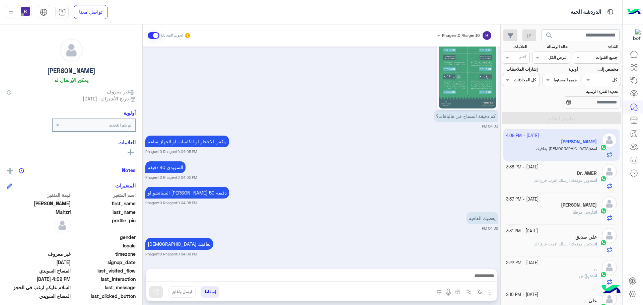
click at [583, 175] on h5 "Dr. AMER" at bounding box center [587, 173] width 20 height 6
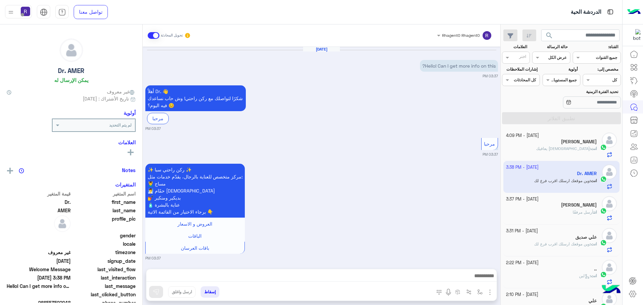
scroll to position [903, 0]
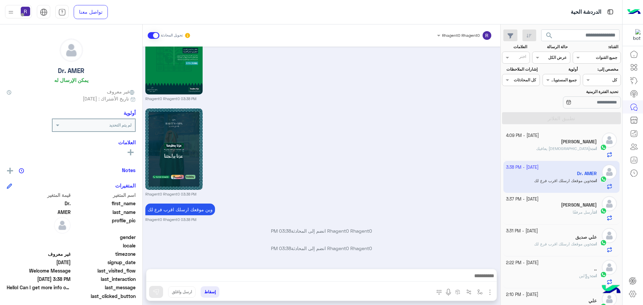
click at [580, 146] on span "[DEMOGRAPHIC_DATA] يعافيك" at bounding box center [563, 148] width 54 height 5
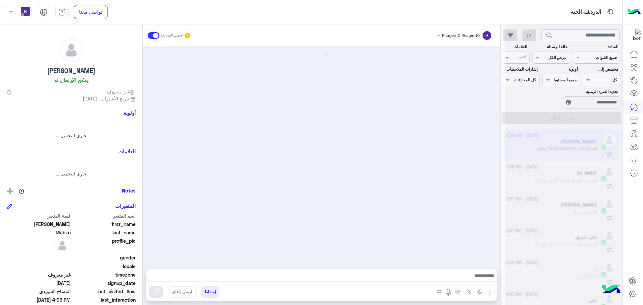
click at [577, 176] on div at bounding box center [563, 155] width 117 height 305
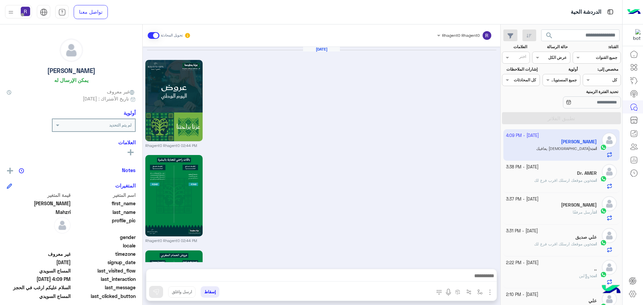
scroll to position [941, 0]
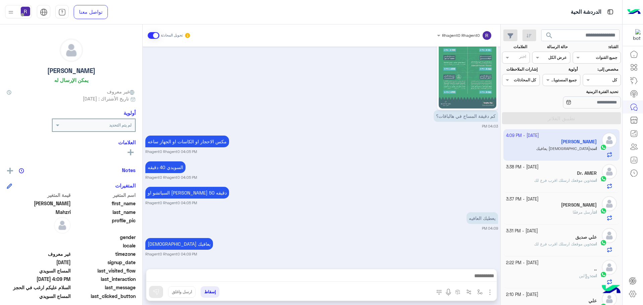
click at [576, 182] on span "وين موقعك ارسلك اقرب فرع لك" at bounding box center [562, 180] width 56 height 5
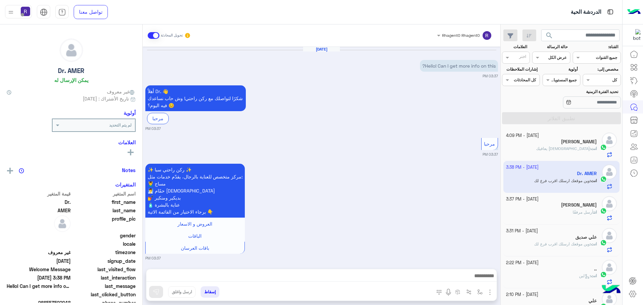
scroll to position [903, 0]
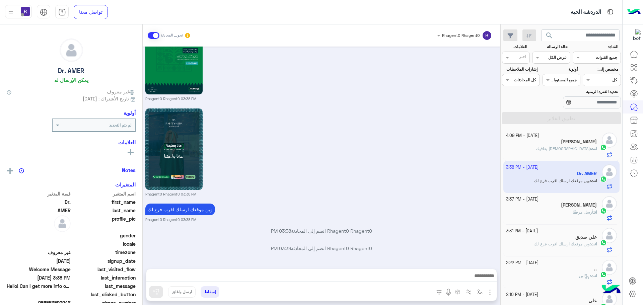
click at [581, 215] on p "انت أرسل مرفقًا" at bounding box center [585, 212] width 24 height 6
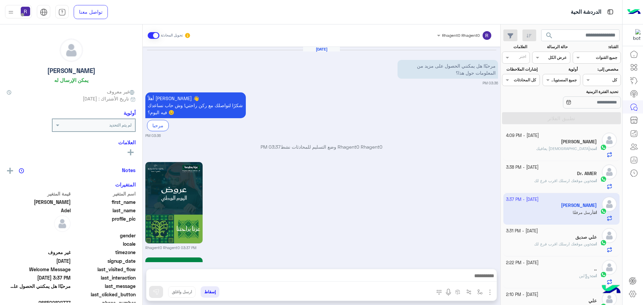
scroll to position [703, 0]
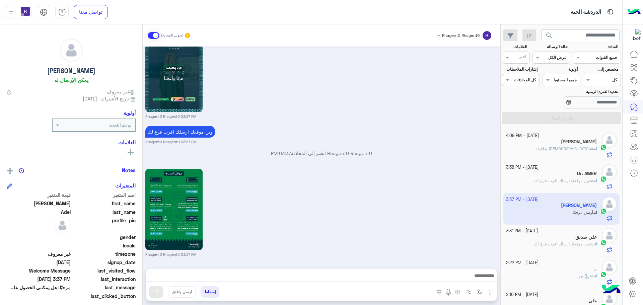
click at [570, 151] on span "[DEMOGRAPHIC_DATA] يعافيك" at bounding box center [563, 148] width 54 height 5
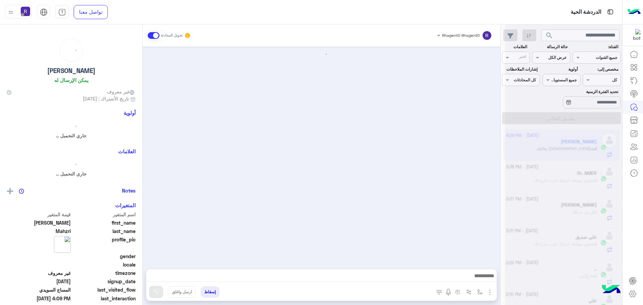
scroll to position [941, 0]
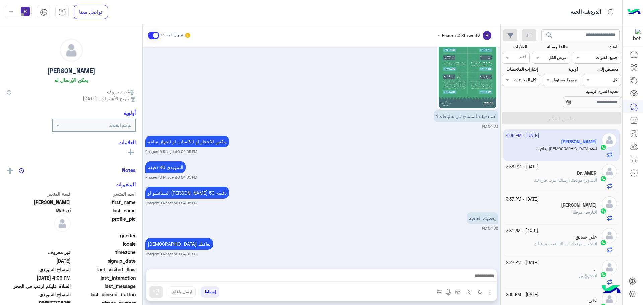
click at [568, 175] on div "Dr. AMER" at bounding box center [551, 173] width 91 height 7
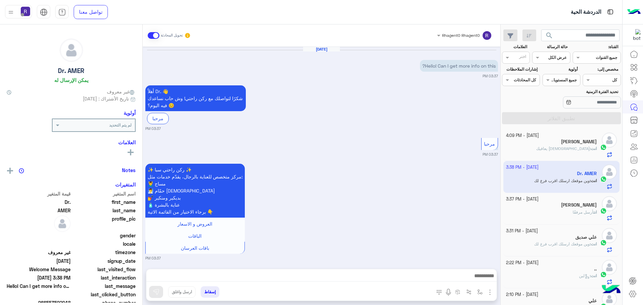
scroll to position [903, 0]
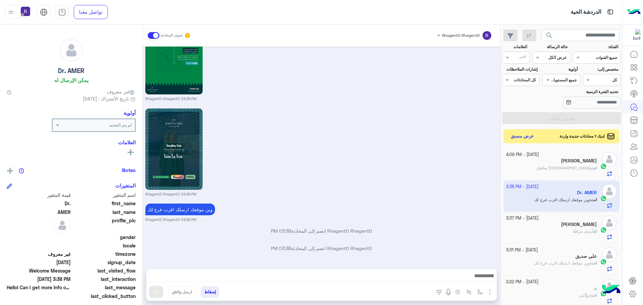
click at [533, 139] on button "عرض مسبق" at bounding box center [522, 136] width 28 height 9
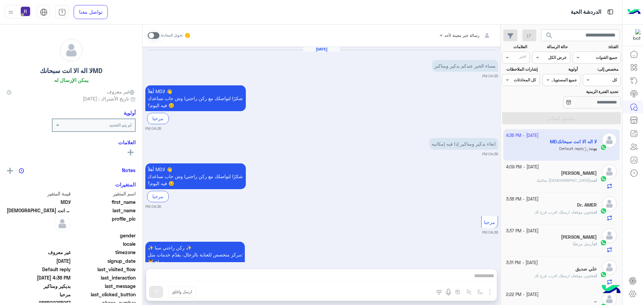
scroll to position [160, 0]
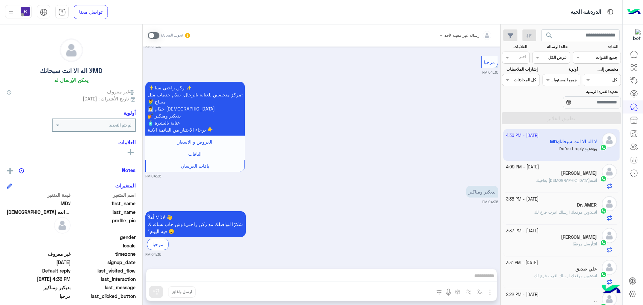
click at [571, 185] on div "انت : الله يعافيك" at bounding box center [551, 183] width 91 height 12
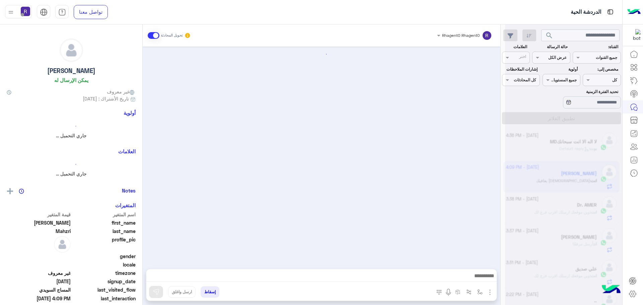
scroll to position [941, 0]
